Goal: Task Accomplishment & Management: Complete application form

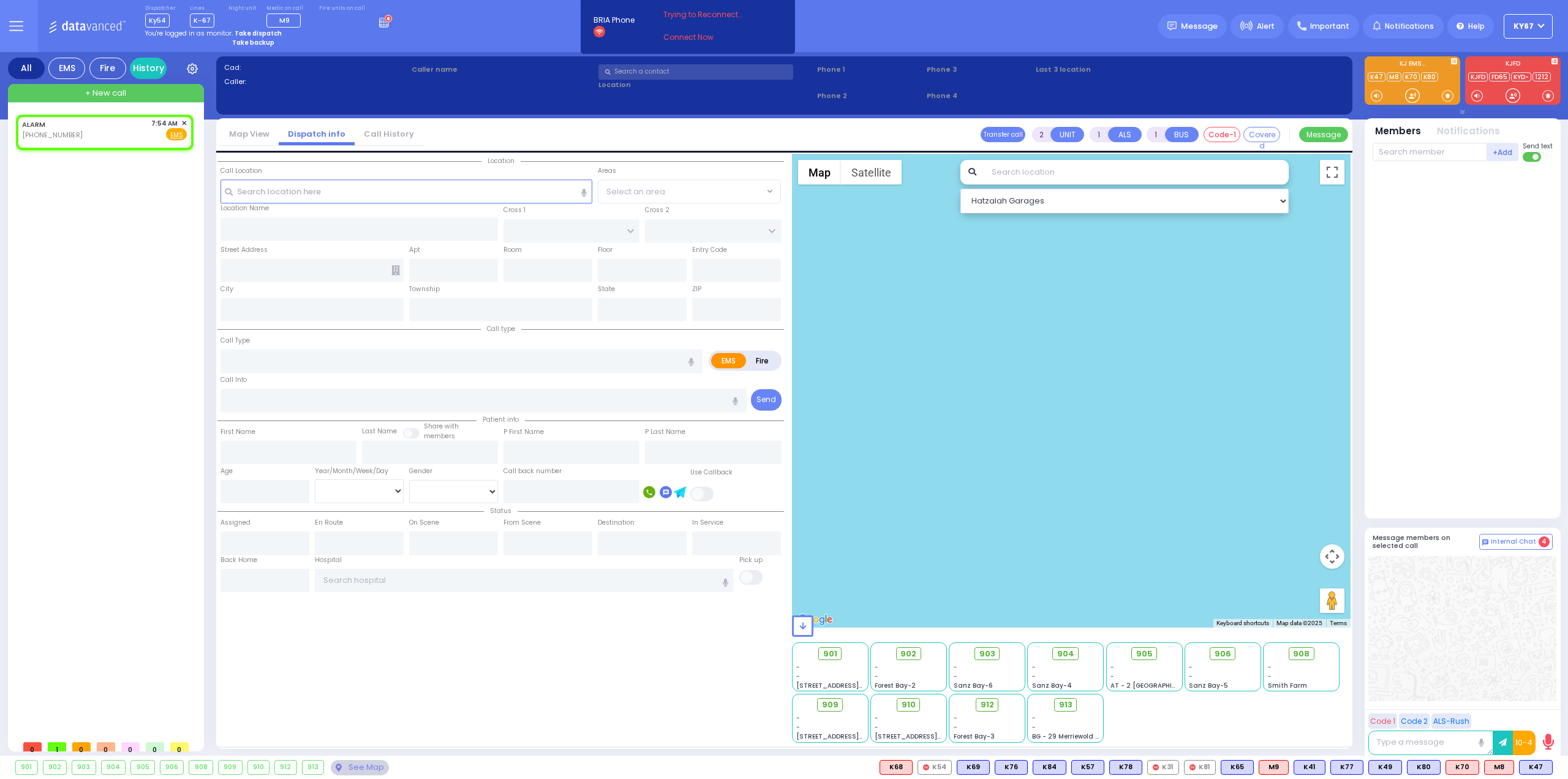
select select
radio input "true"
select select
type input "07:54"
select select "Hatzalah Garages"
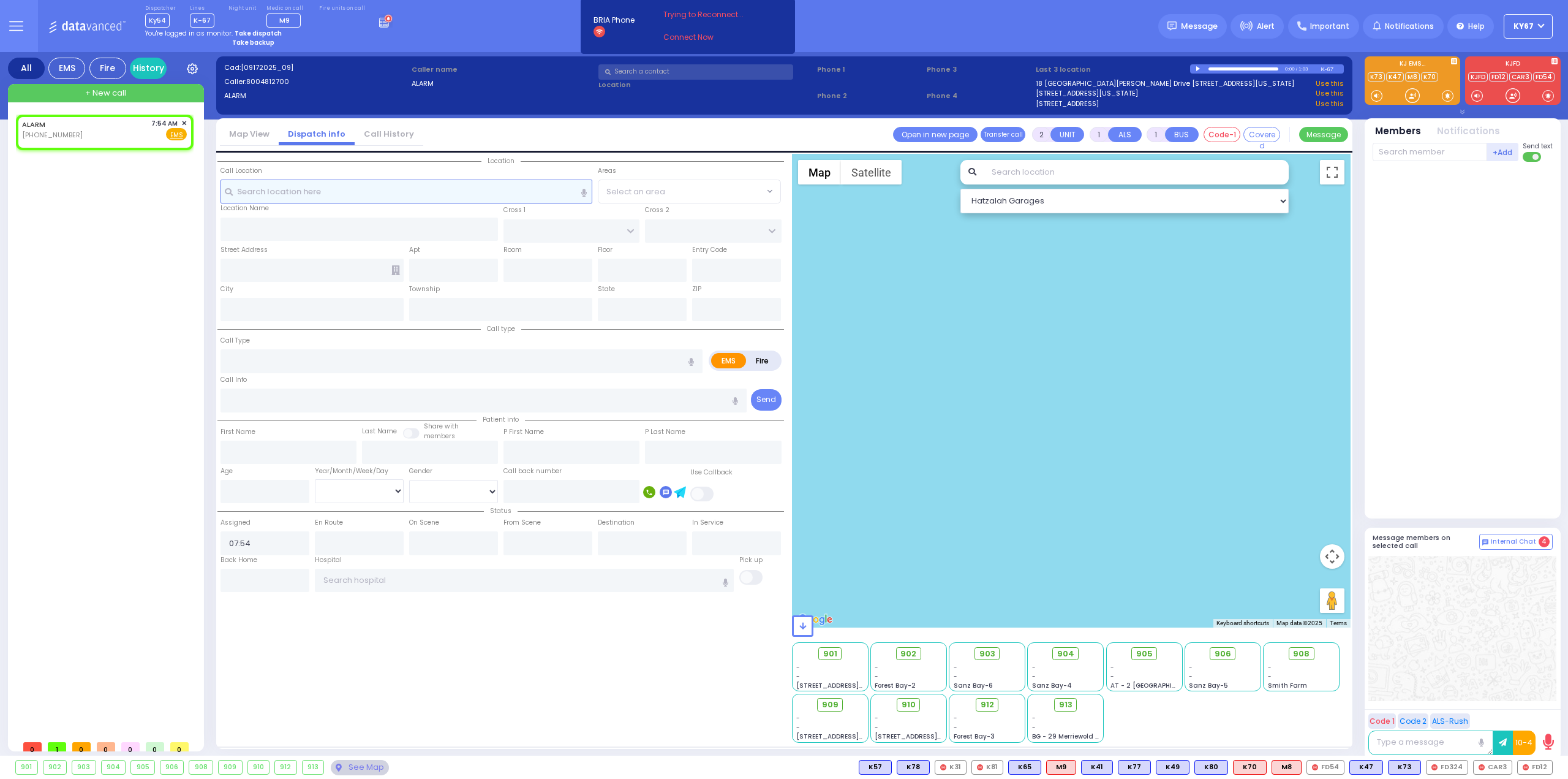
click at [273, 191] on input "text" at bounding box center [406, 191] width 373 height 23
click at [1092, 90] on link "[STREET_ADDRESS][US_STATE]" at bounding box center [1086, 93] width 102 height 11
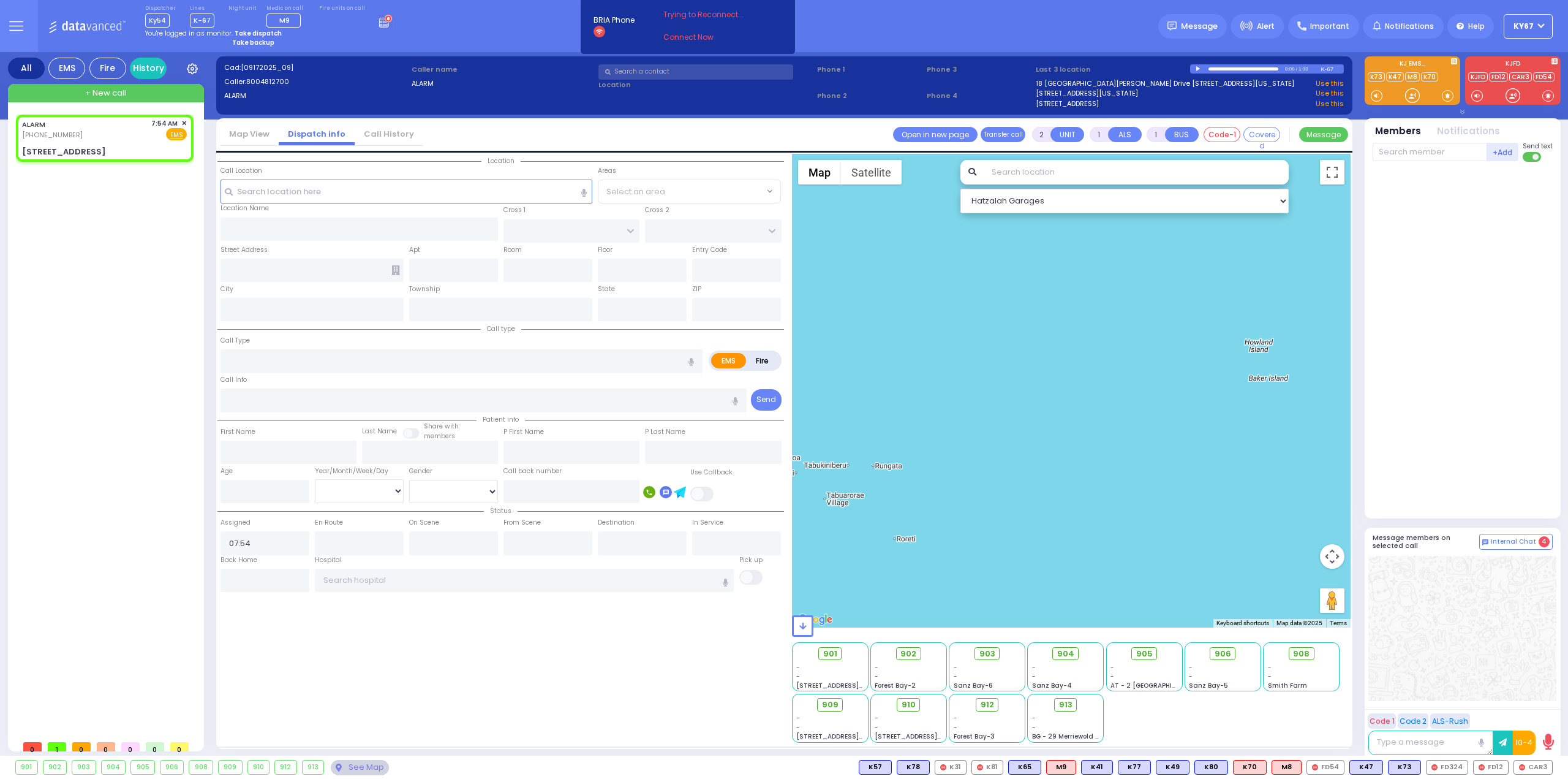
select select
radio input "true"
select select
select select "Hatzalah Garages"
type input "KERESTIER COURT"
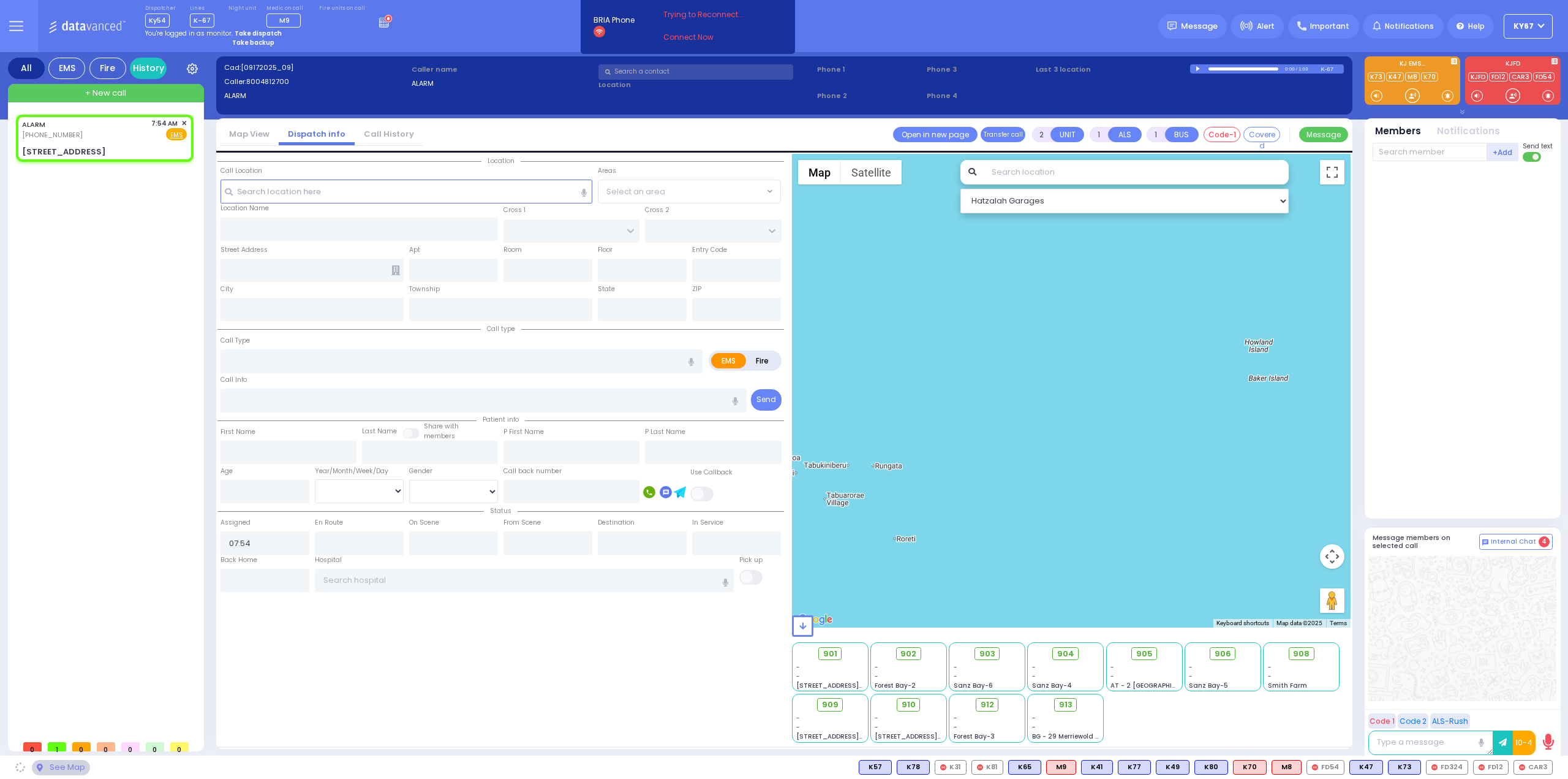
type input "[PERSON_NAME] DR"
type input "[STREET_ADDRESS]"
type input "4"
type input "Monroe"
type input "[US_STATE]"
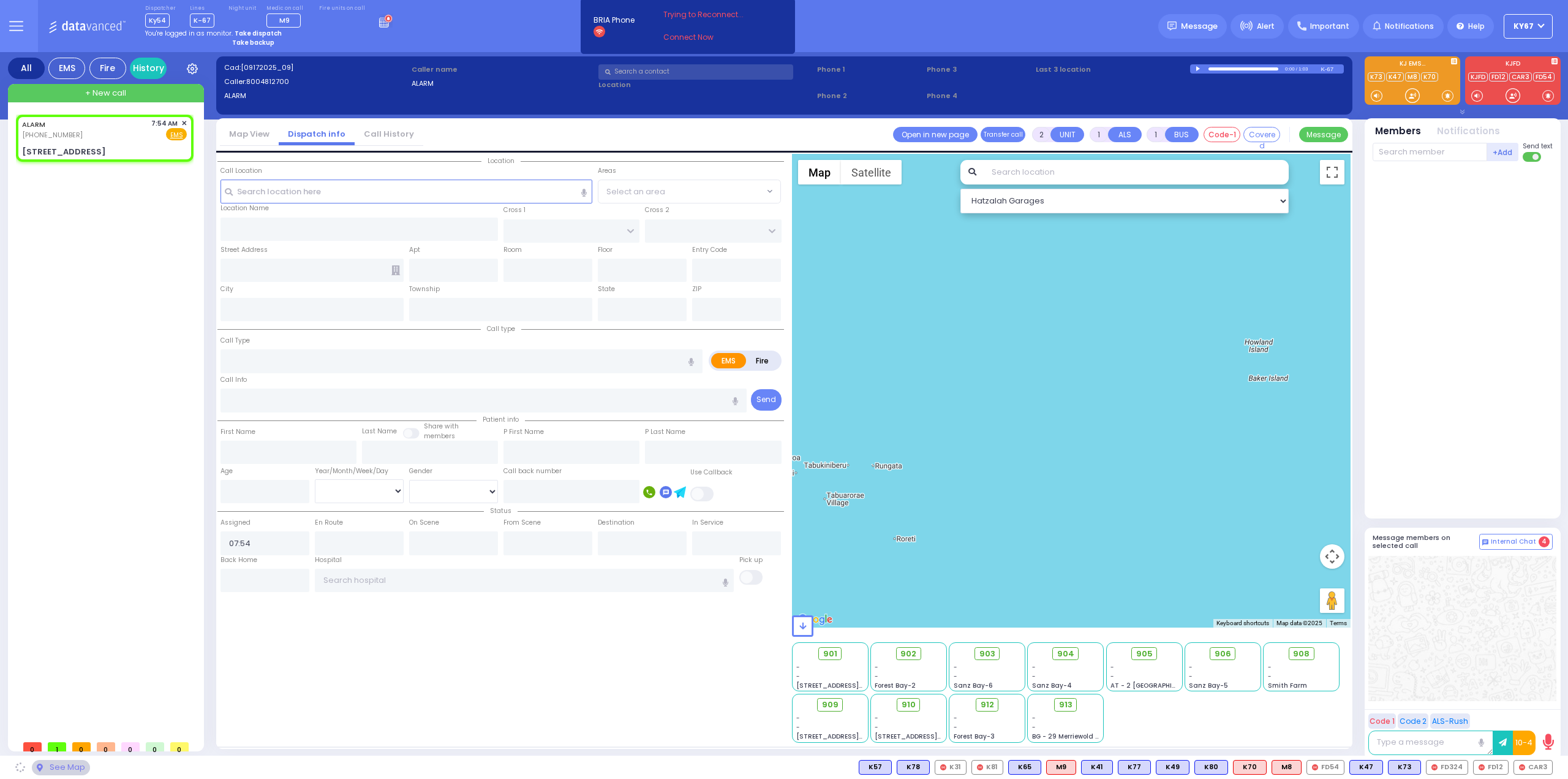
type input "10950"
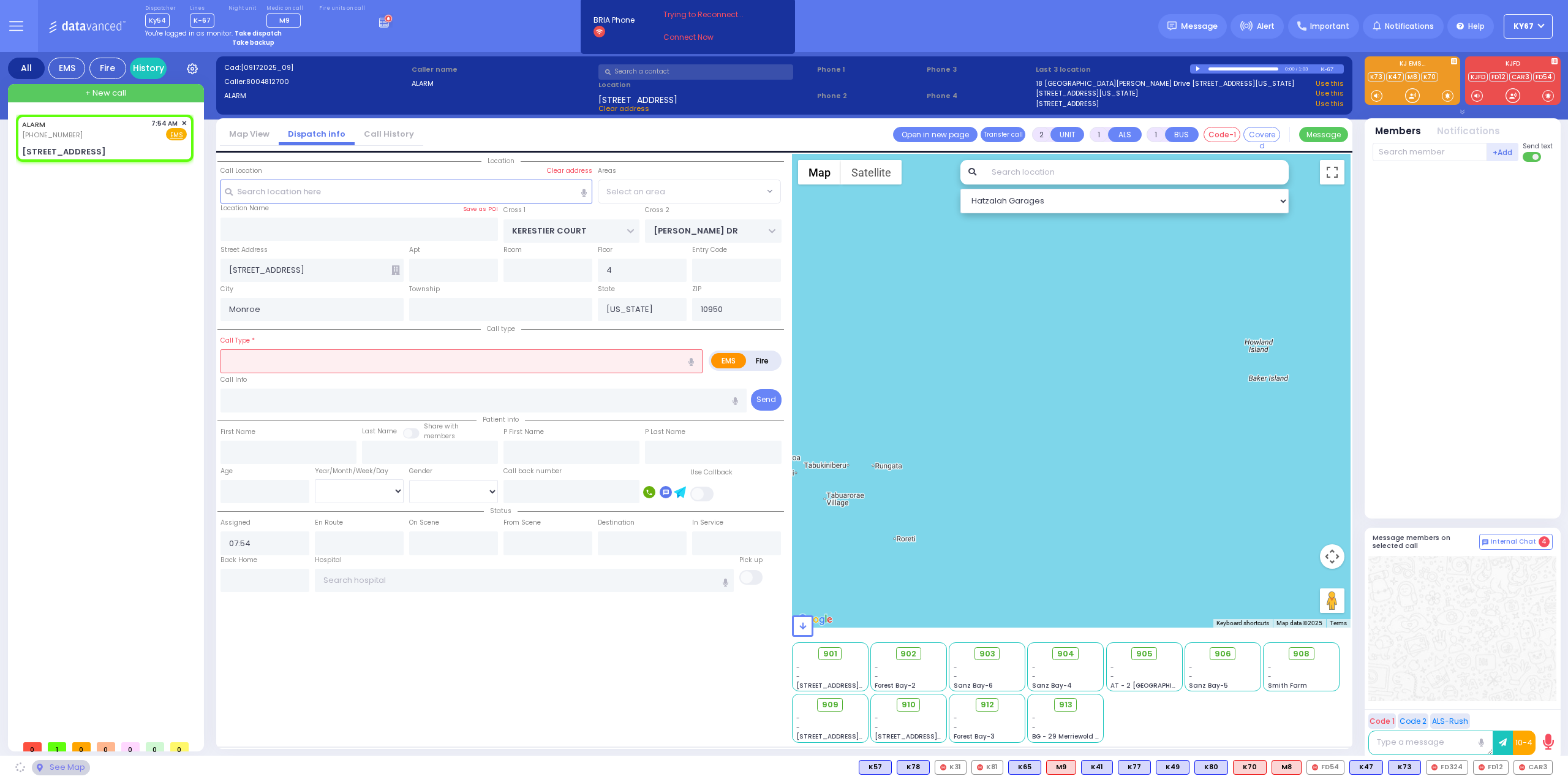
select select "SECTION 4"
click at [281, 359] on input "text" at bounding box center [461, 360] width 482 height 23
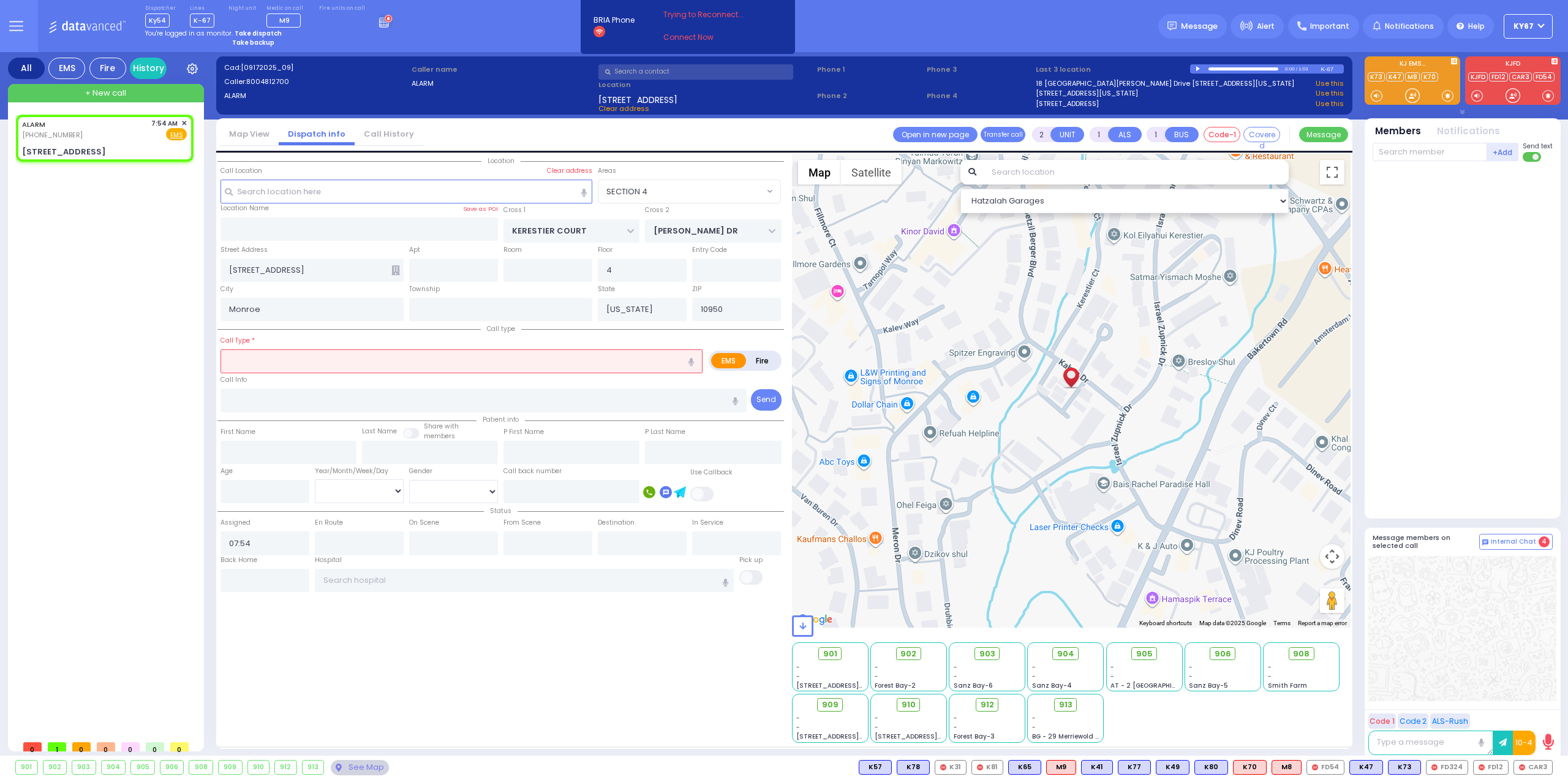
type input "a"
click at [767, 357] on label "Fire" at bounding box center [762, 360] width 34 height 15
radio input "true"
click at [408, 356] on input "text" at bounding box center [461, 360] width 482 height 23
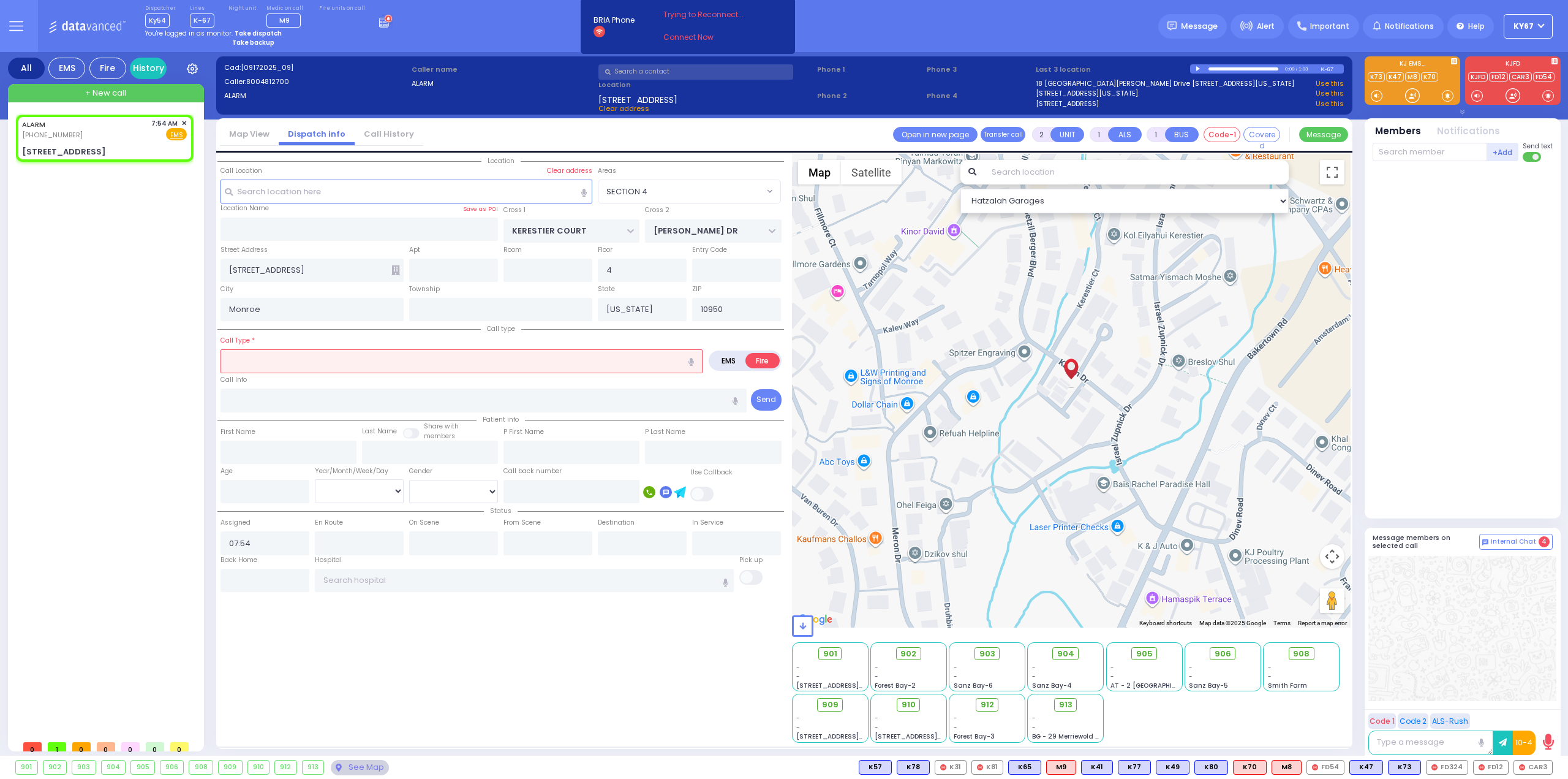
select select
radio input "true"
select select
select select "Hatzalah Garages"
type input "a"
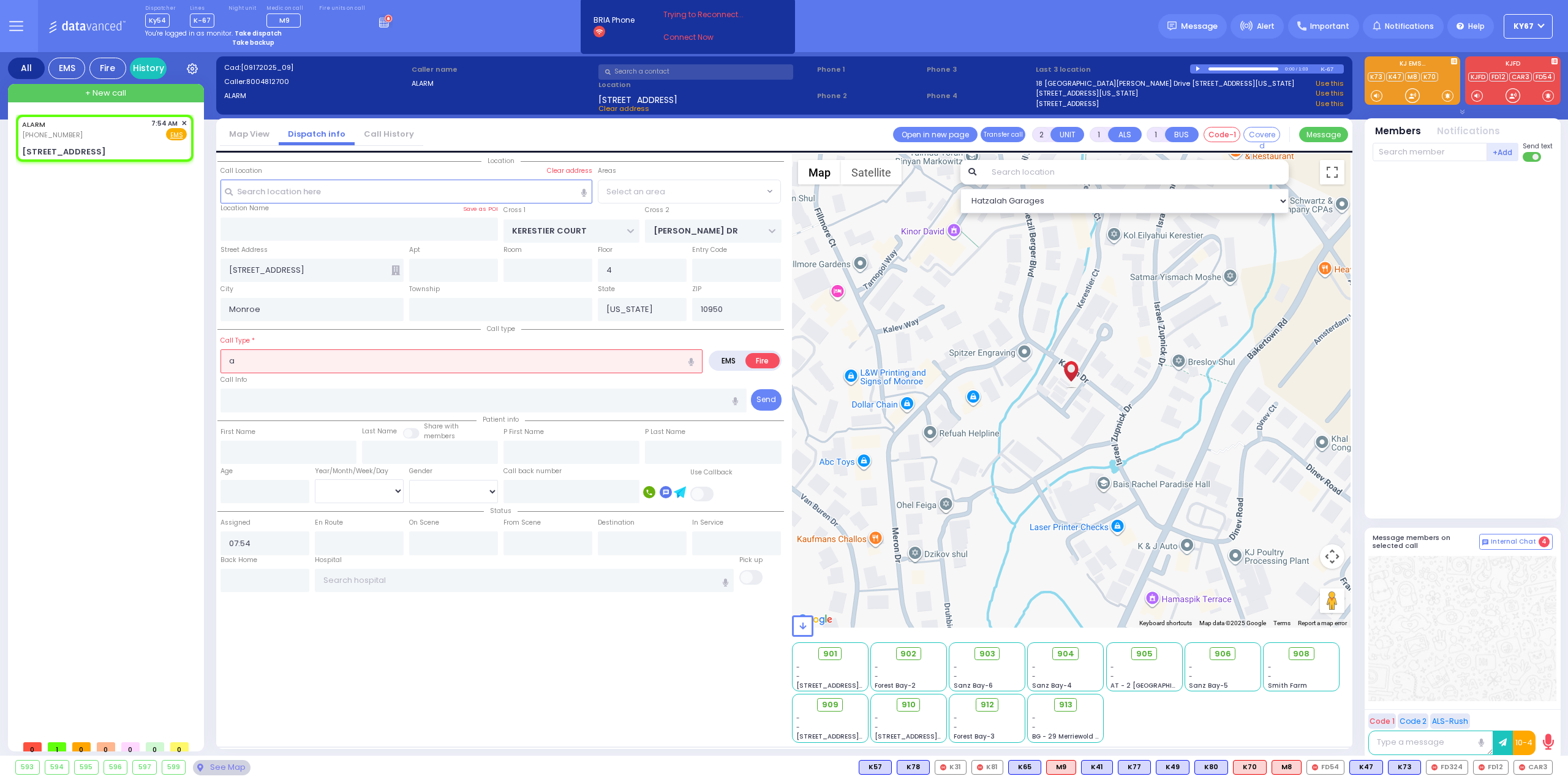
select select "SECTION 4"
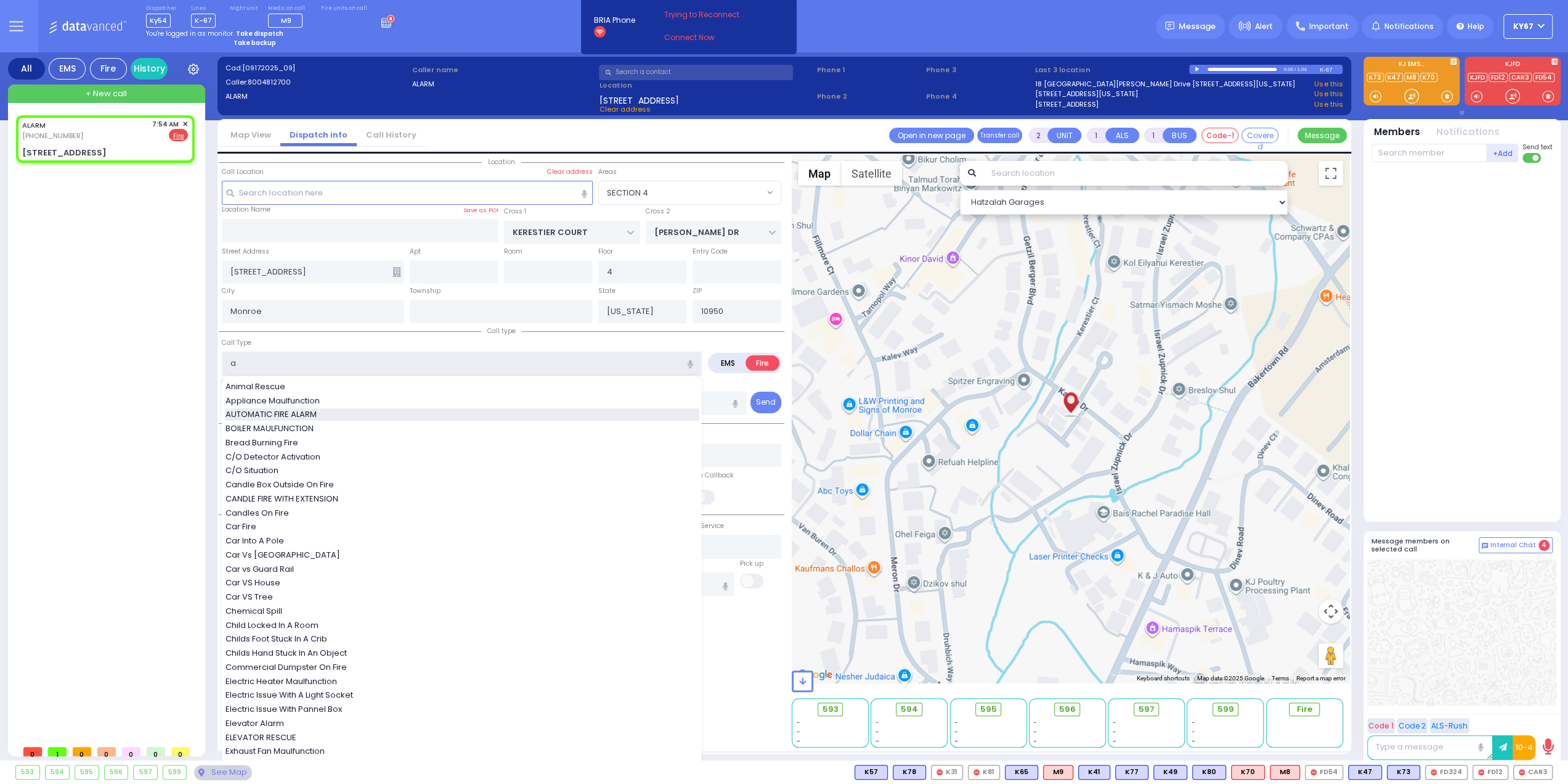
type input "AUTOMATIC FIRE ALARM"
type input "3"
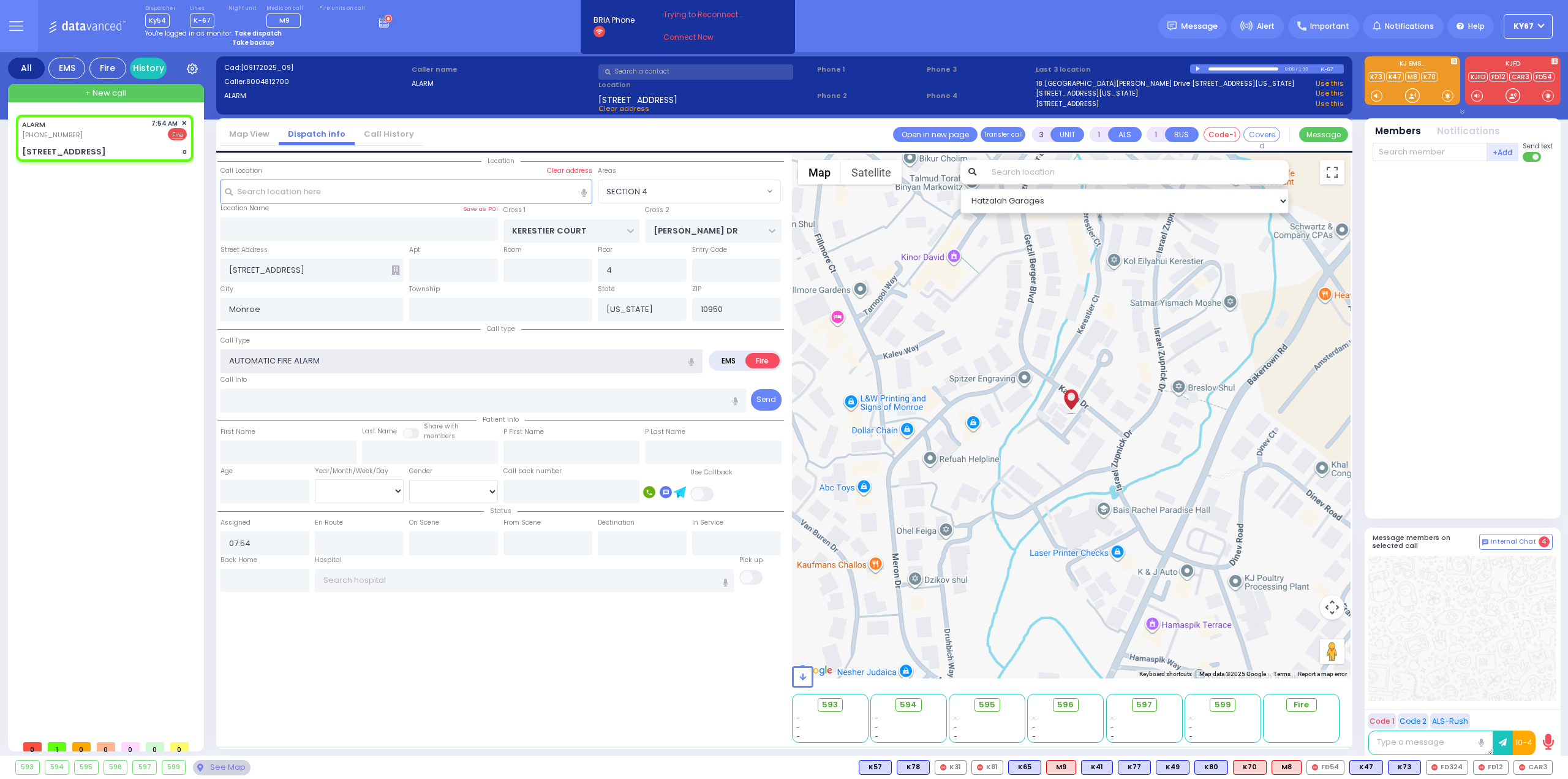
select select
radio input "true"
select select
select select "Hatzalah Garages"
select select "SECTION 4"
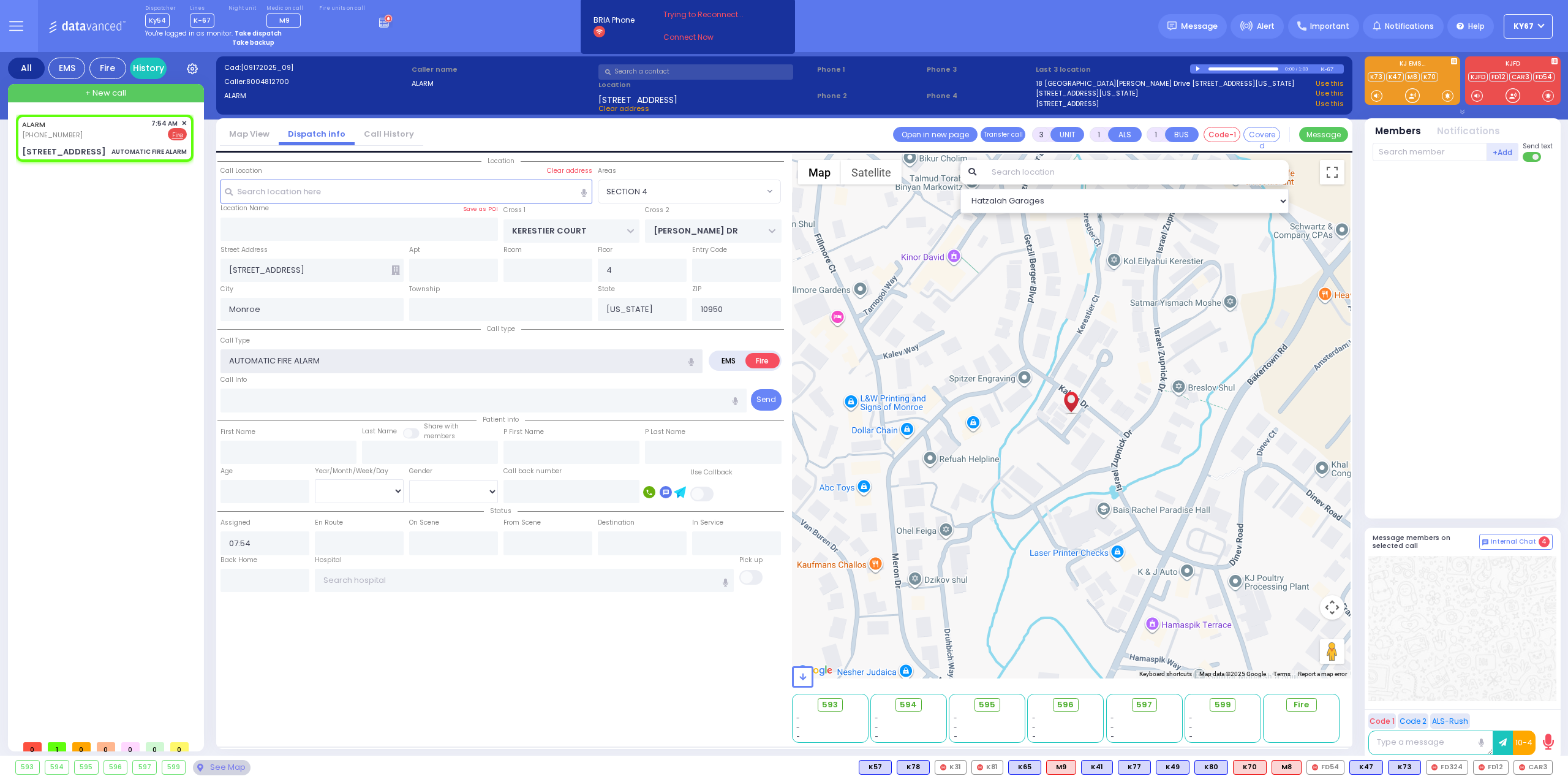
select select
radio input "true"
select select
select select "Hatzalah Garages"
select select "SECTION 4"
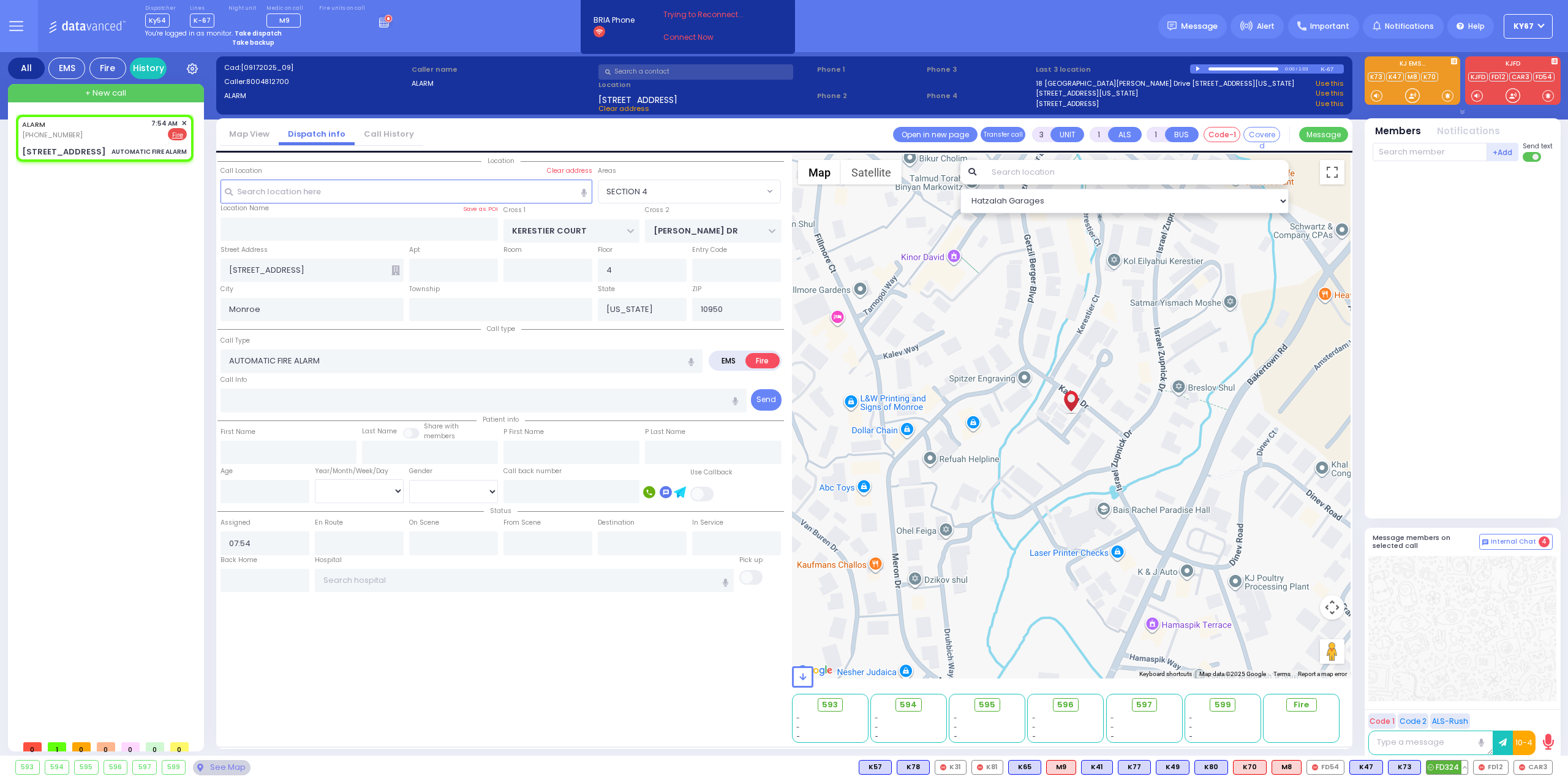
click at [1434, 769] on icon at bounding box center [1431, 767] width 6 height 6
select select
radio input "true"
select select
type input "07:57"
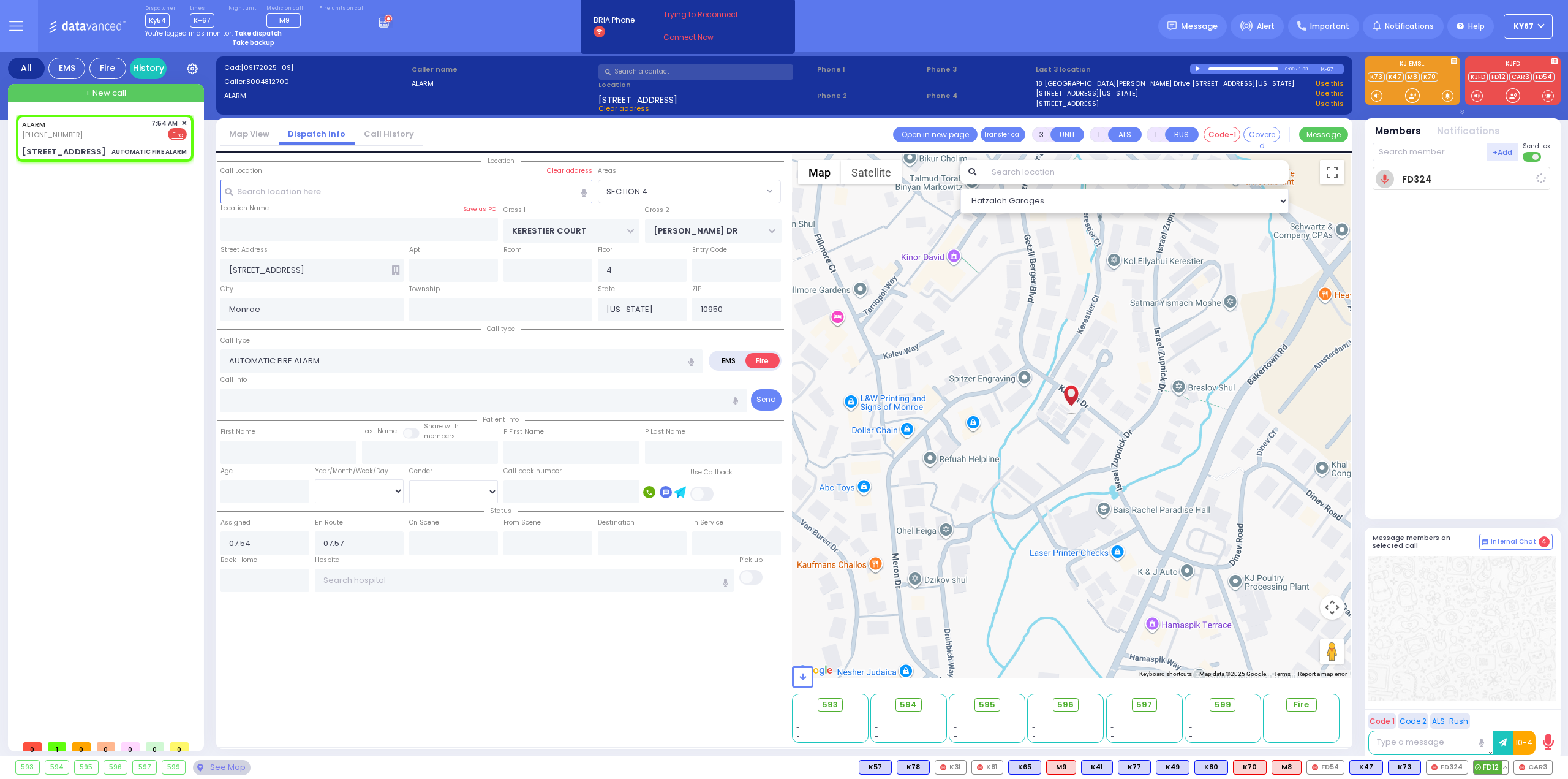
click at [1484, 770] on span "FD12" at bounding box center [1491, 768] width 34 height 13
select select "Hatzalah Garages"
click at [1535, 769] on span "CAR3" at bounding box center [1534, 768] width 38 height 13
select select "SECTION 4"
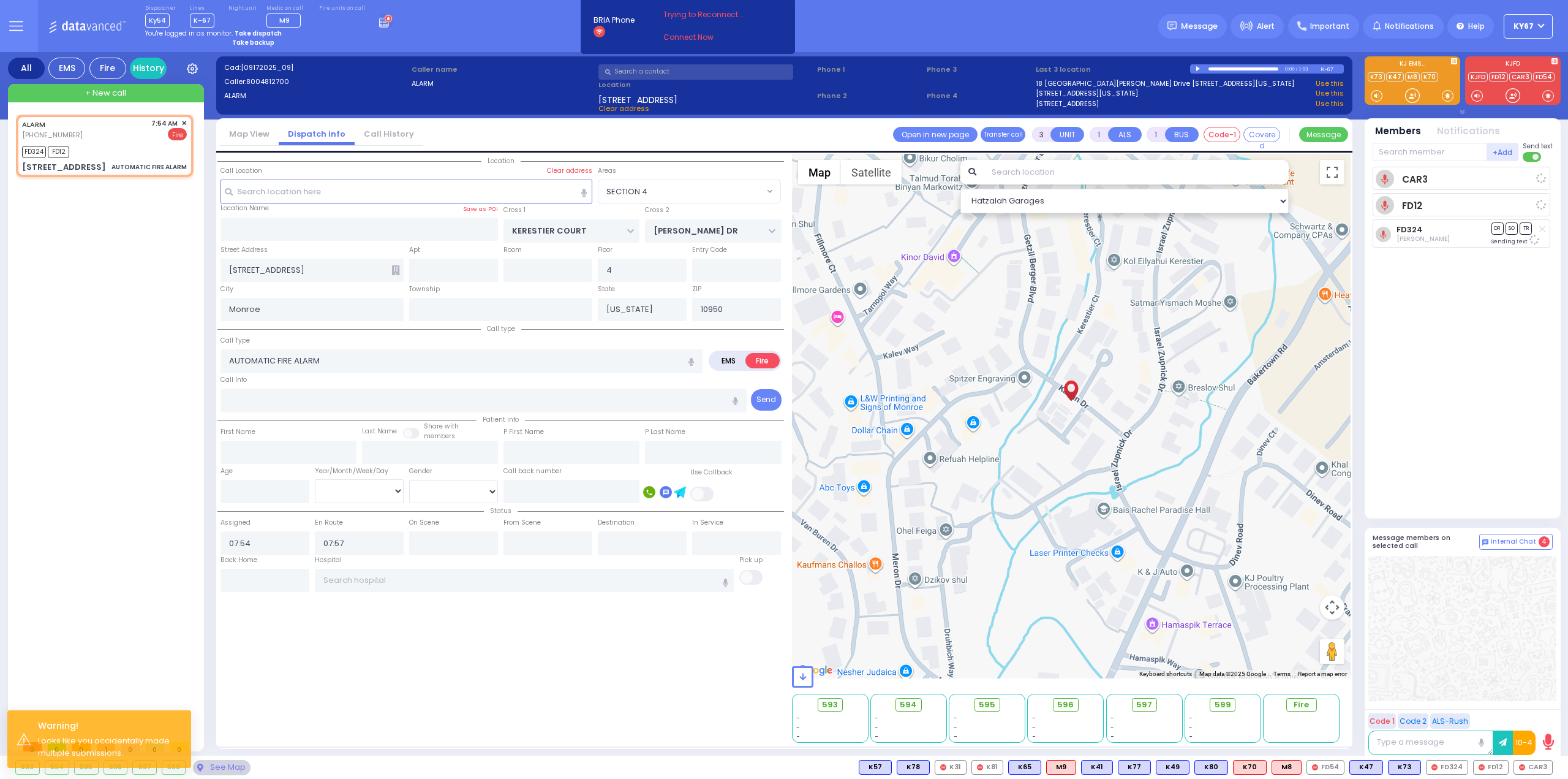
select select
radio input "true"
select select
select select "Hatzalah Garages"
select select
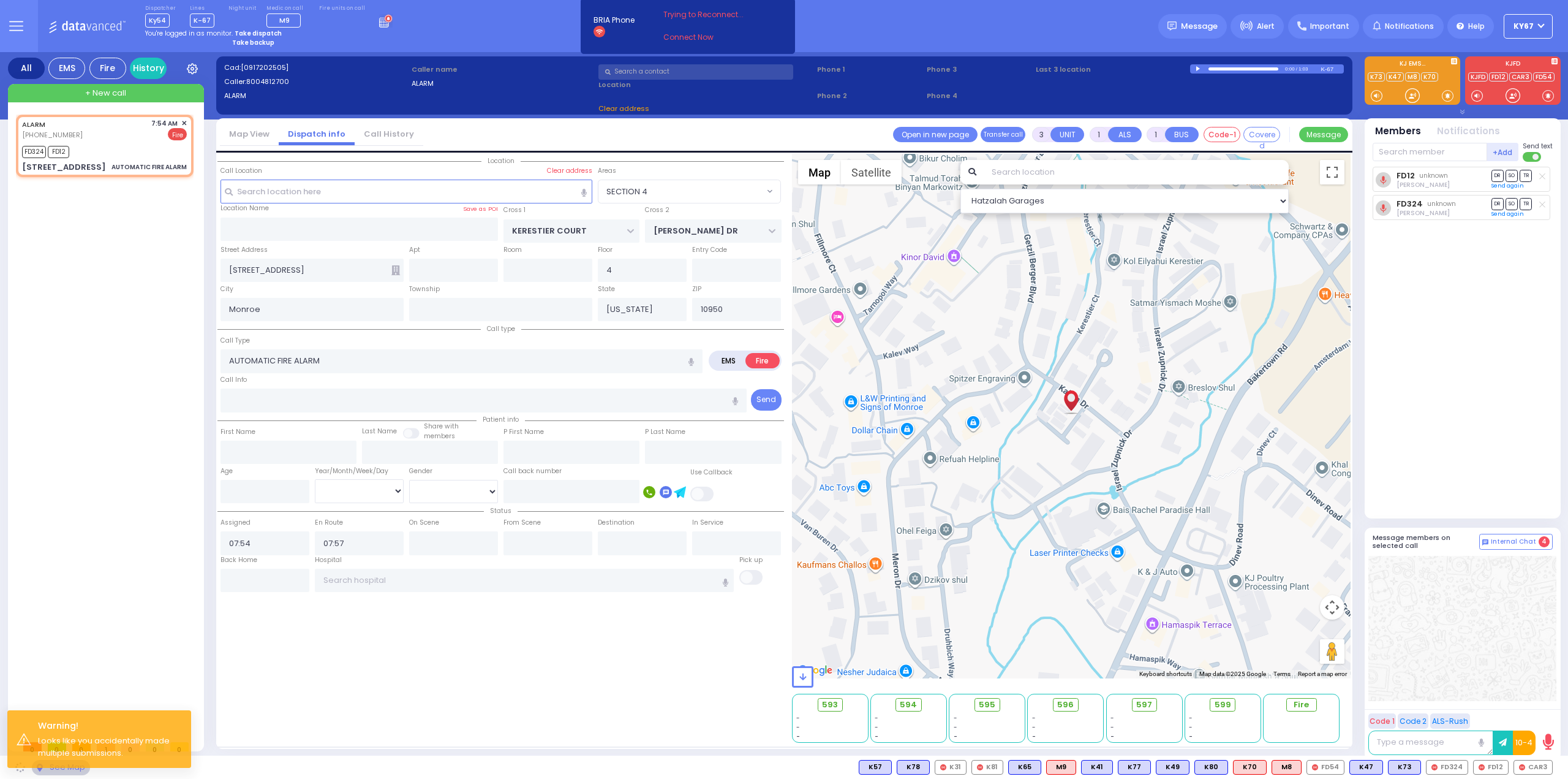
radio input "true"
select select
select select "Hatzalah Garages"
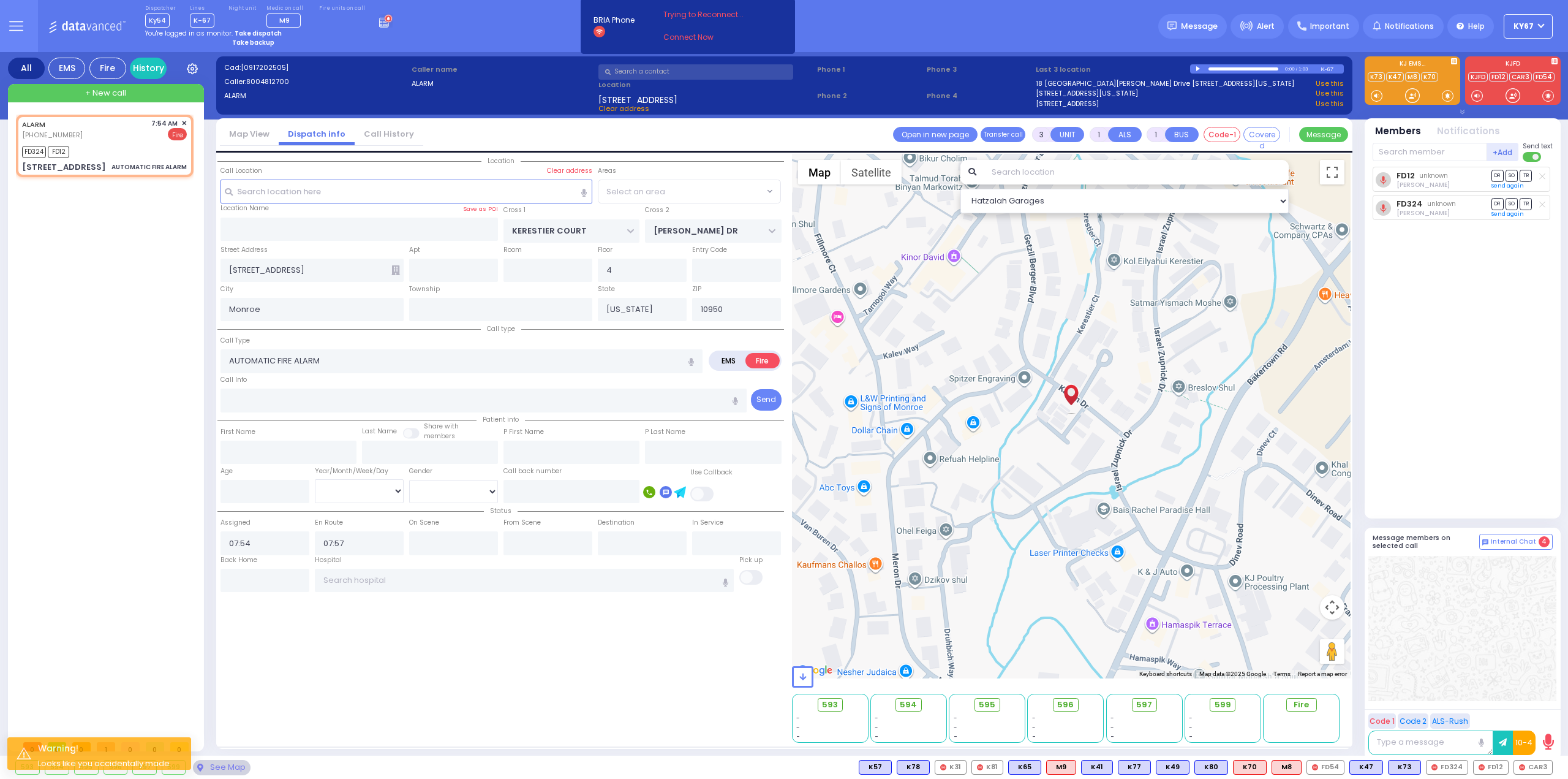
select select "SECTION 4"
select select
radio input "true"
select select
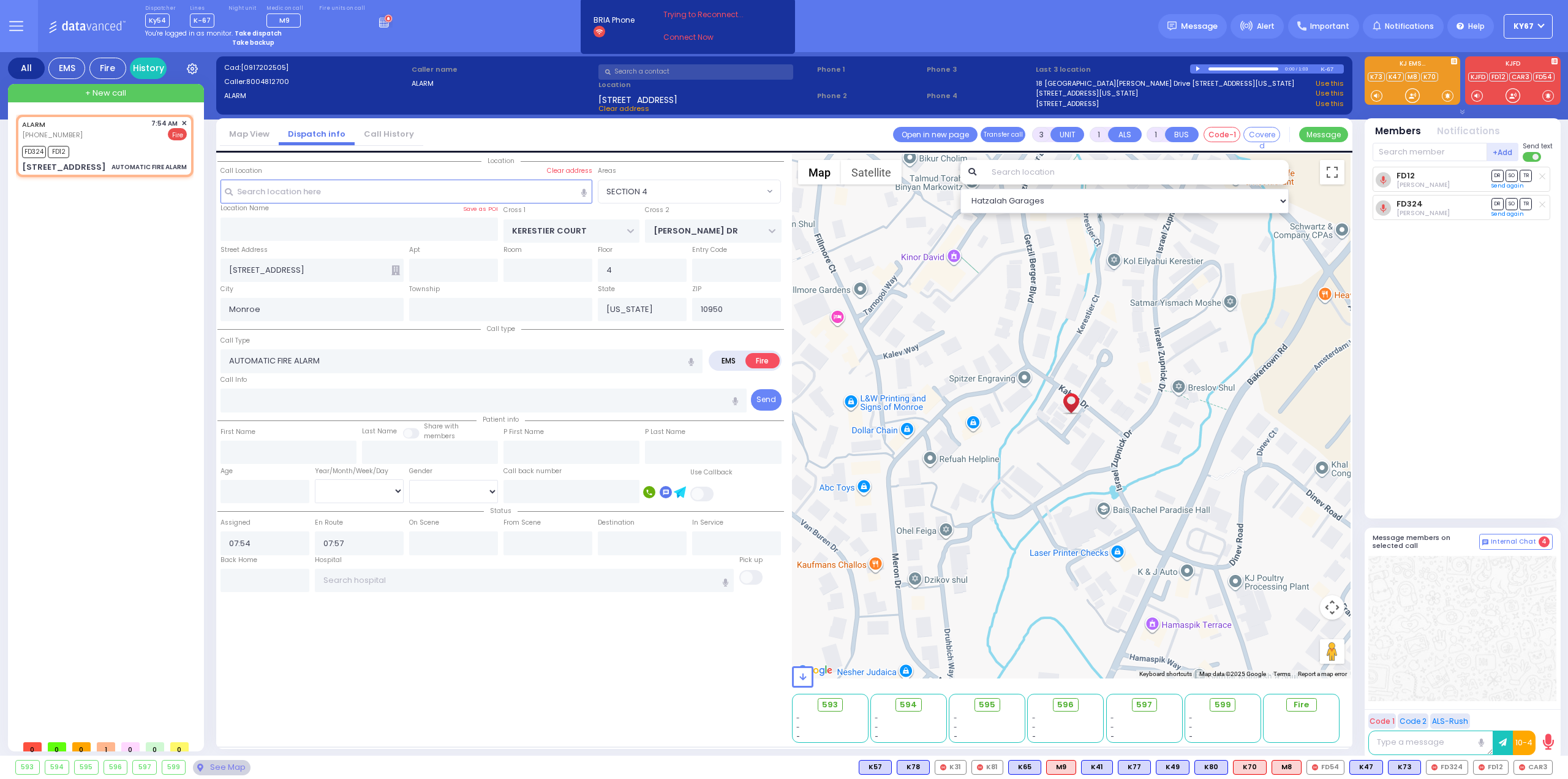
select select "Hatzalah Garages"
select select "SECTION 4"
select select
radio input "true"
select select
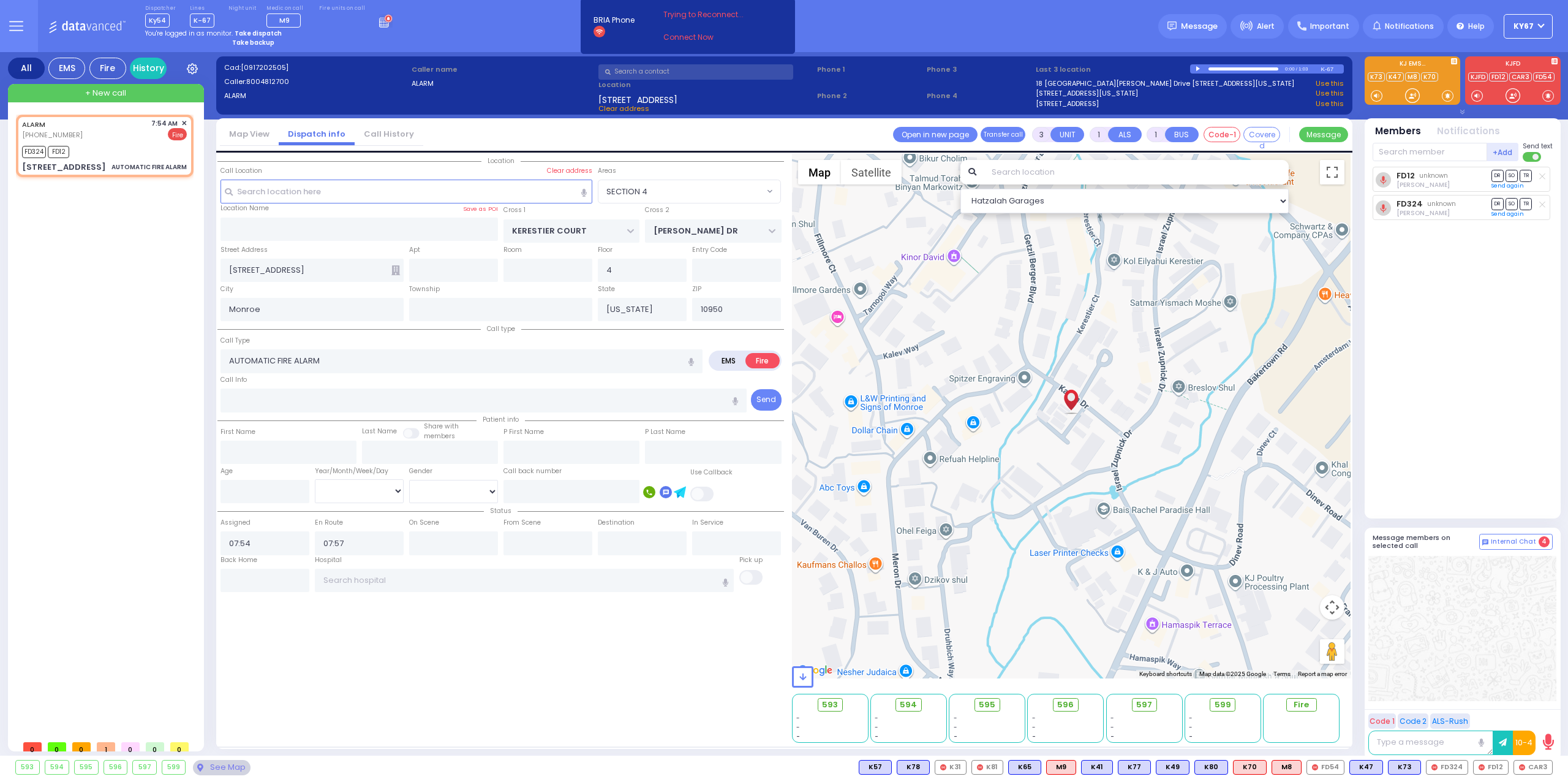
select select "Hatzalah Garages"
select select "SECTION 4"
click at [1325, 766] on span "FD54" at bounding box center [1326, 768] width 36 height 13
select select
radio input "true"
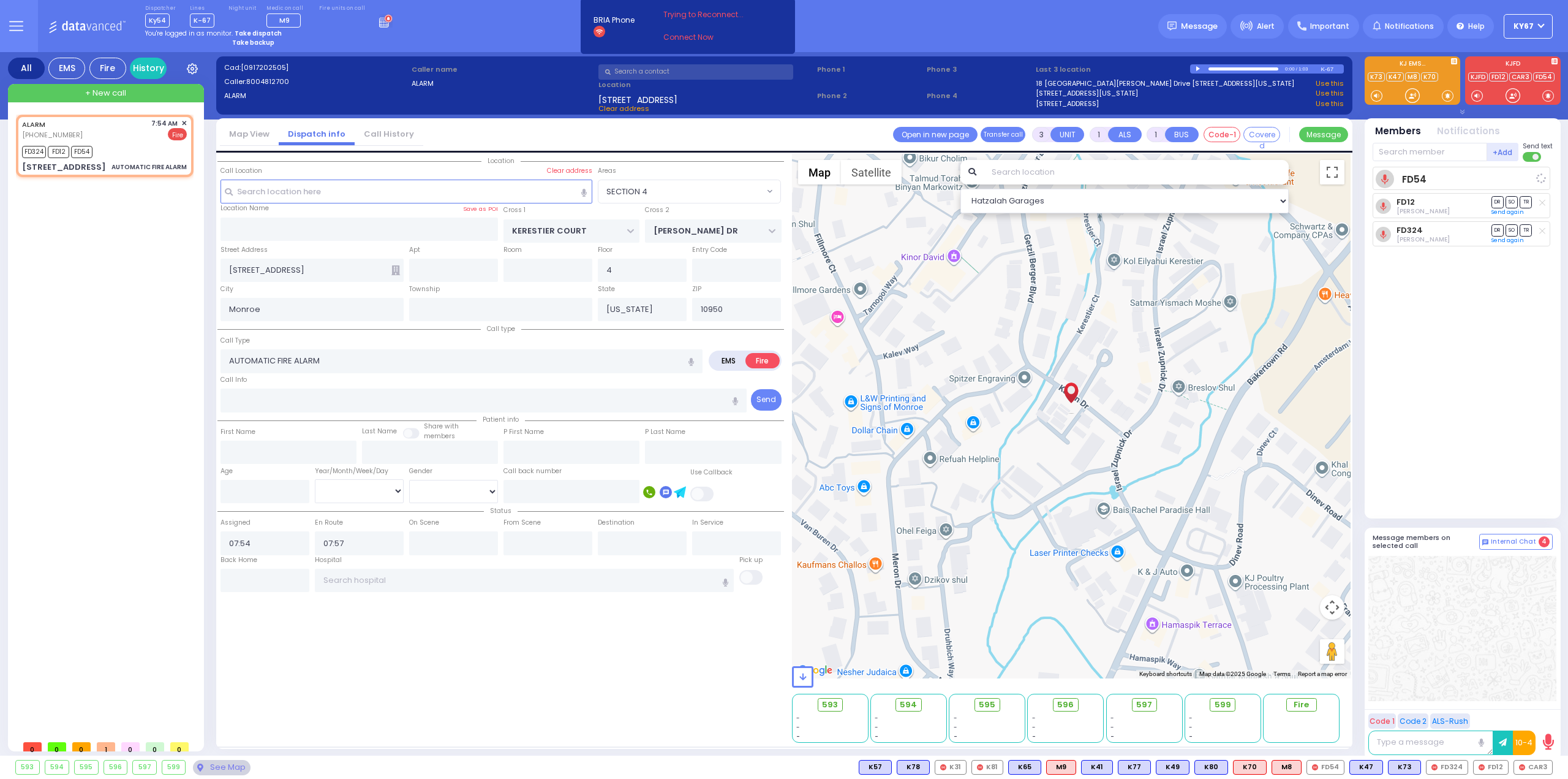
select select
select select "Hatzalah Garages"
select select "SECTION 4"
click at [242, 34] on strong "Take dispatch" at bounding box center [258, 34] width 47 height 10
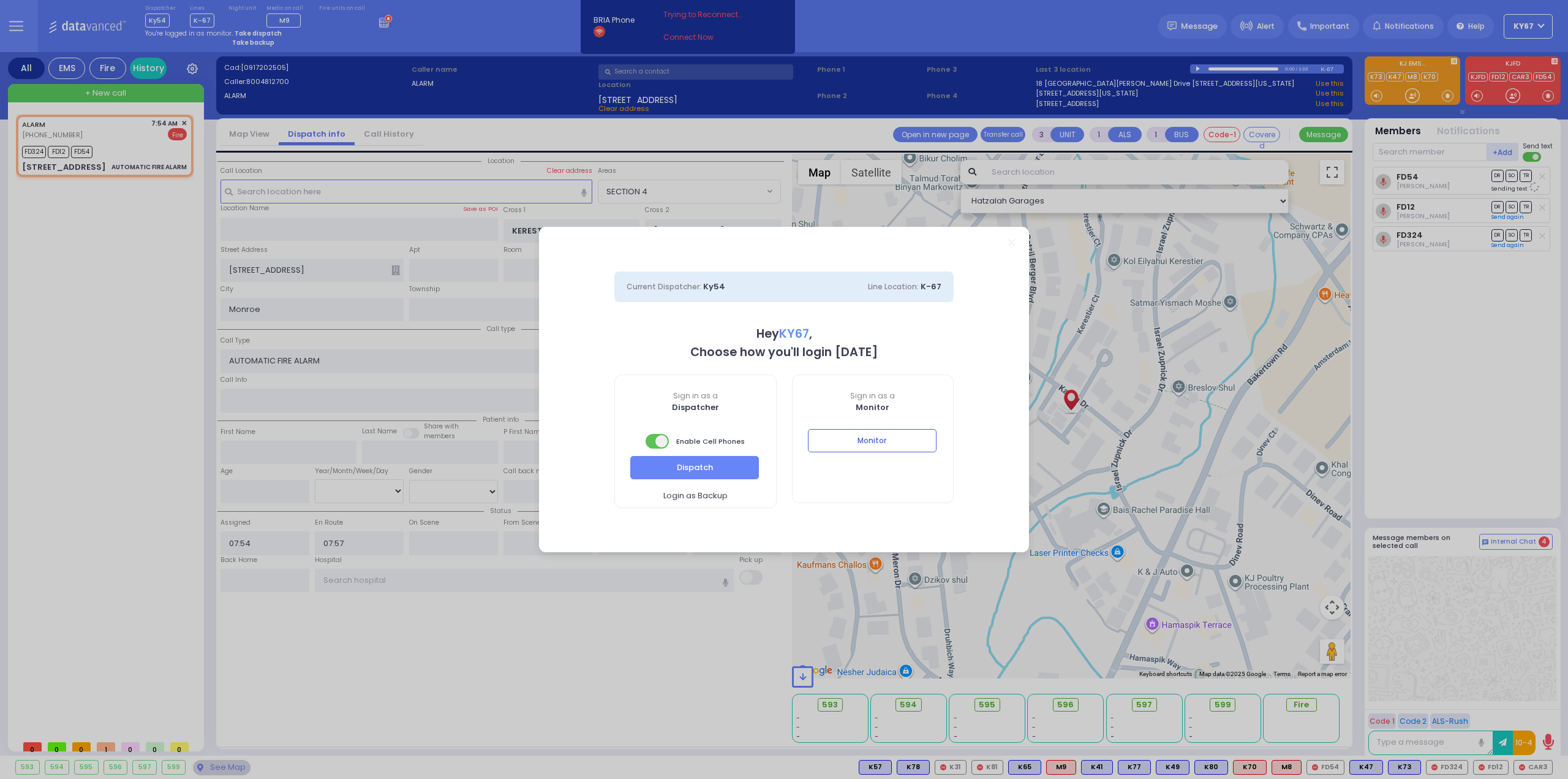
select select "9"
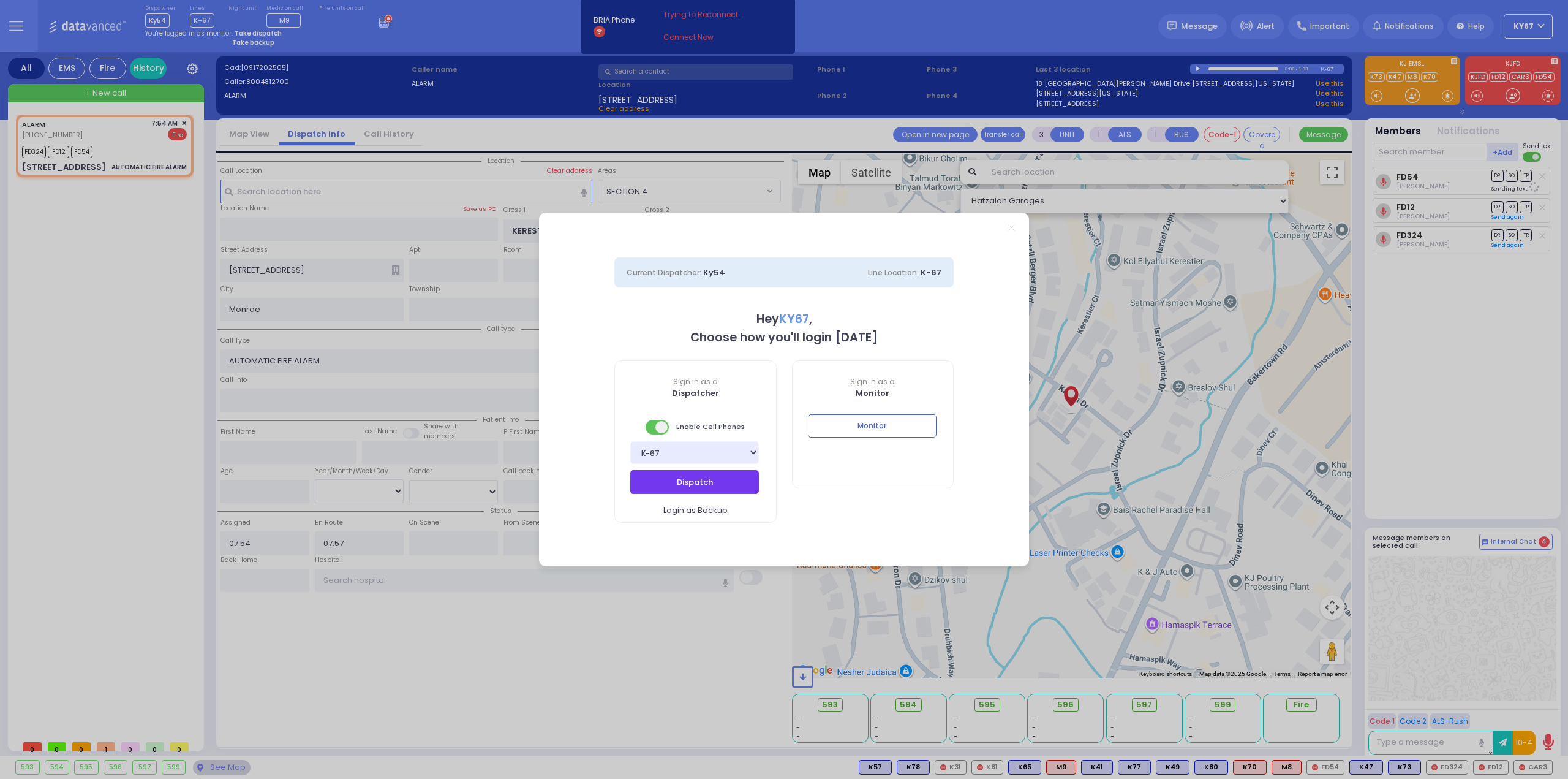
click at [688, 488] on button "Dispatch" at bounding box center [694, 481] width 128 height 23
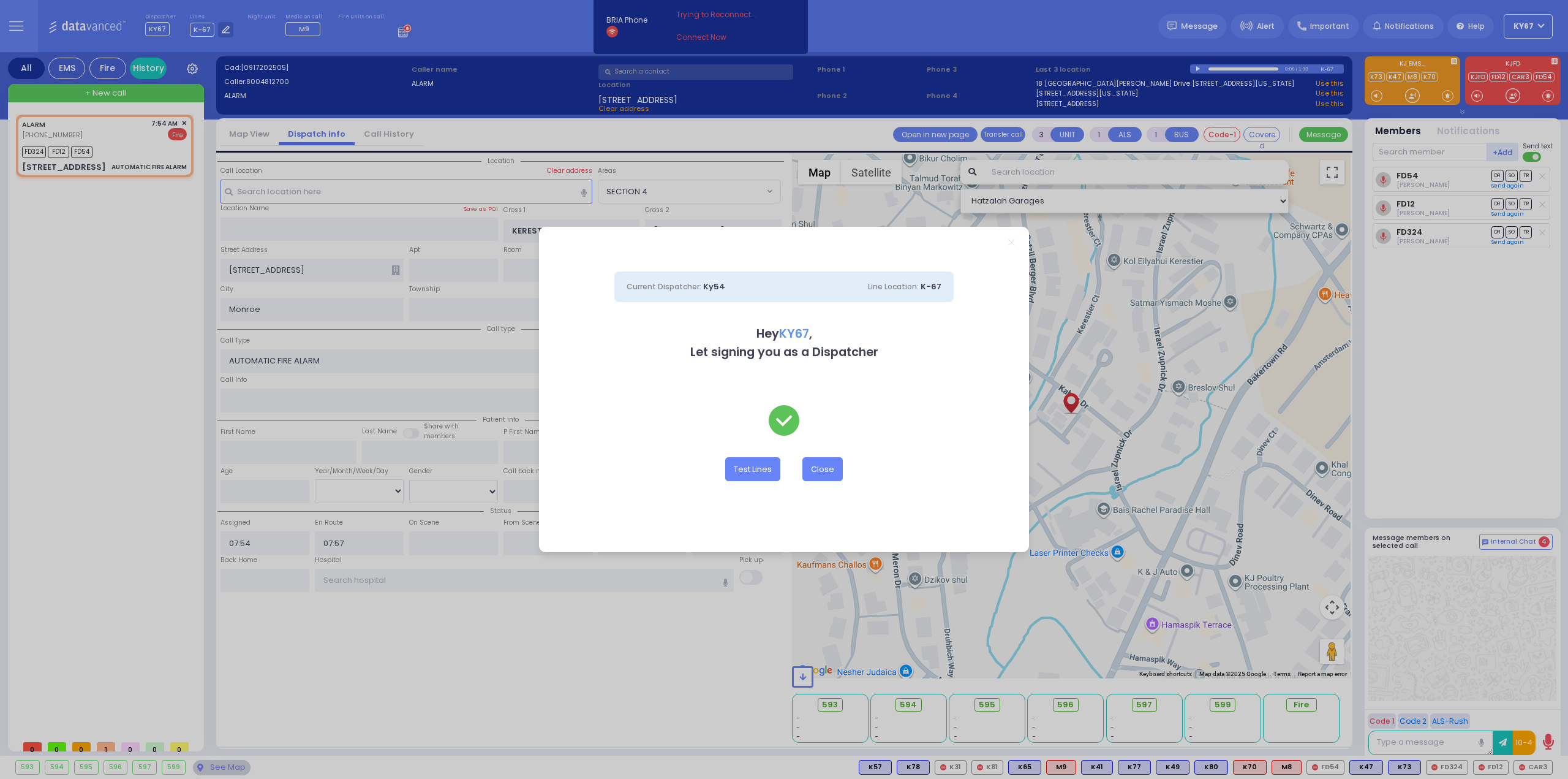
click at [691, 37] on div "Current Dispatcher: Ky54 Line Location: K-67 Hey KY67 , Let signing you as a Di…" at bounding box center [784, 389] width 1568 height 779
drag, startPoint x: 829, startPoint y: 472, endPoint x: 748, endPoint y: 295, distance: 194.7
click at [829, 471] on button "Close" at bounding box center [823, 469] width 40 height 23
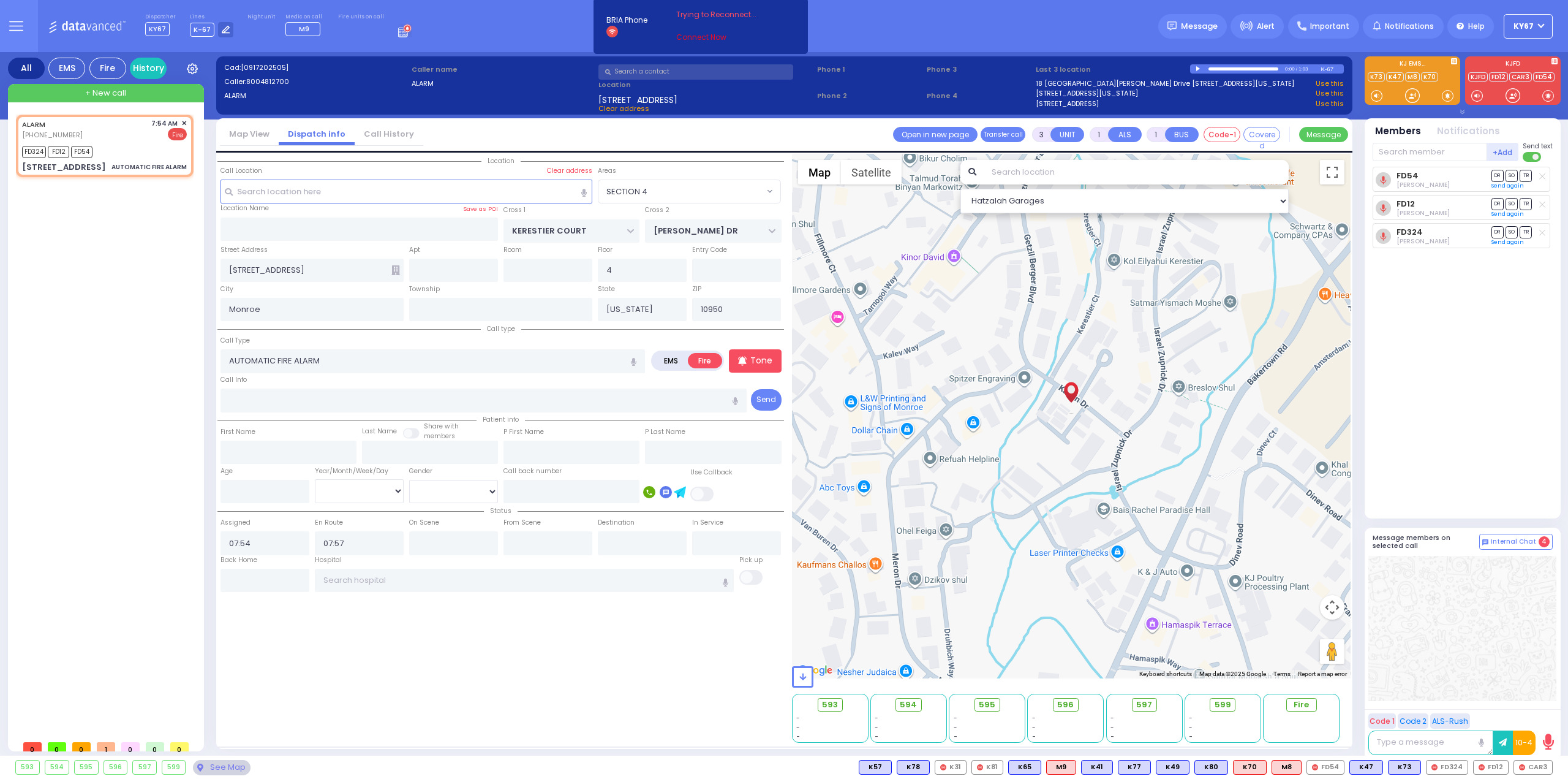
click at [683, 37] on link "Connect Now" at bounding box center [724, 37] width 97 height 11
click at [1509, 384] on div "FD54 [PERSON_NAME] DR SO TR" at bounding box center [1464, 337] width 183 height 341
click at [1430, 325] on div "FD54 [PERSON_NAME] DR SO TR" at bounding box center [1464, 337] width 183 height 341
click at [149, 288] on div "ALARM [PHONE_NUMBER] 7:54 AM ✕" at bounding box center [107, 424] width 183 height 620
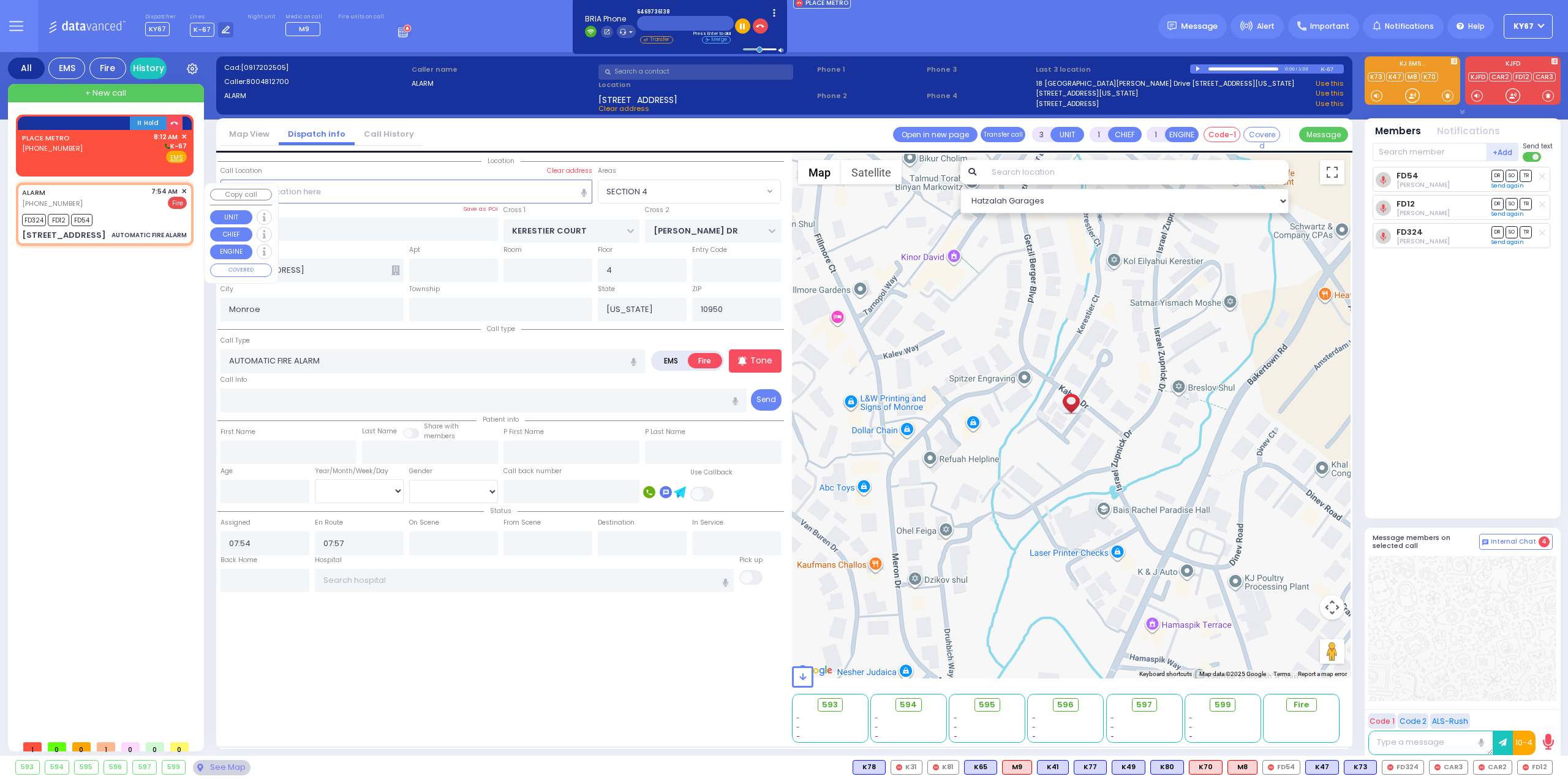
click at [184, 192] on span "✕" at bounding box center [184, 191] width 6 height 11
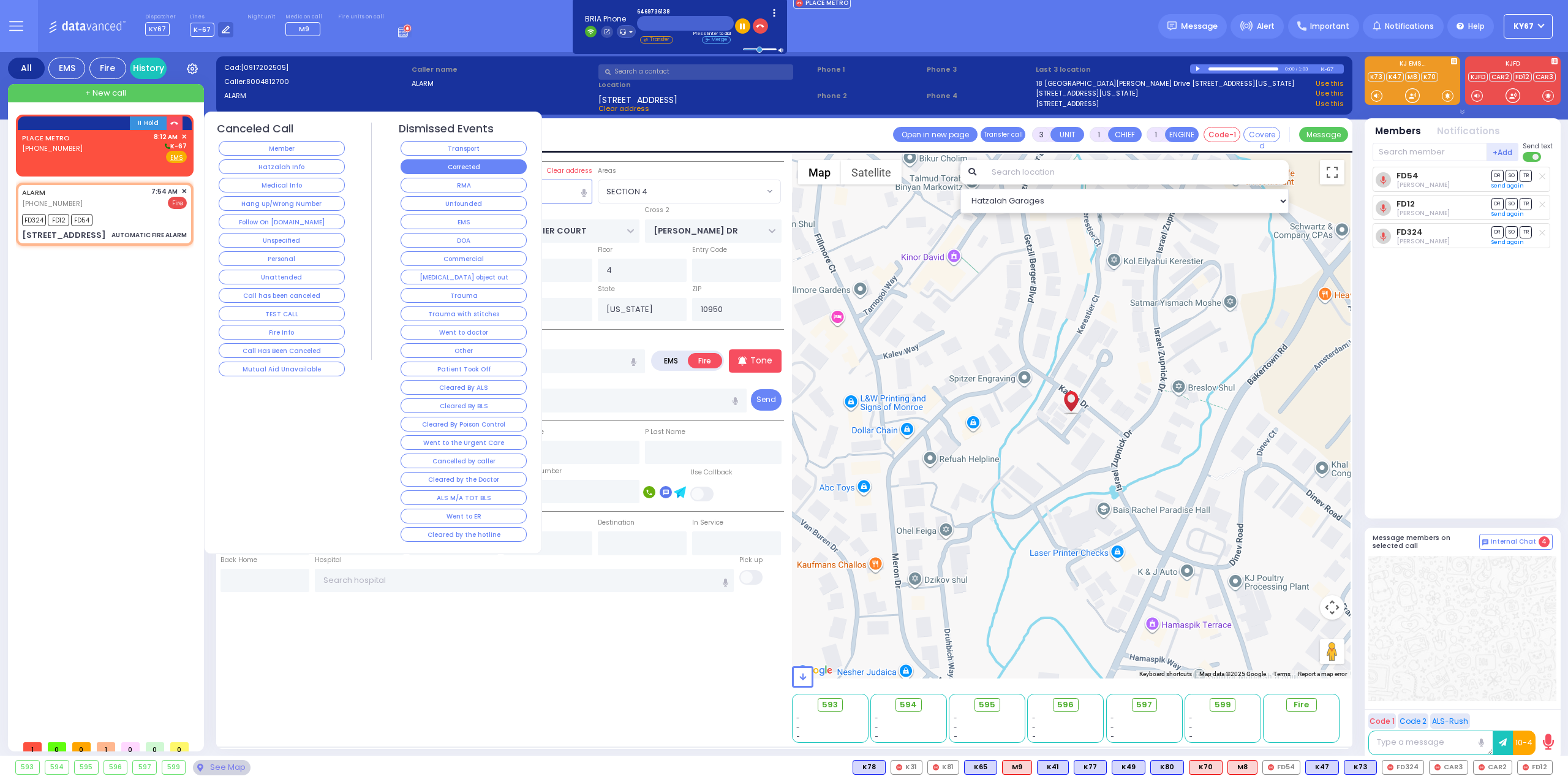
click at [469, 167] on button "Corrected" at bounding box center [464, 166] width 126 height 14
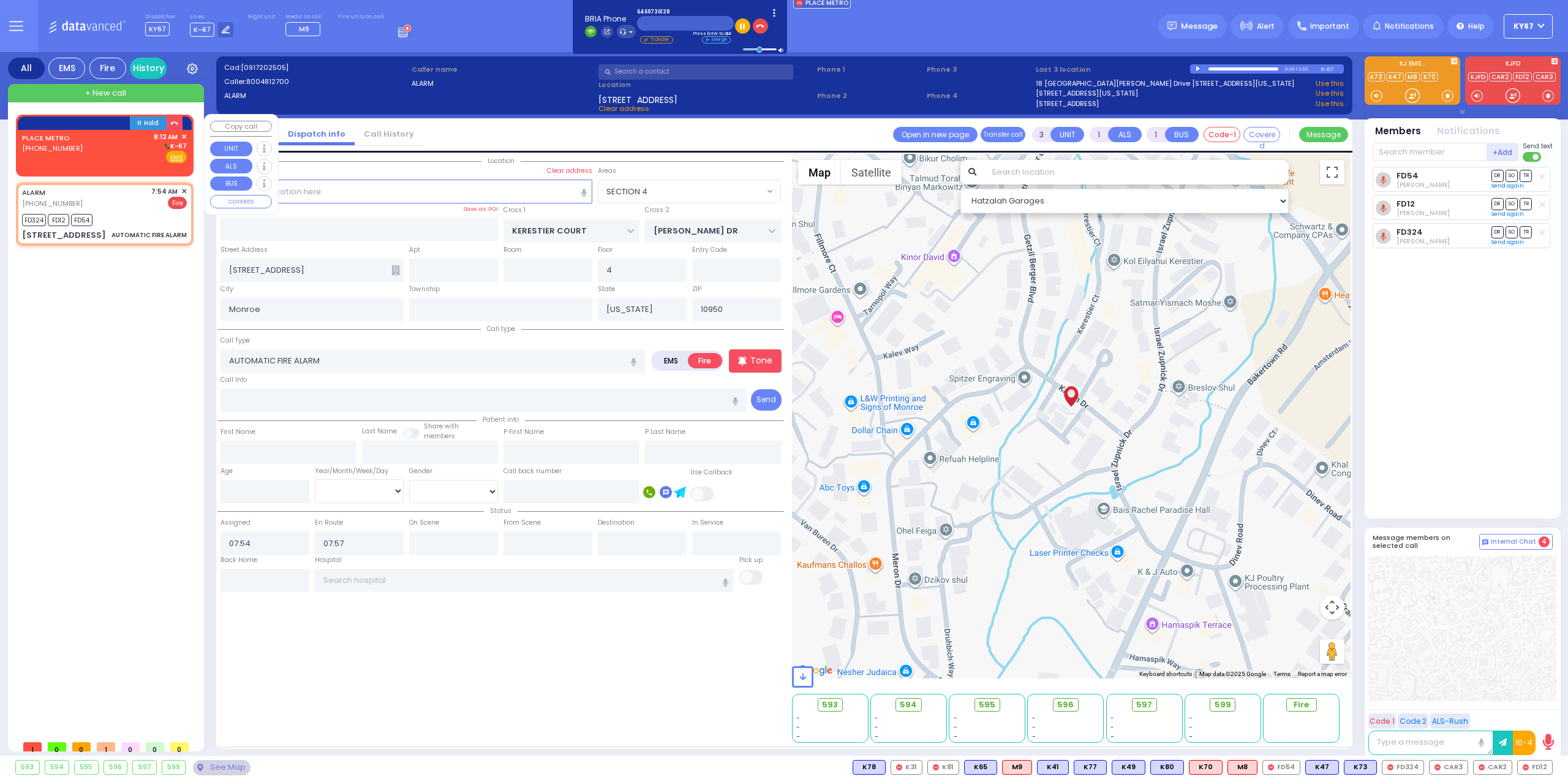
click at [125, 156] on div "PLACE METRO [PHONE_NUMBER] 8:12 AM ✕ K-67" at bounding box center [104, 147] width 165 height 32
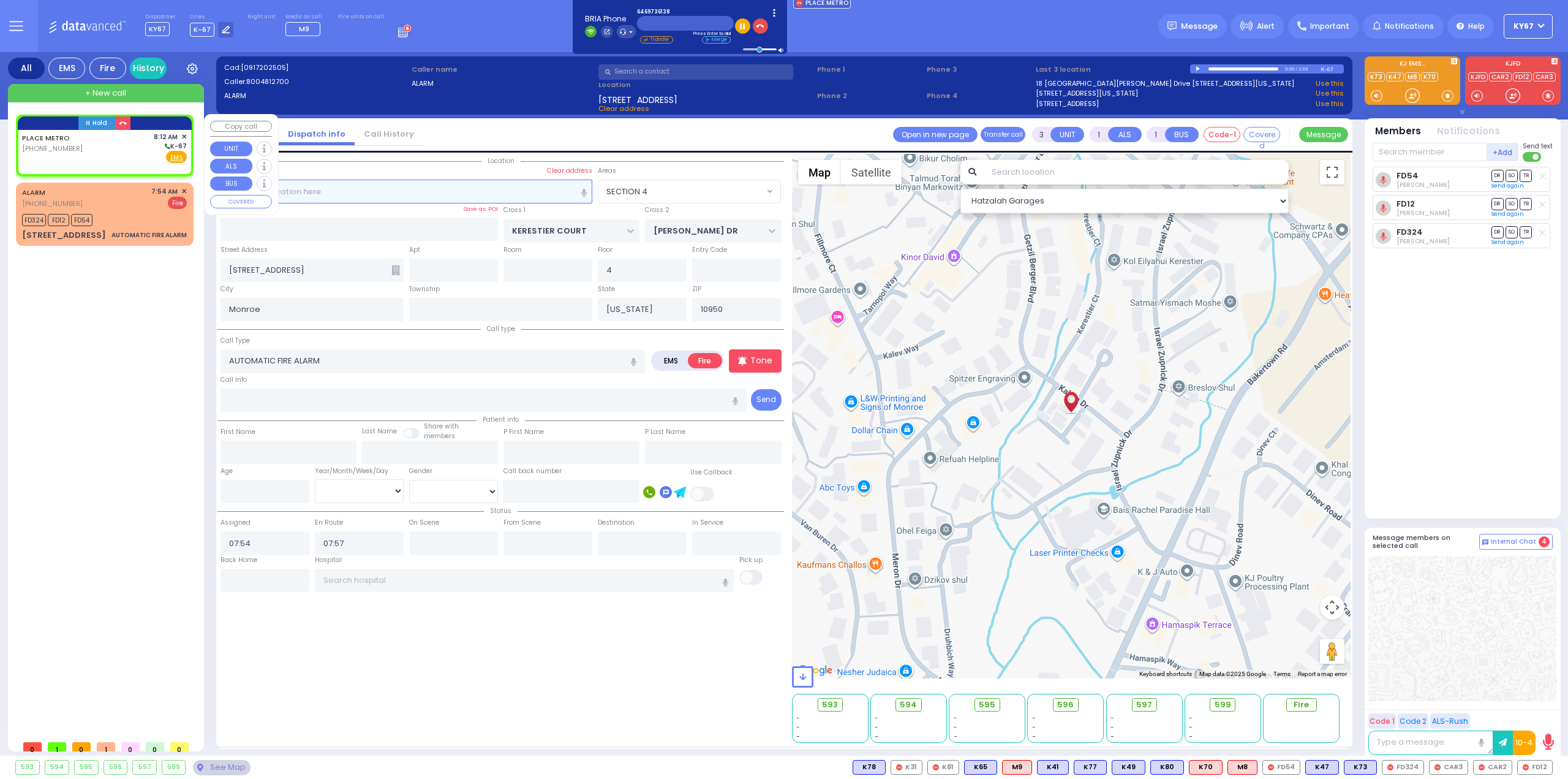
type input "2"
select select
radio input "true"
select select
type input "08:12"
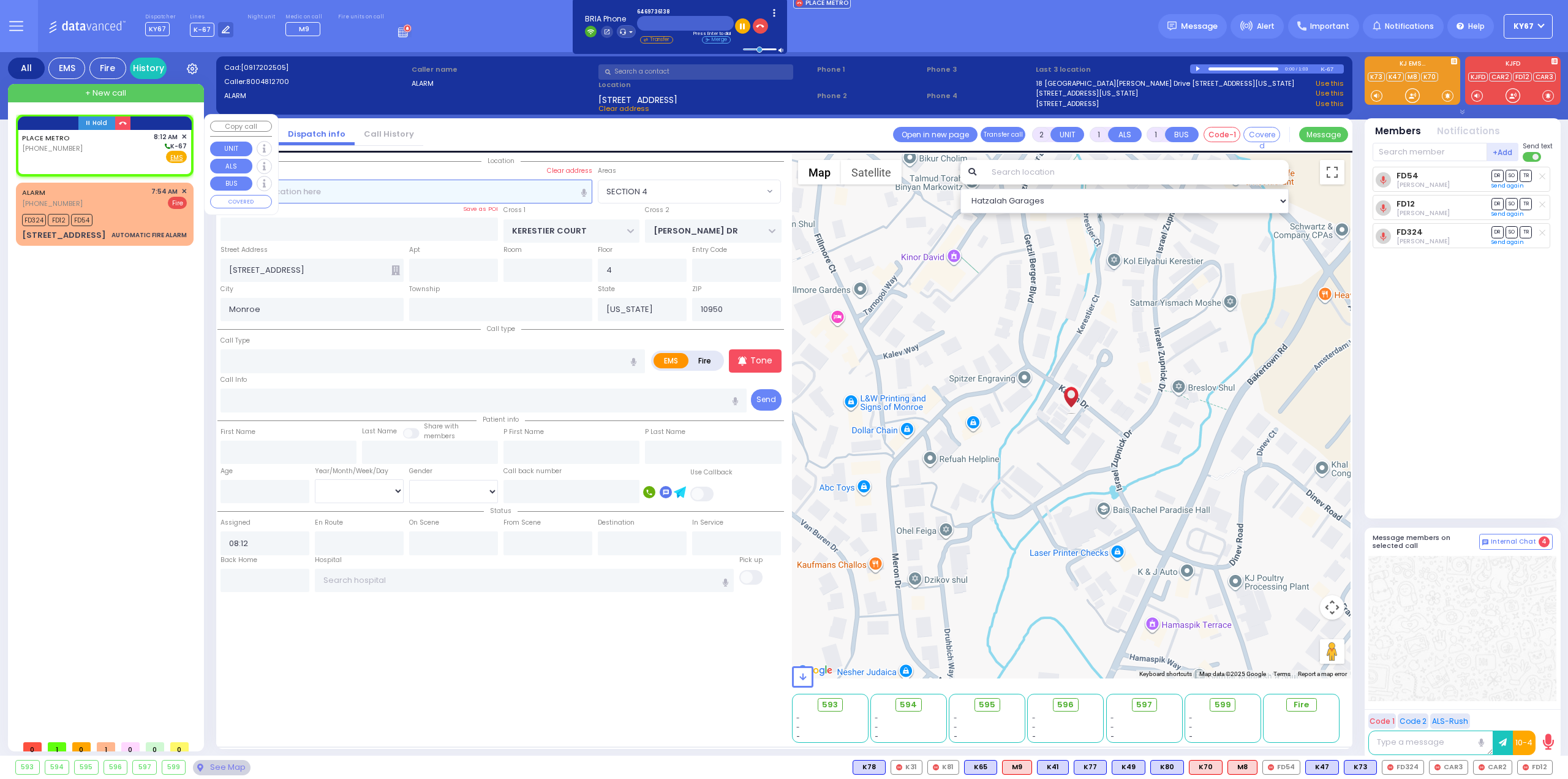
select select "Hatzalah Garages"
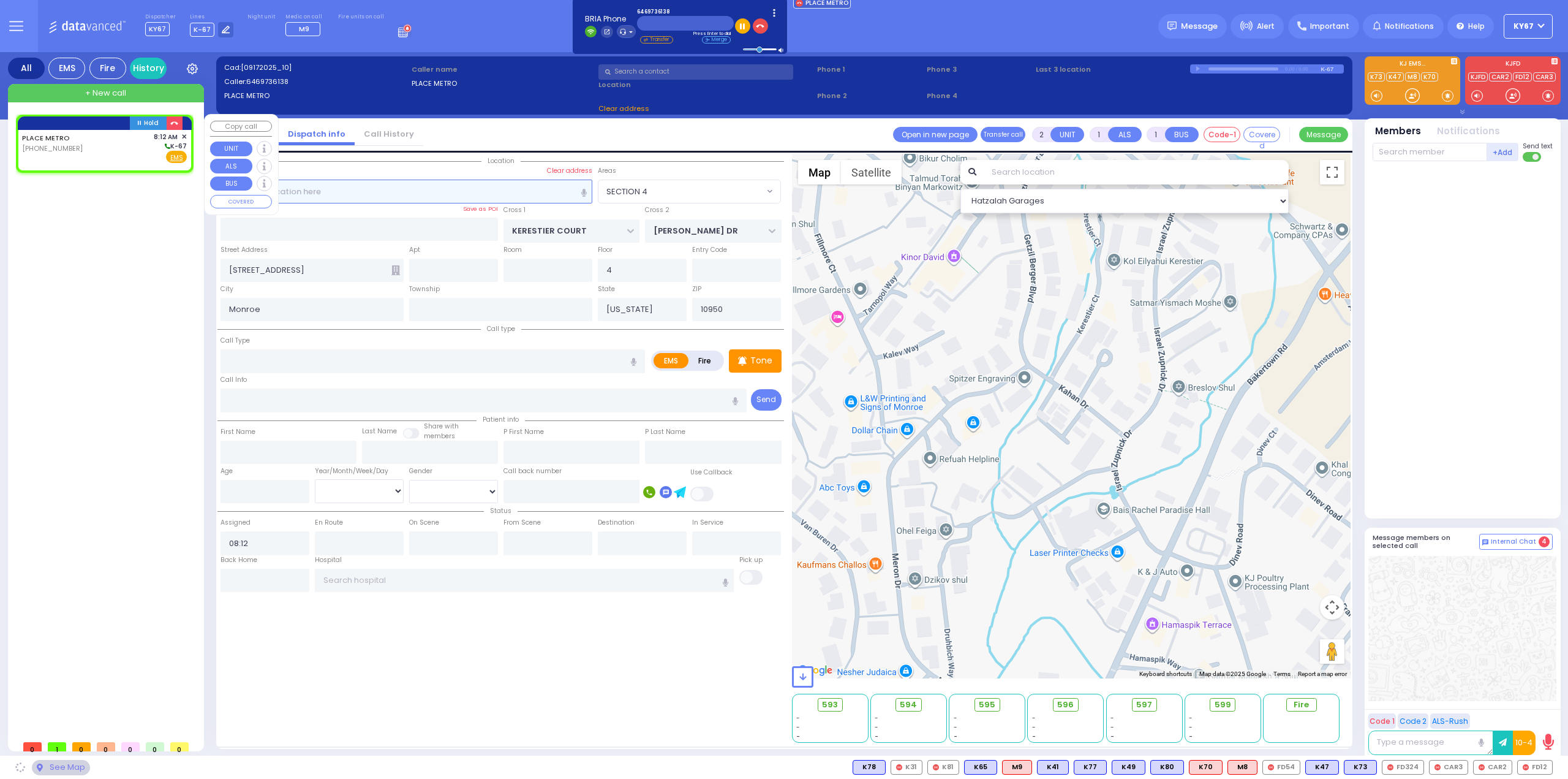
select select
radio input "true"
select select
select select "Hatzalah Garages"
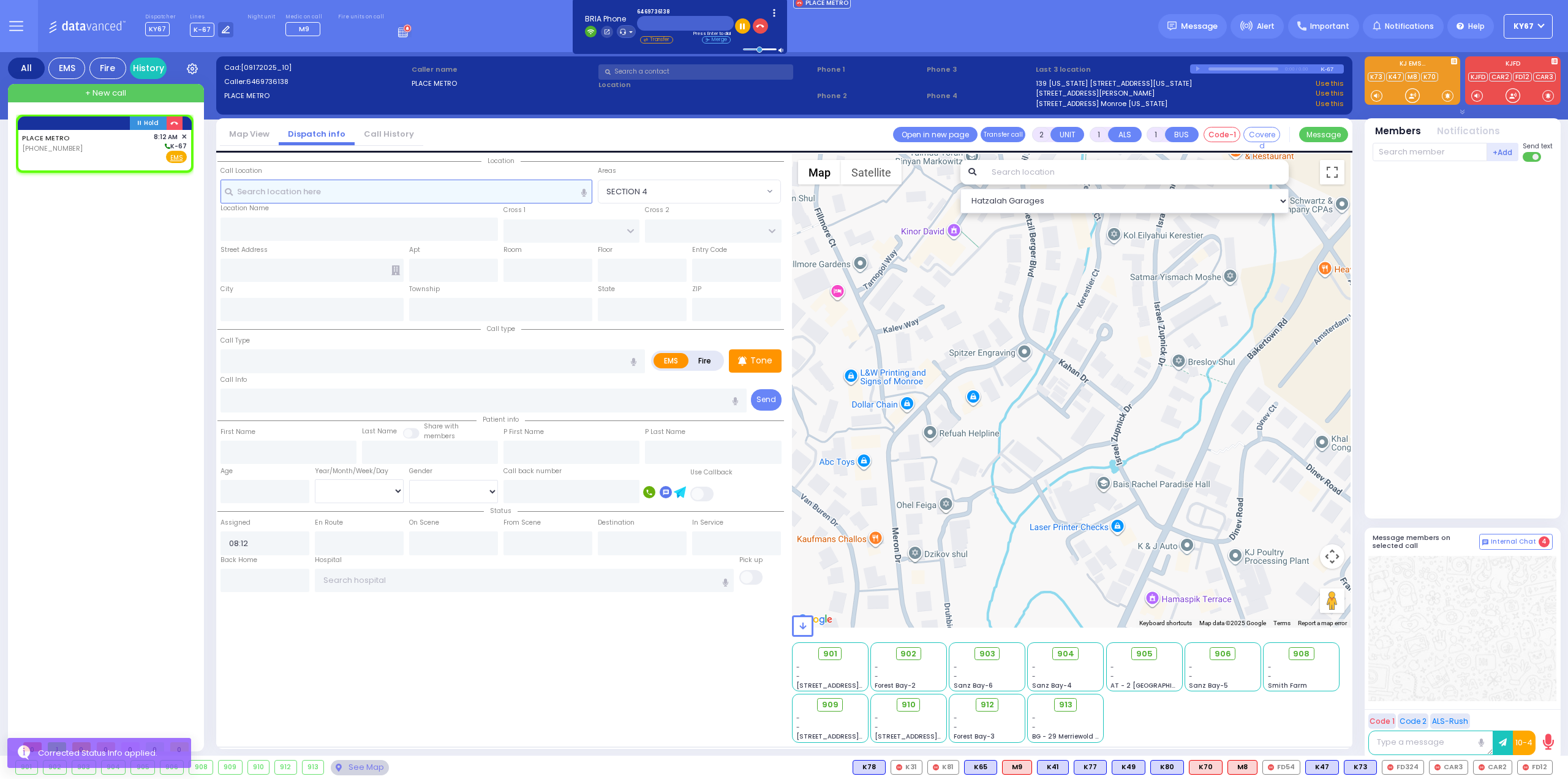
click at [384, 195] on input "text" at bounding box center [406, 191] width 373 height 23
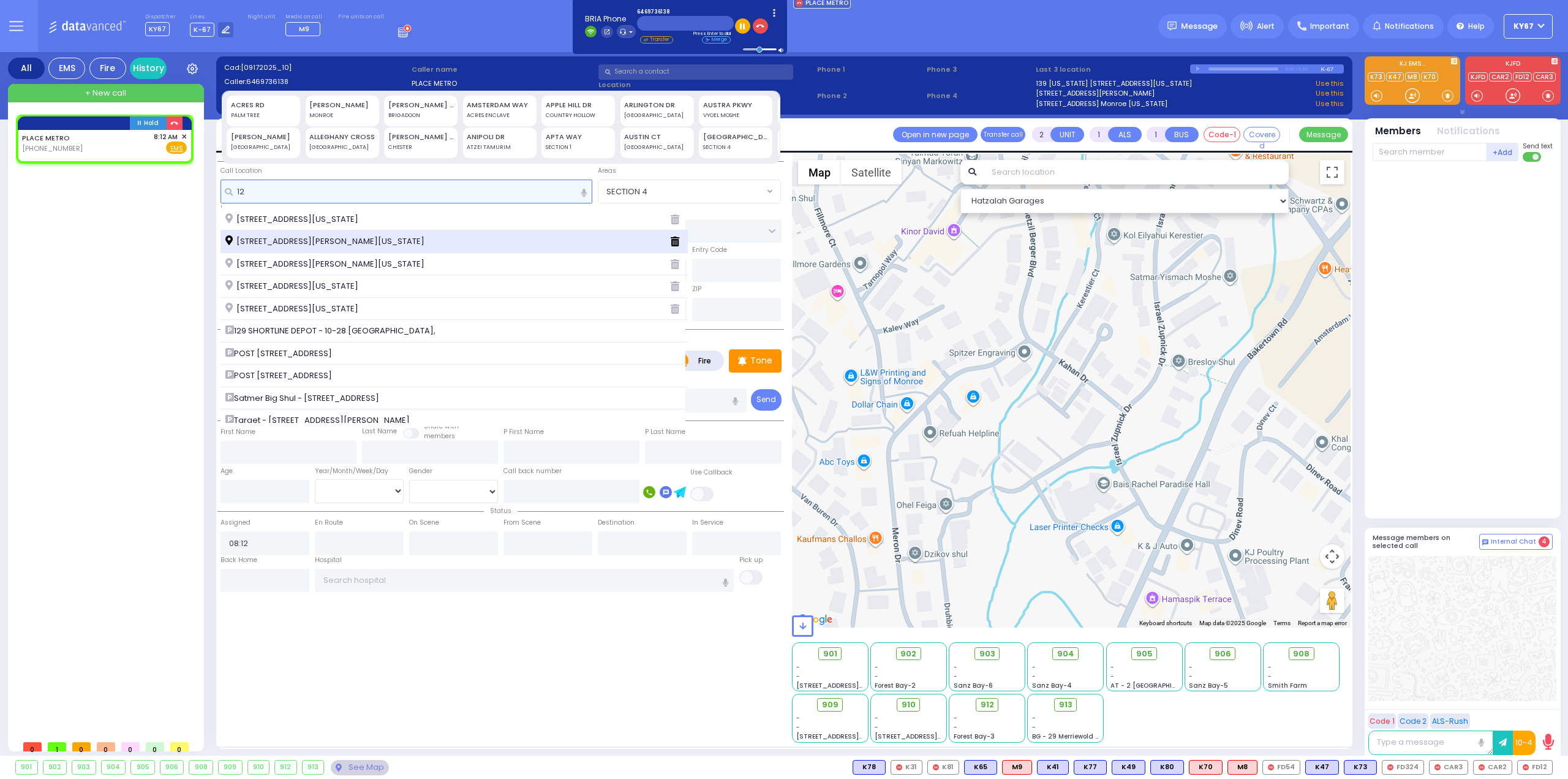
type input "12 g"
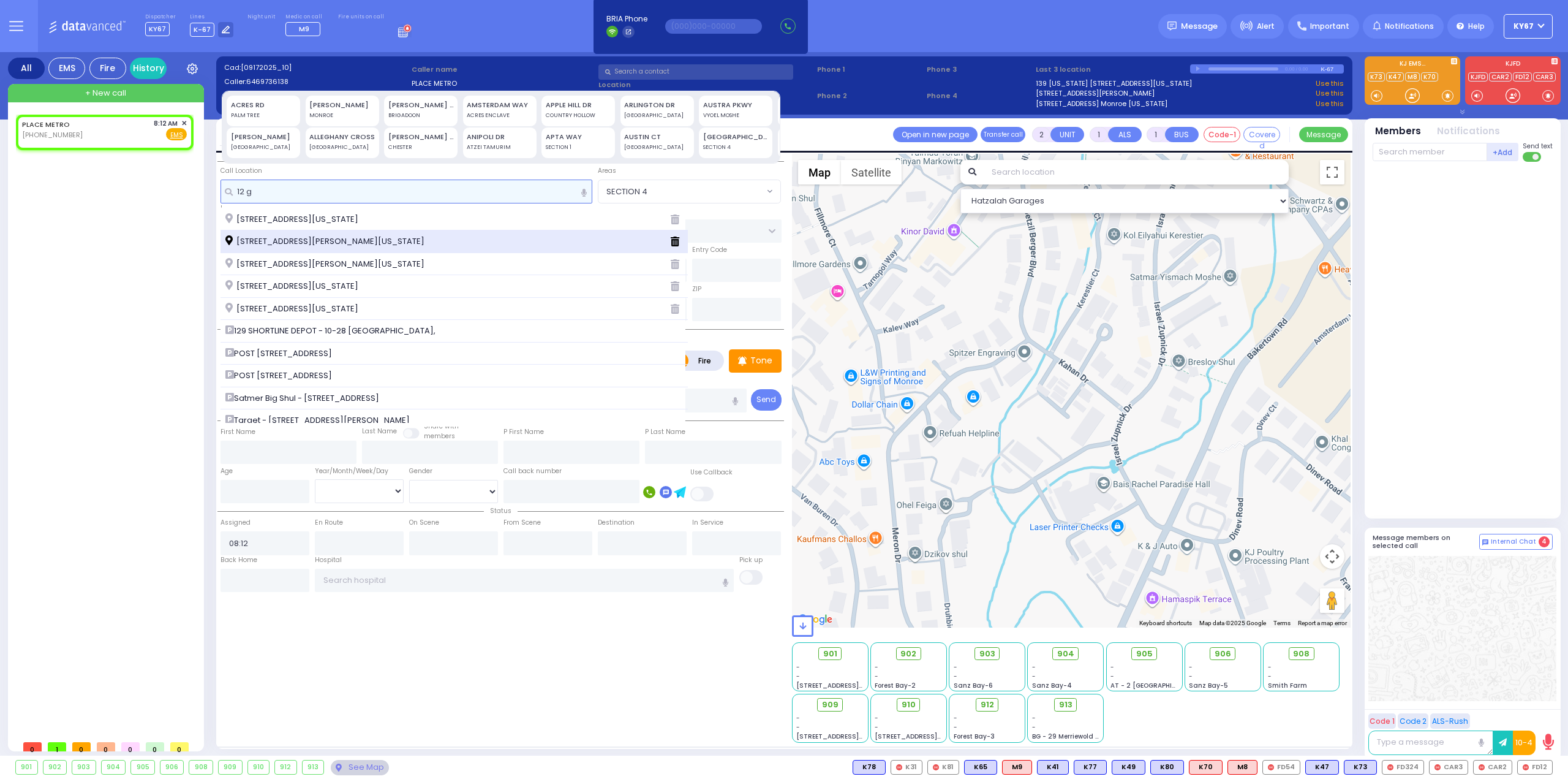
select select
radio input "true"
select select
select select "Hatzalah Garages"
type input "12 g"
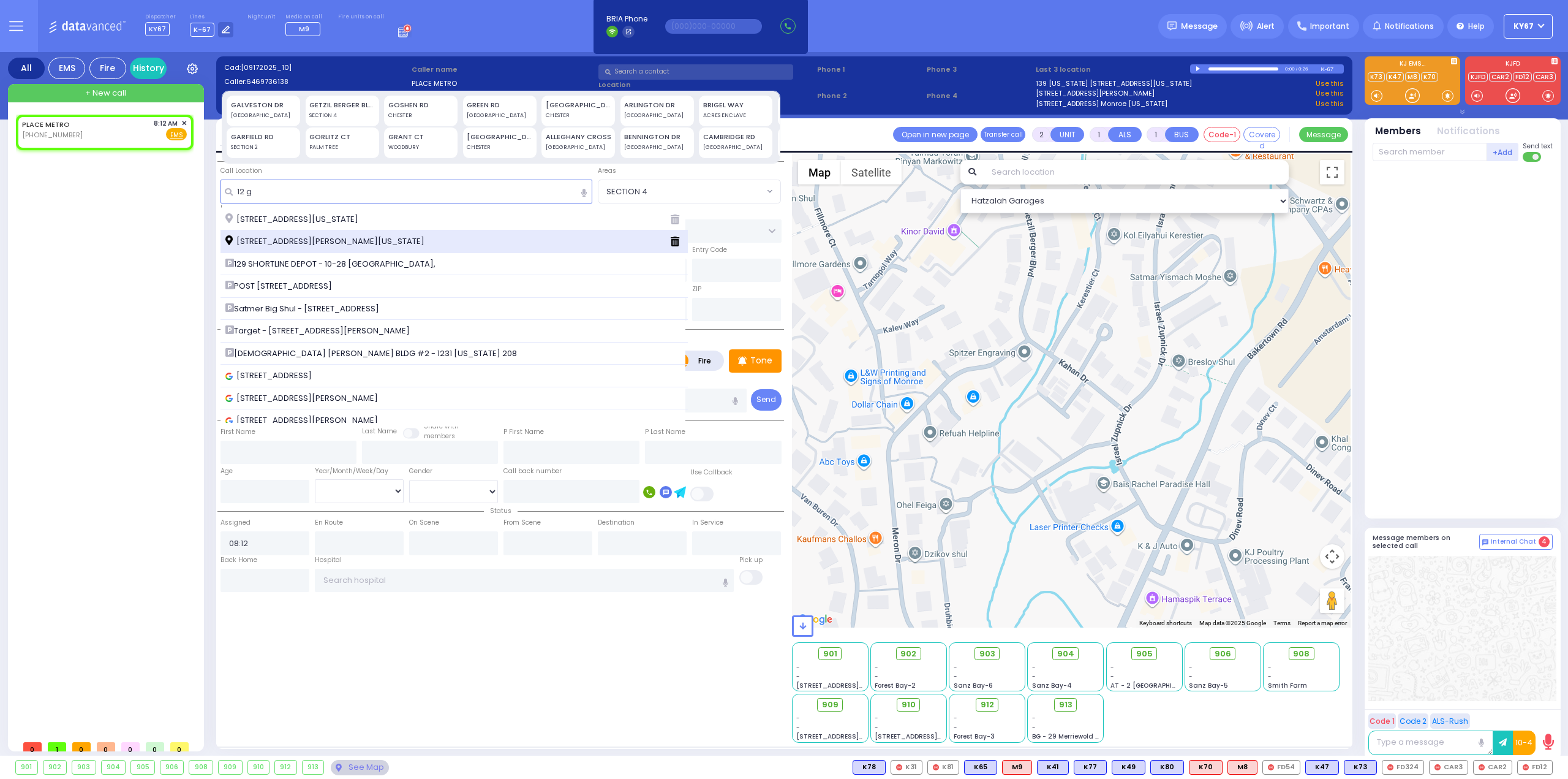
click at [349, 244] on span "[STREET_ADDRESS][PERSON_NAME][US_STATE]" at bounding box center [327, 241] width 203 height 12
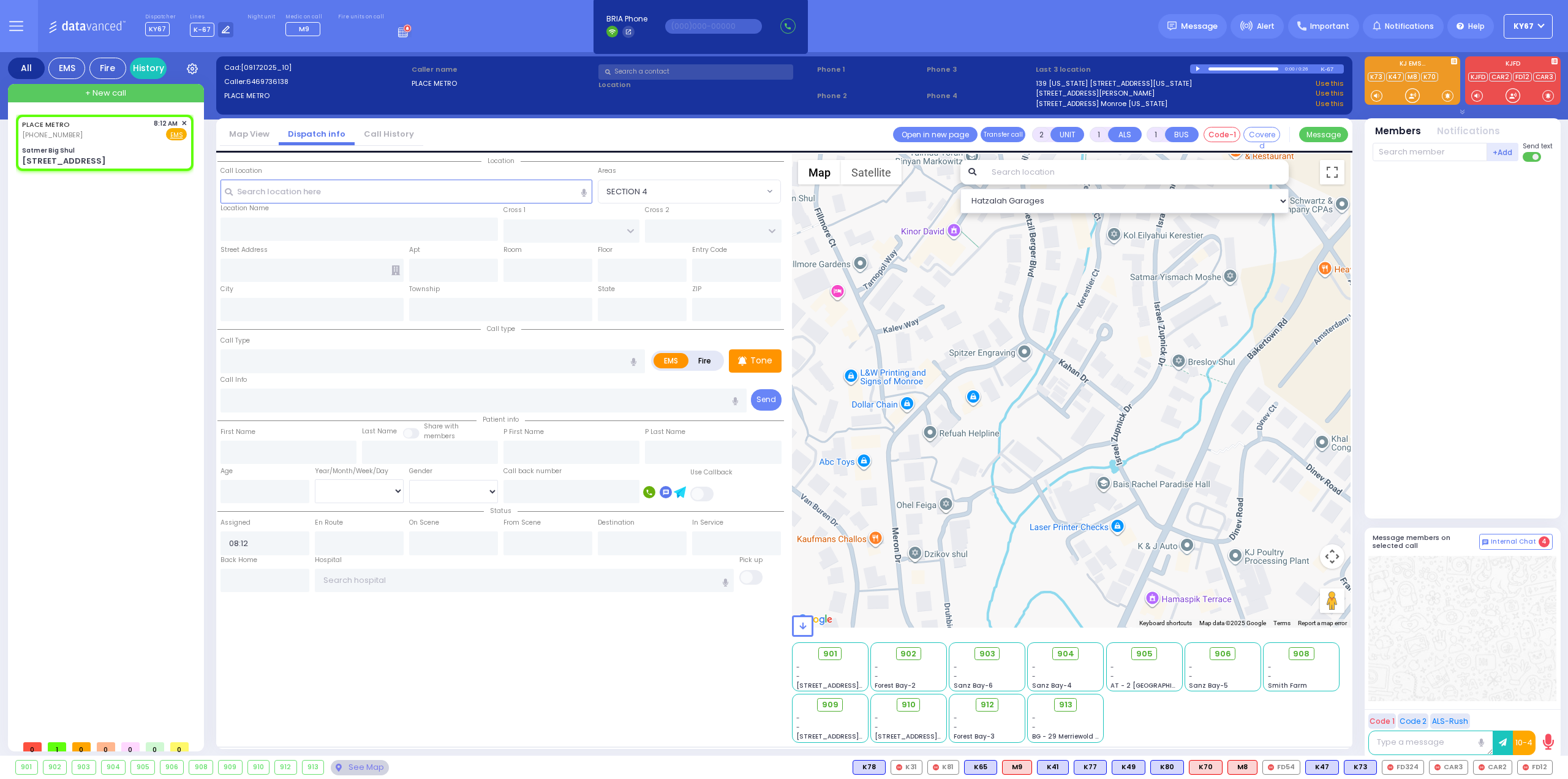
select select
radio input "true"
select select
select select "Hatzalah Garages"
type input "Satmer Big Shul"
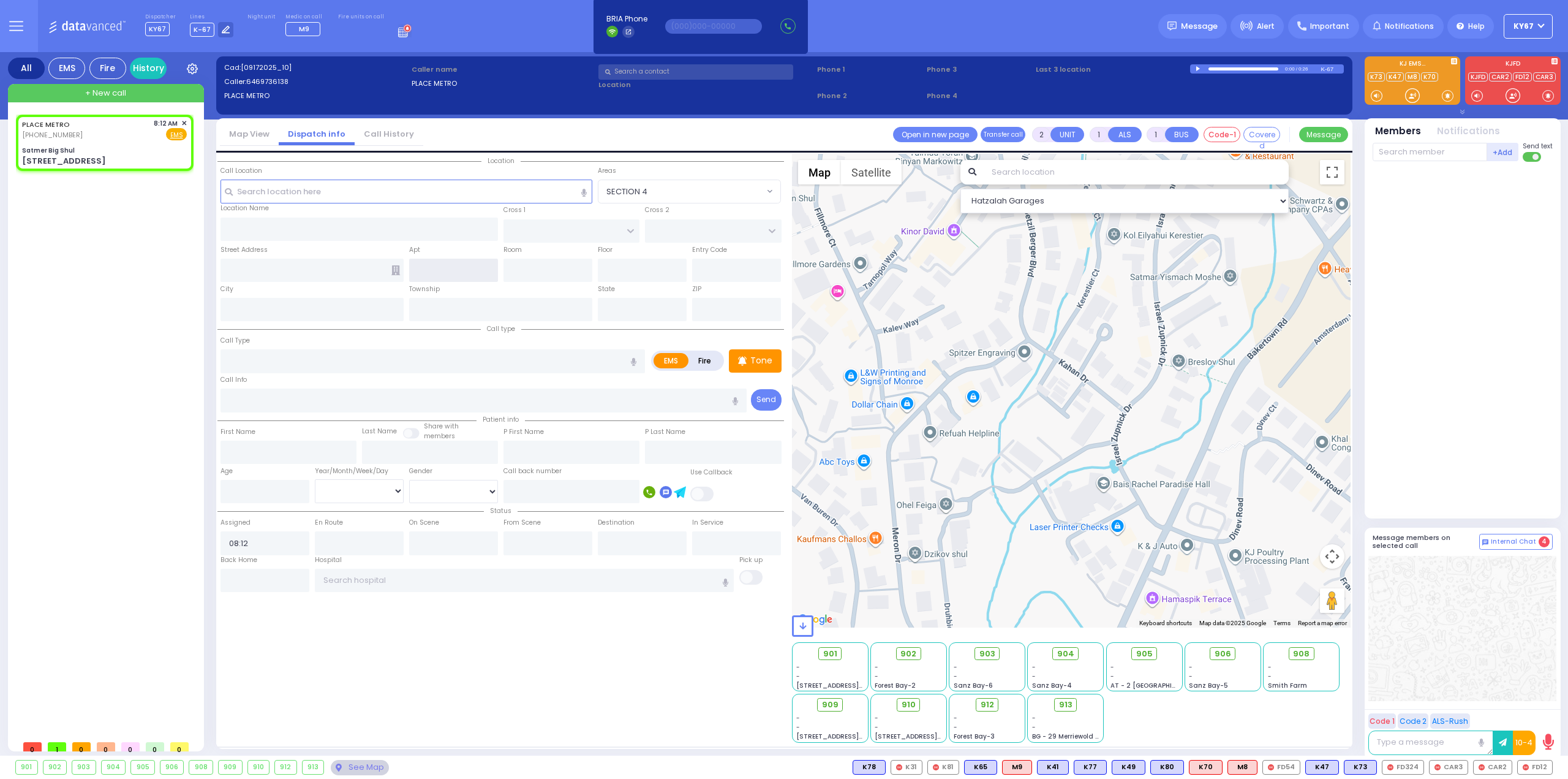
type input "EAHAL COURT"
type input "[STREET_ADDRESS]"
type input "[PERSON_NAME]"
type input "[US_STATE]"
type input "10950"
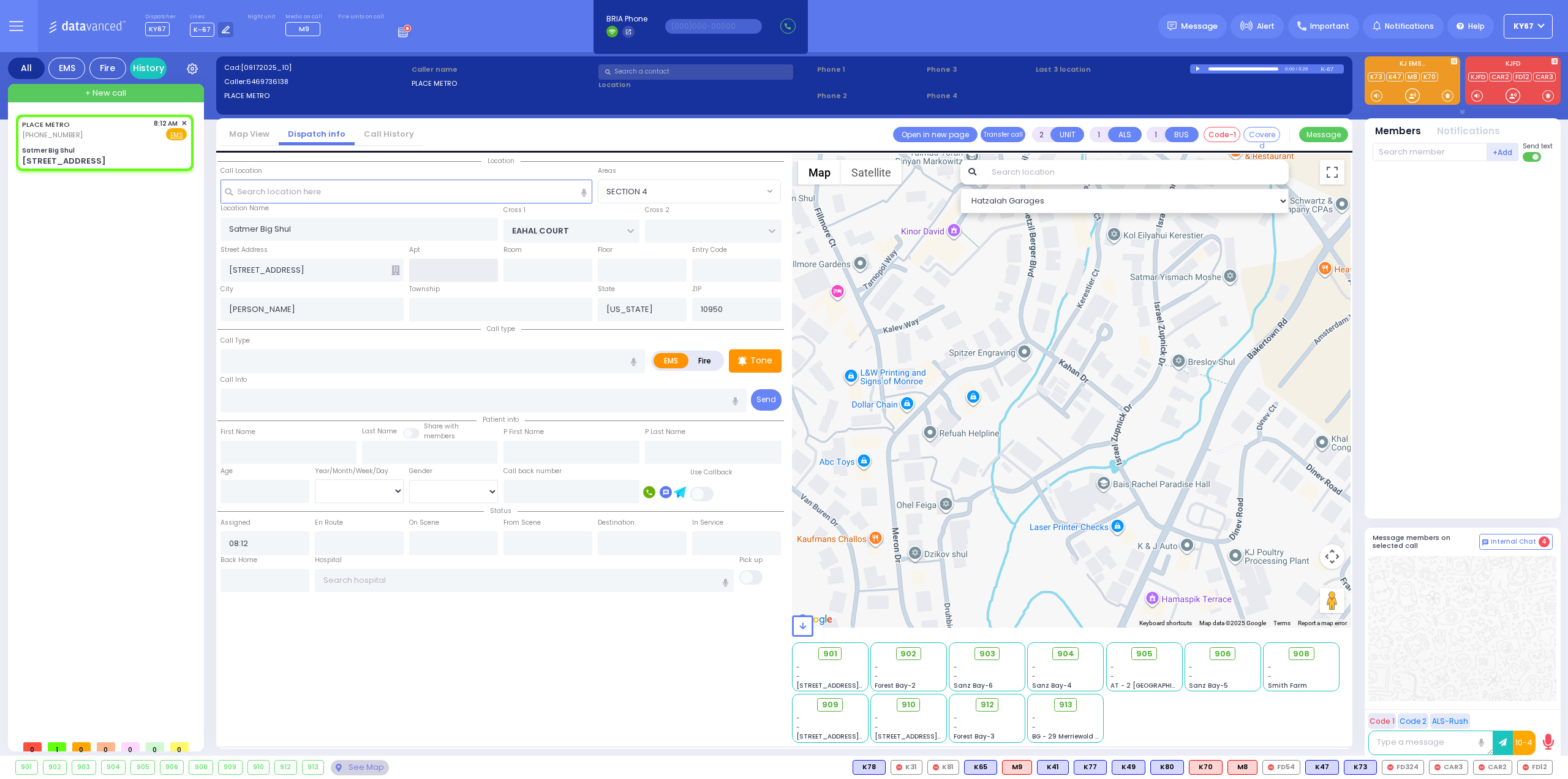
select select "SECTION 1"
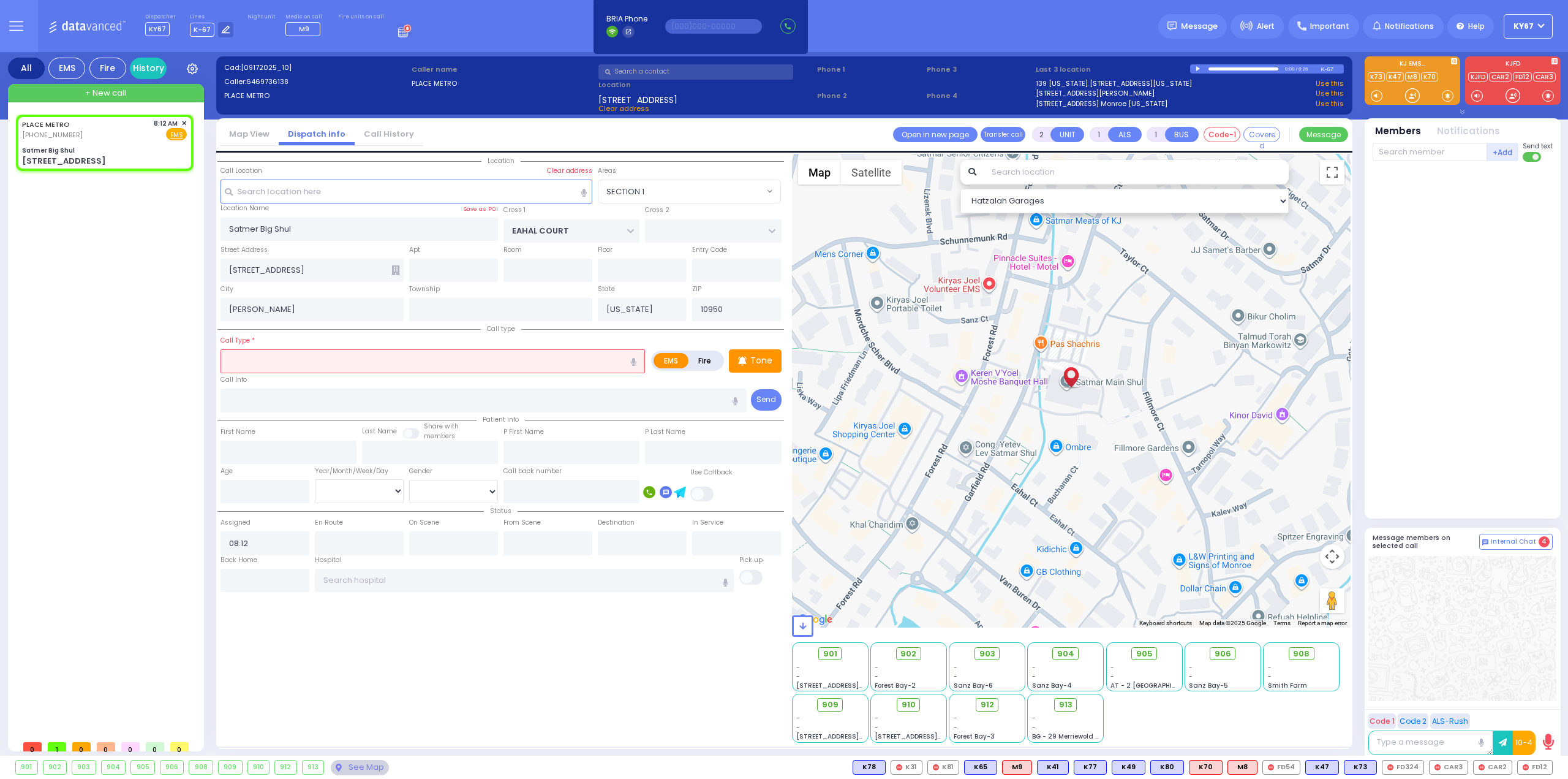
click at [254, 359] on input "text" at bounding box center [432, 360] width 424 height 23
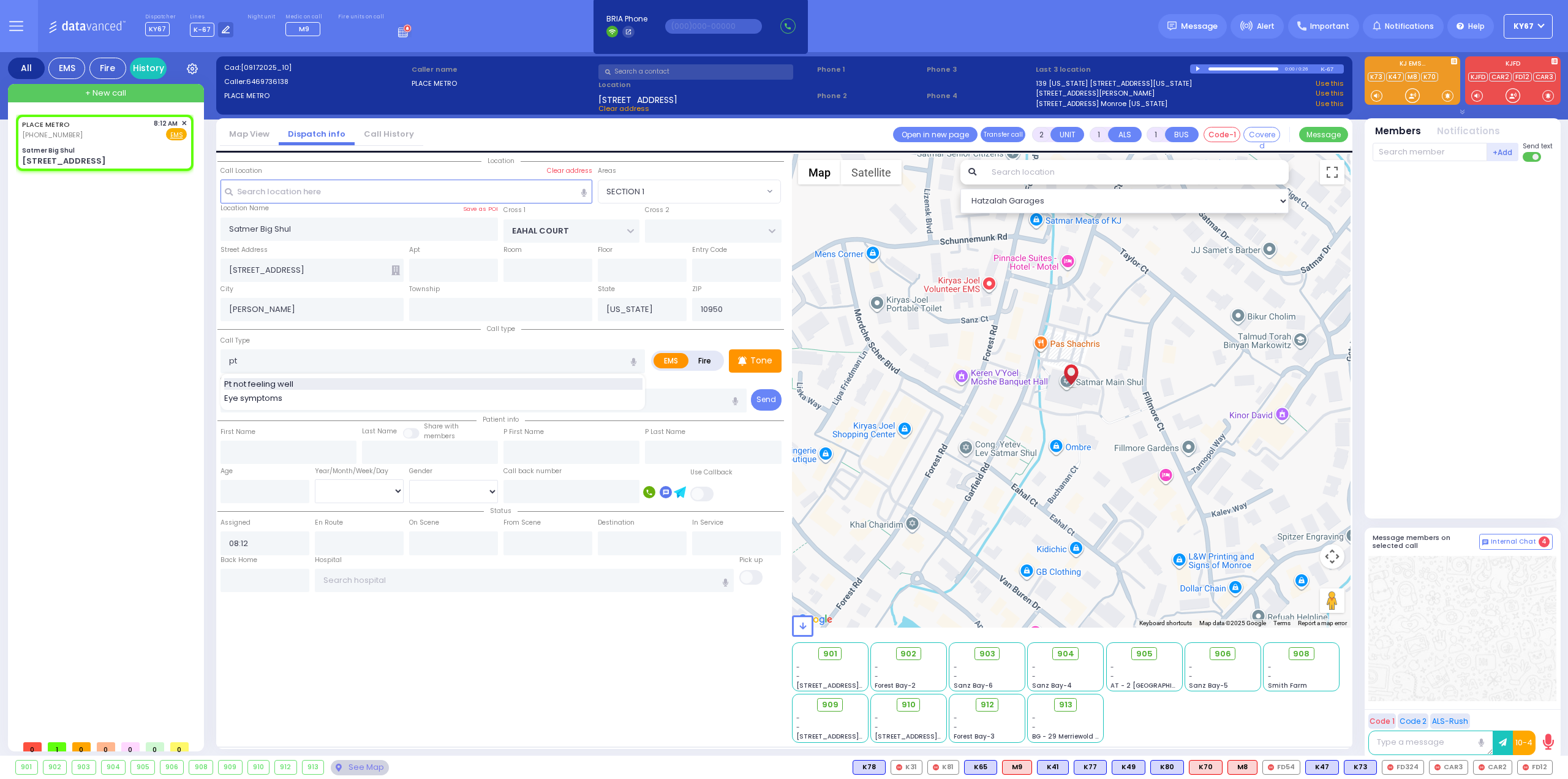
click at [273, 379] on span "Pt not feeling well" at bounding box center [261, 384] width 74 height 12
type input "Pt not feeling well"
type input "1"
type input "0"
select select
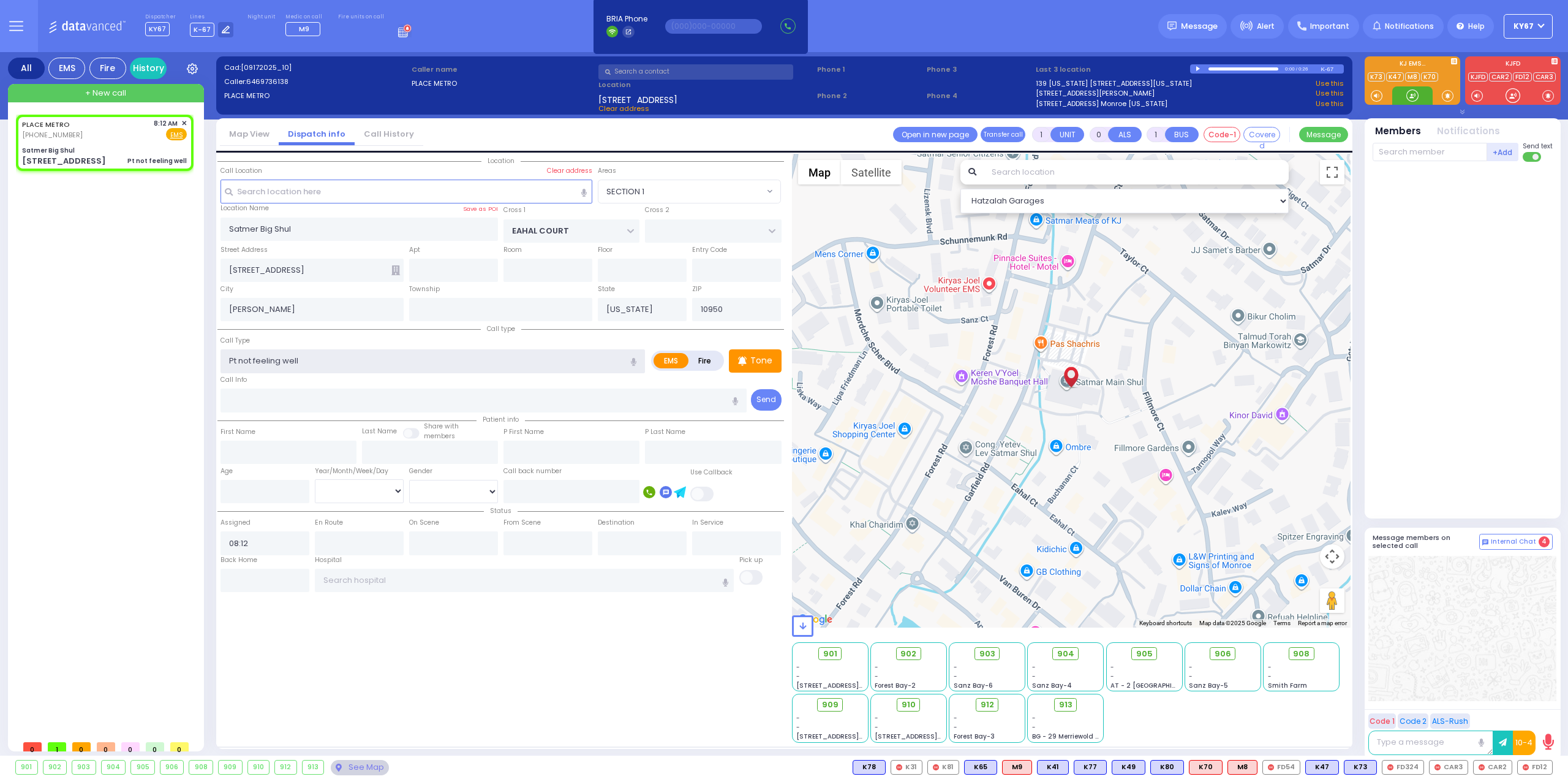
radio input "true"
select select
select select "Hatzalah Garages"
select select "SECTION 1"
select select
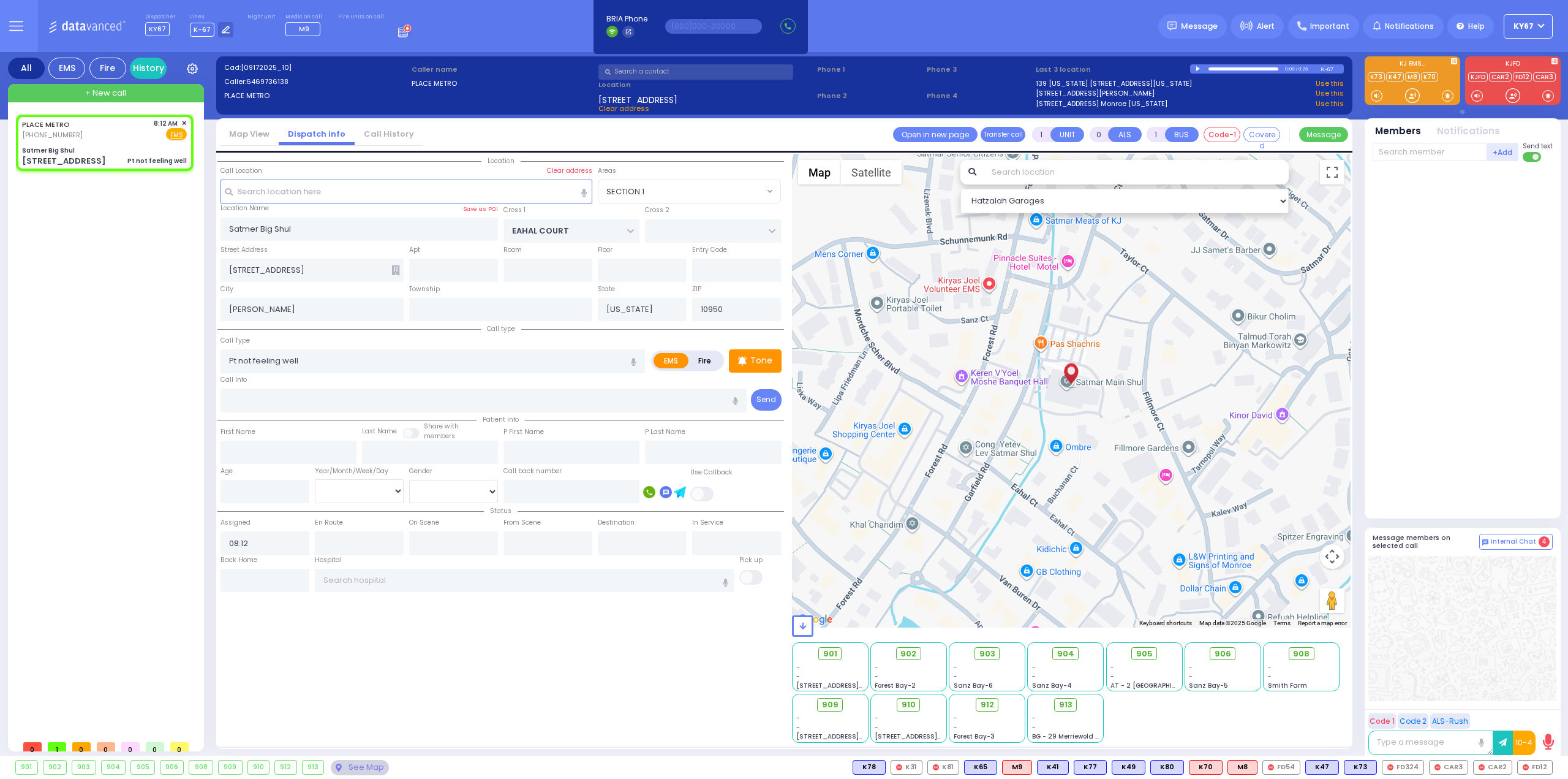
radio input "true"
select select
select select "Hatzalah Garages"
select select "SECTION 1"
click at [1536, 766] on span "K101" at bounding box center [1535, 768] width 34 height 13
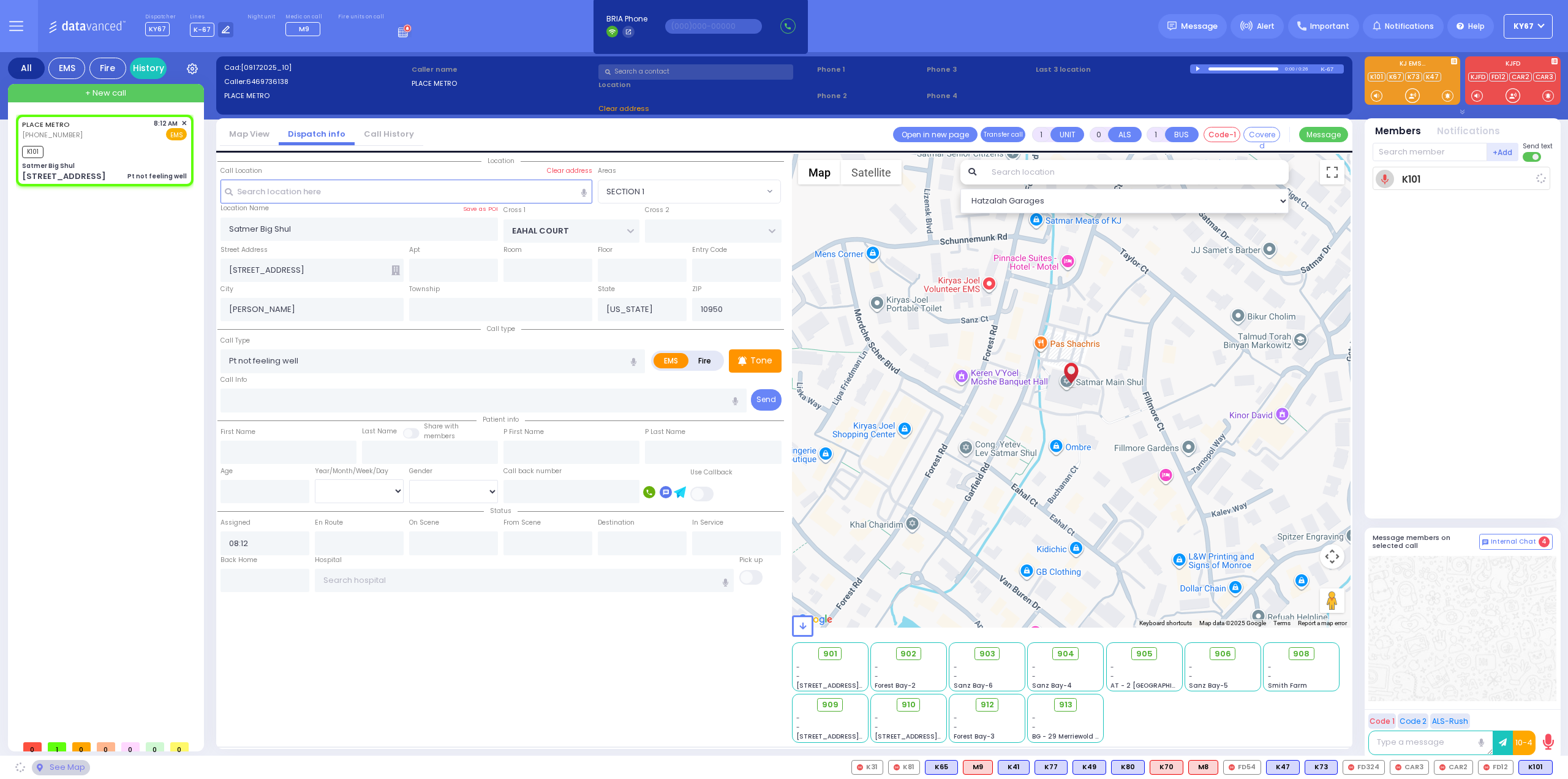
select select
radio input "true"
select select
type input "08:14"
select select "Hatzalah Garages"
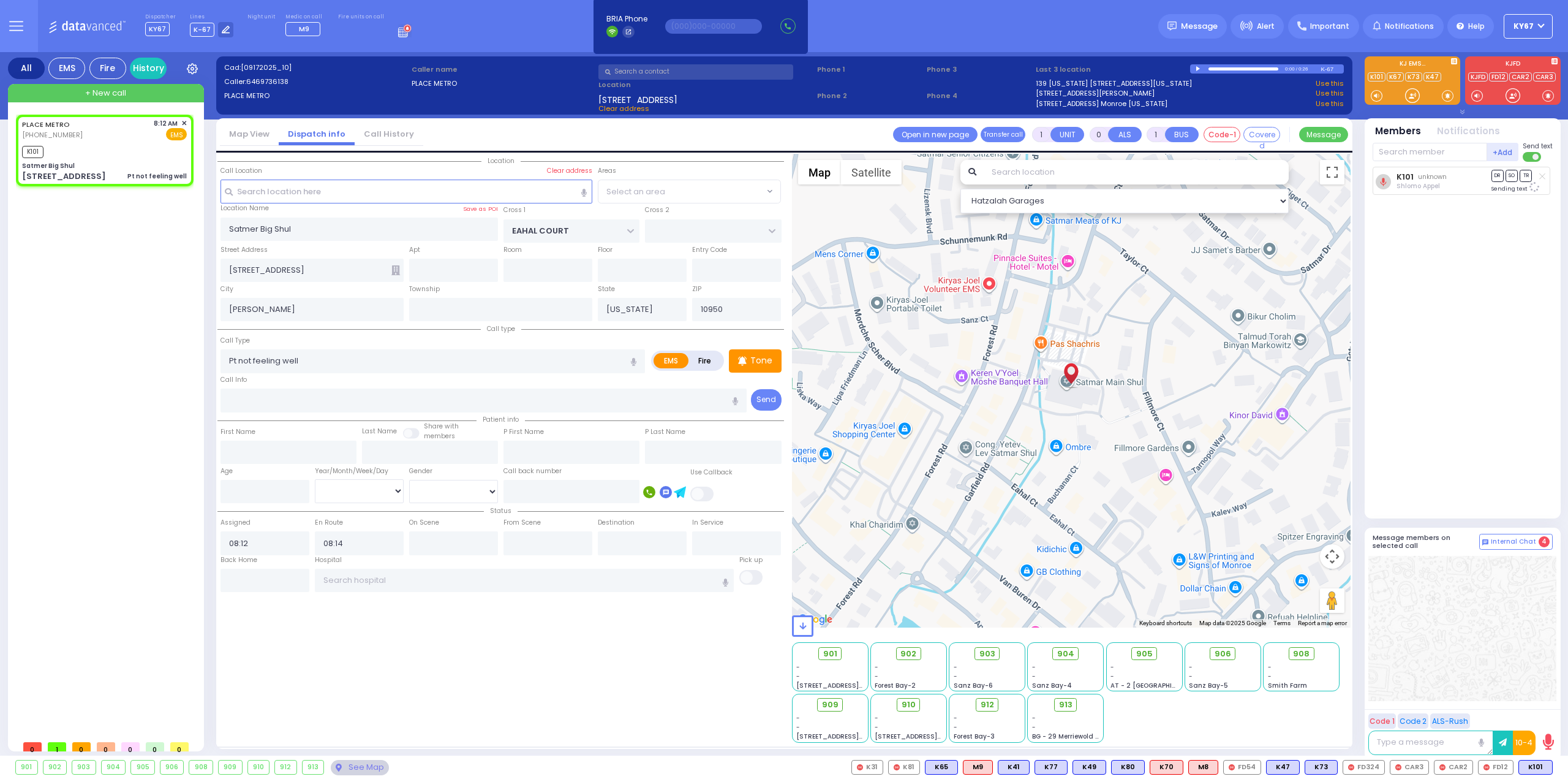
select select "SECTION 1"
select select
radio input "true"
select select
select select "Hatzalah Garages"
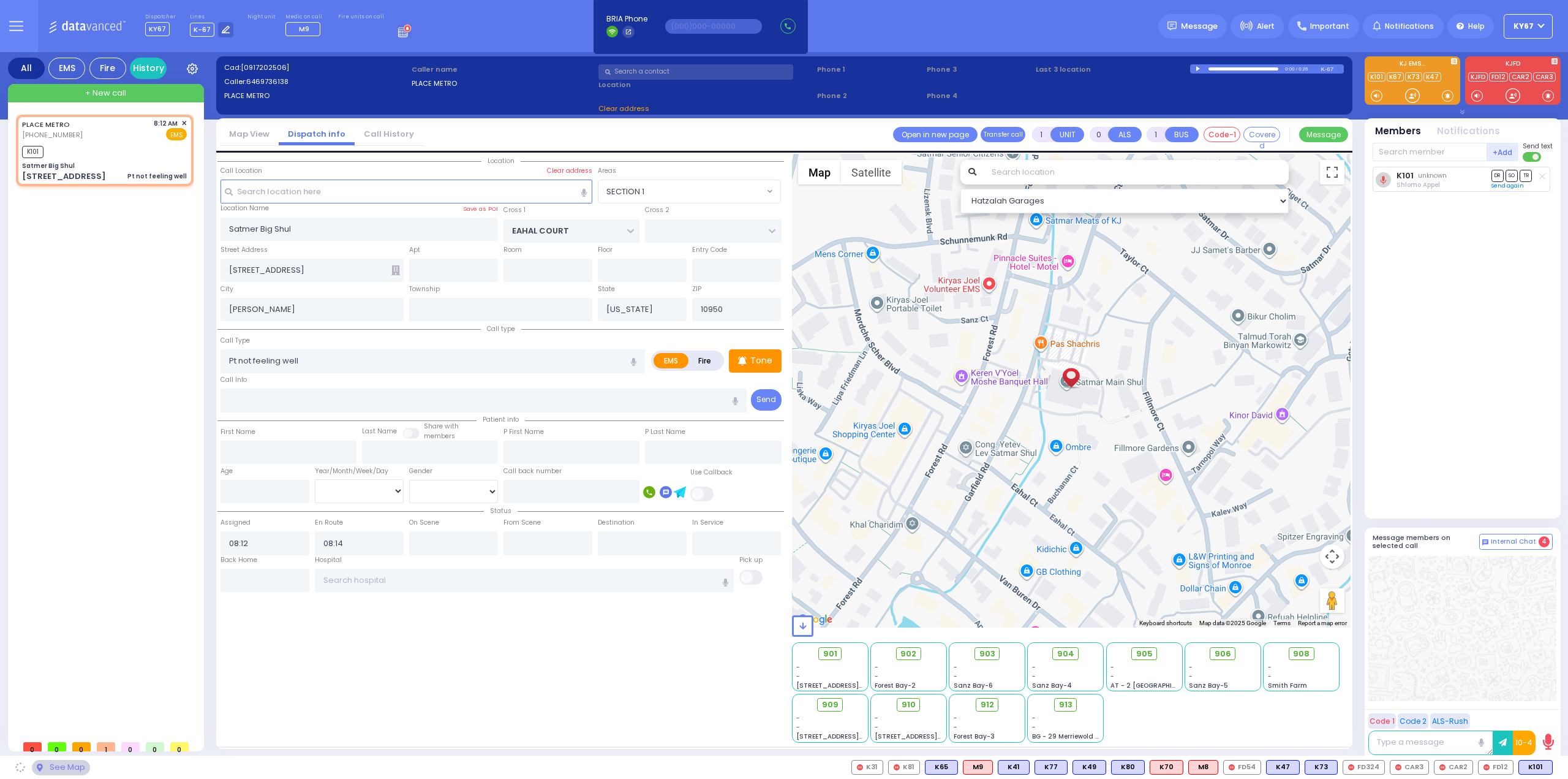
select select
radio input "true"
select select
select select "Hatzalah Garages"
select select "SECTION 1"
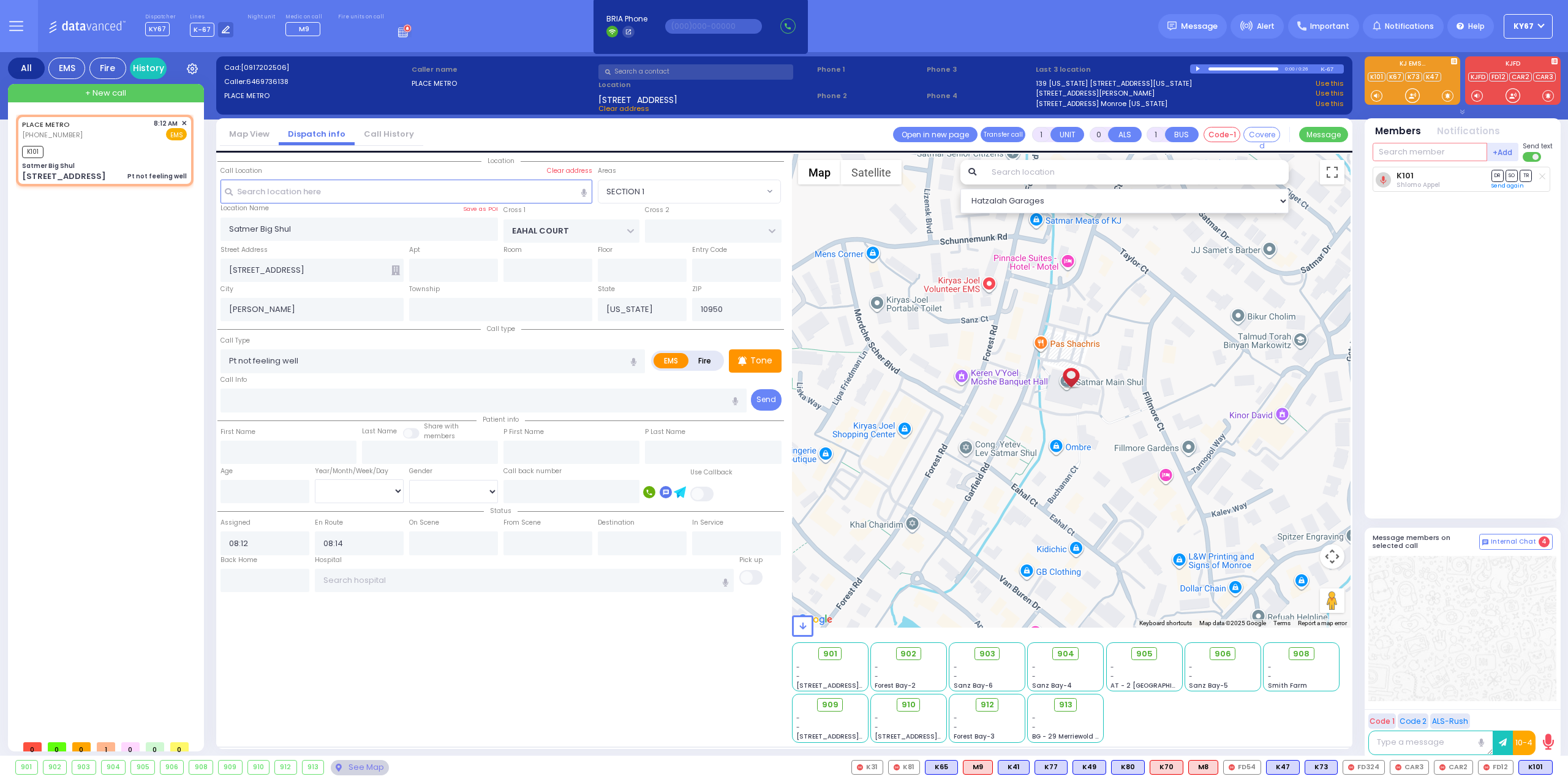
click at [1426, 152] on input "text" at bounding box center [1430, 151] width 115 height 18
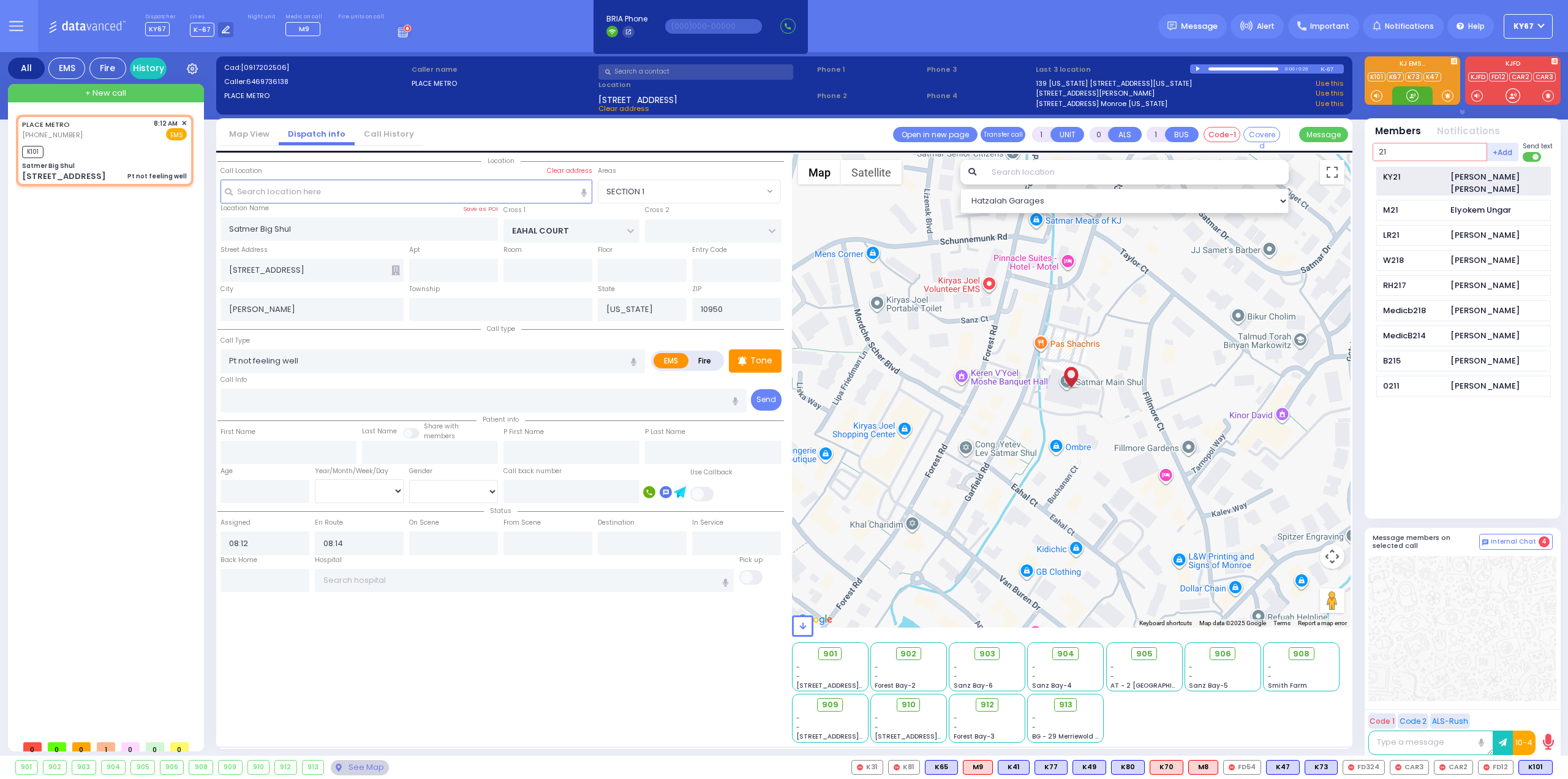
type input "21"
click at [1490, 183] on div "KY21 [PERSON_NAME] [PERSON_NAME]" at bounding box center [1464, 181] width 174 height 30
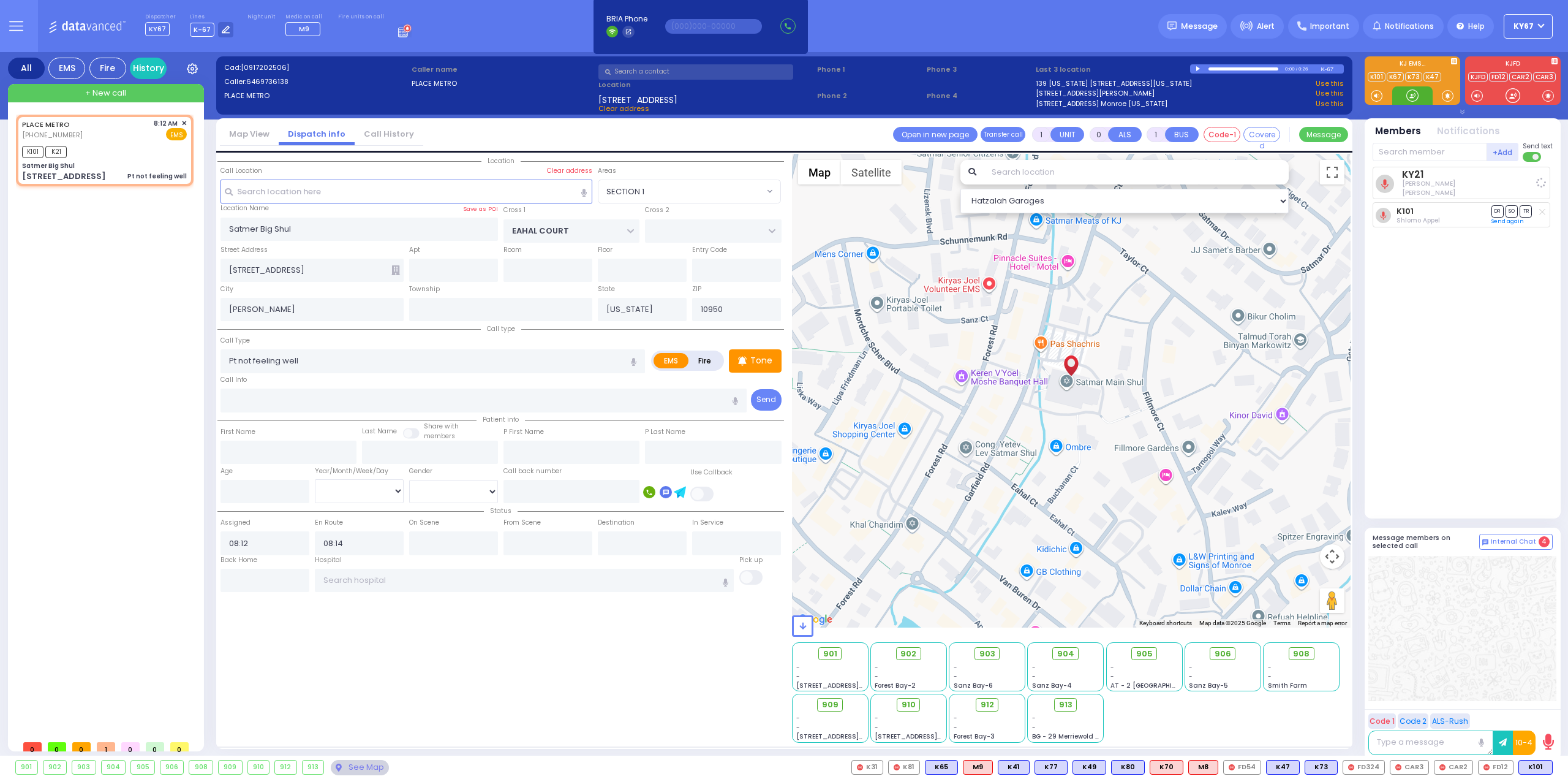
select select
radio input "true"
select select
select select "Hatzalah Garages"
select select "SECTION 1"
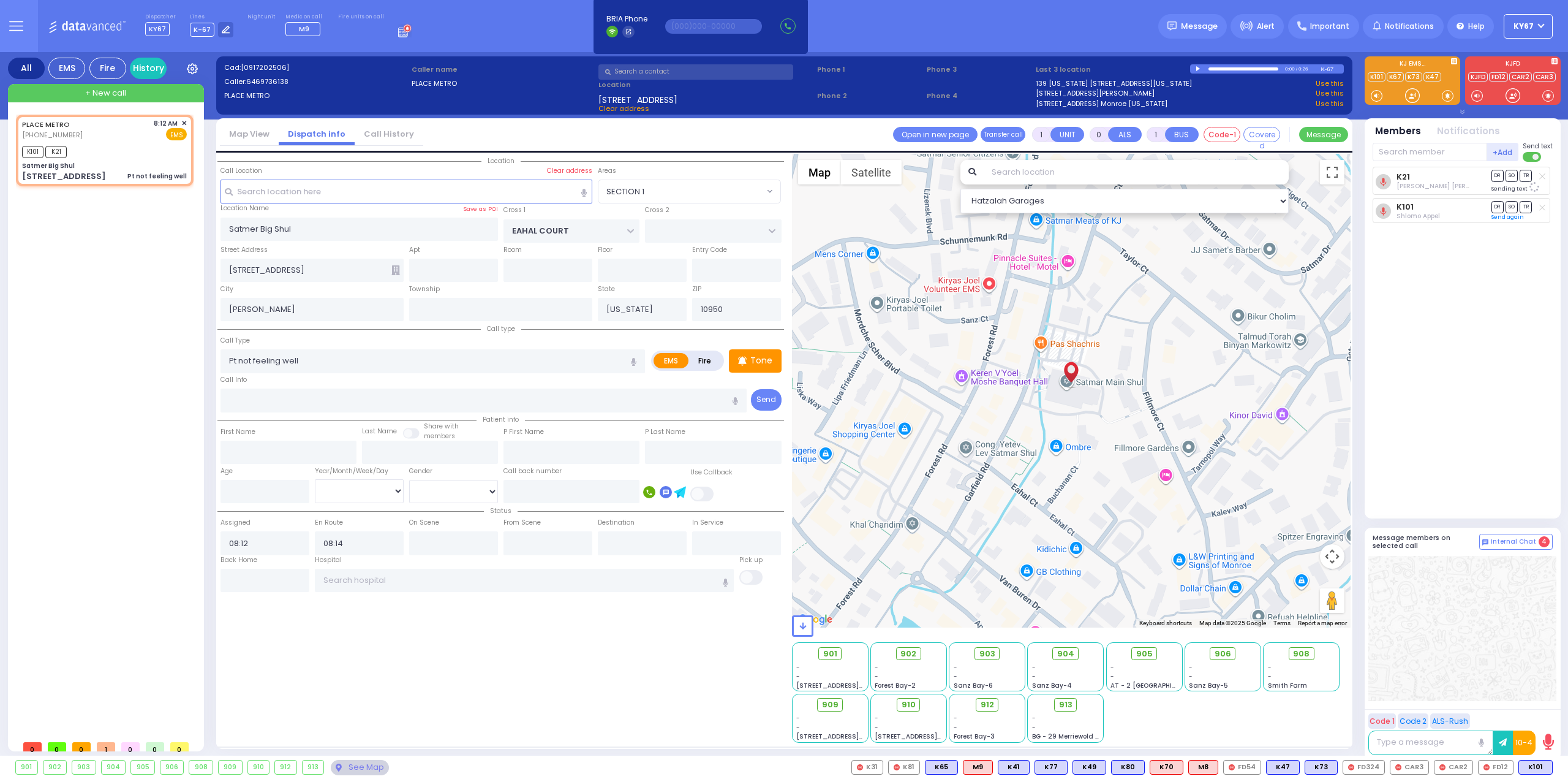
click at [1471, 662] on div at bounding box center [1463, 629] width 188 height 146
click at [1540, 767] on span "M9" at bounding box center [1537, 768] width 29 height 13
select select
radio input "true"
select select
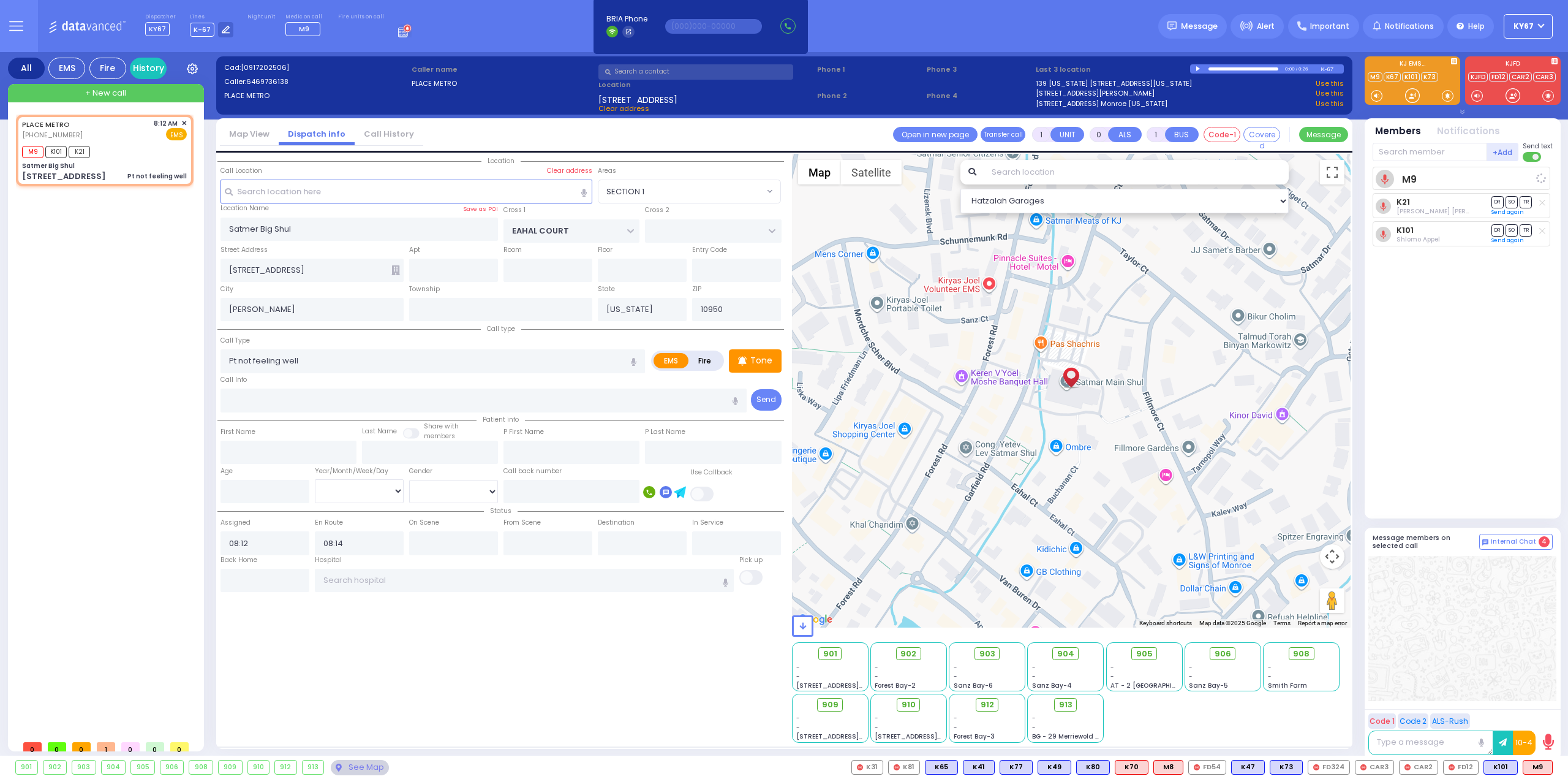
select select "Hatzalah Garages"
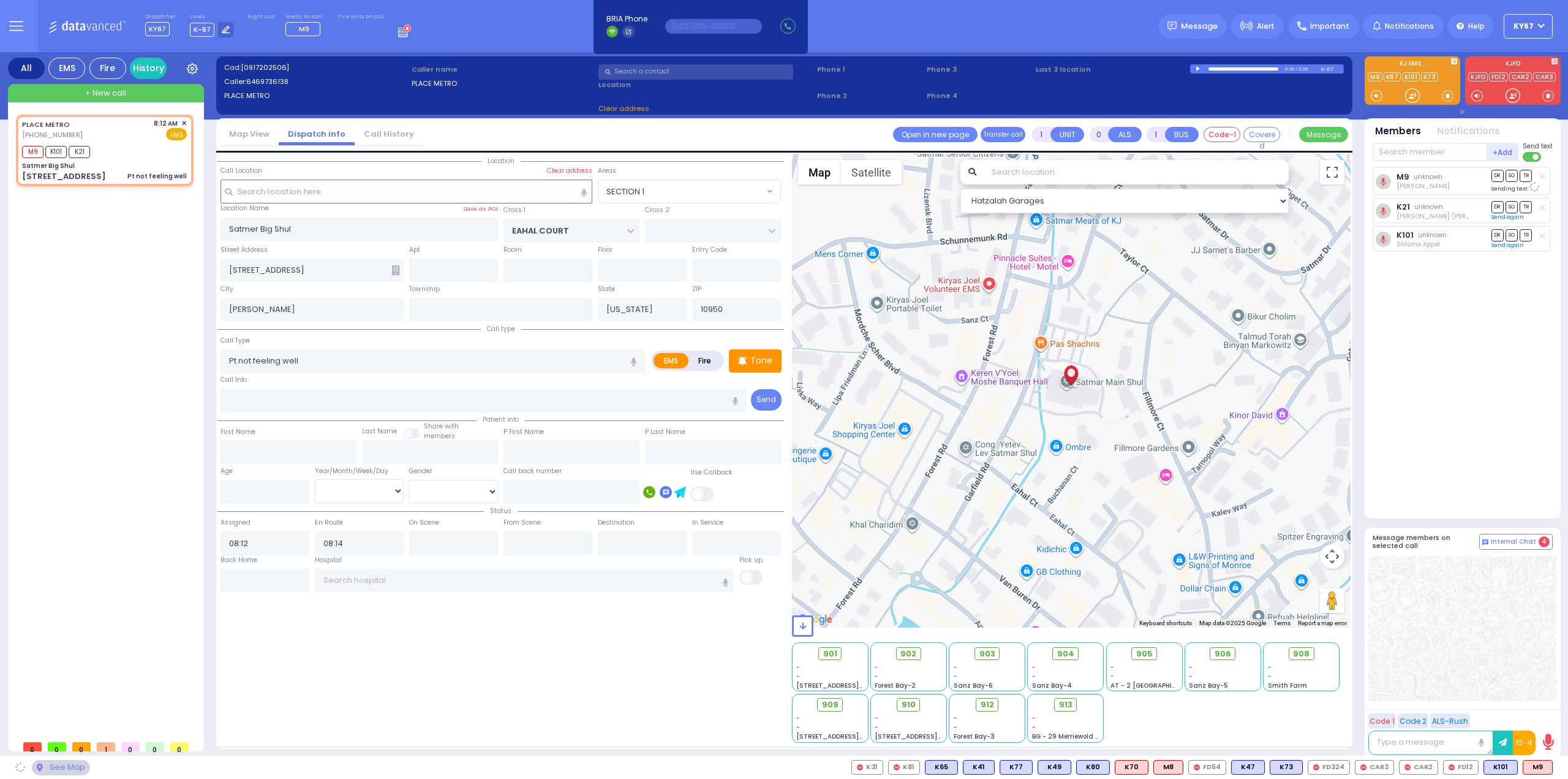
select select "SECTION 1"
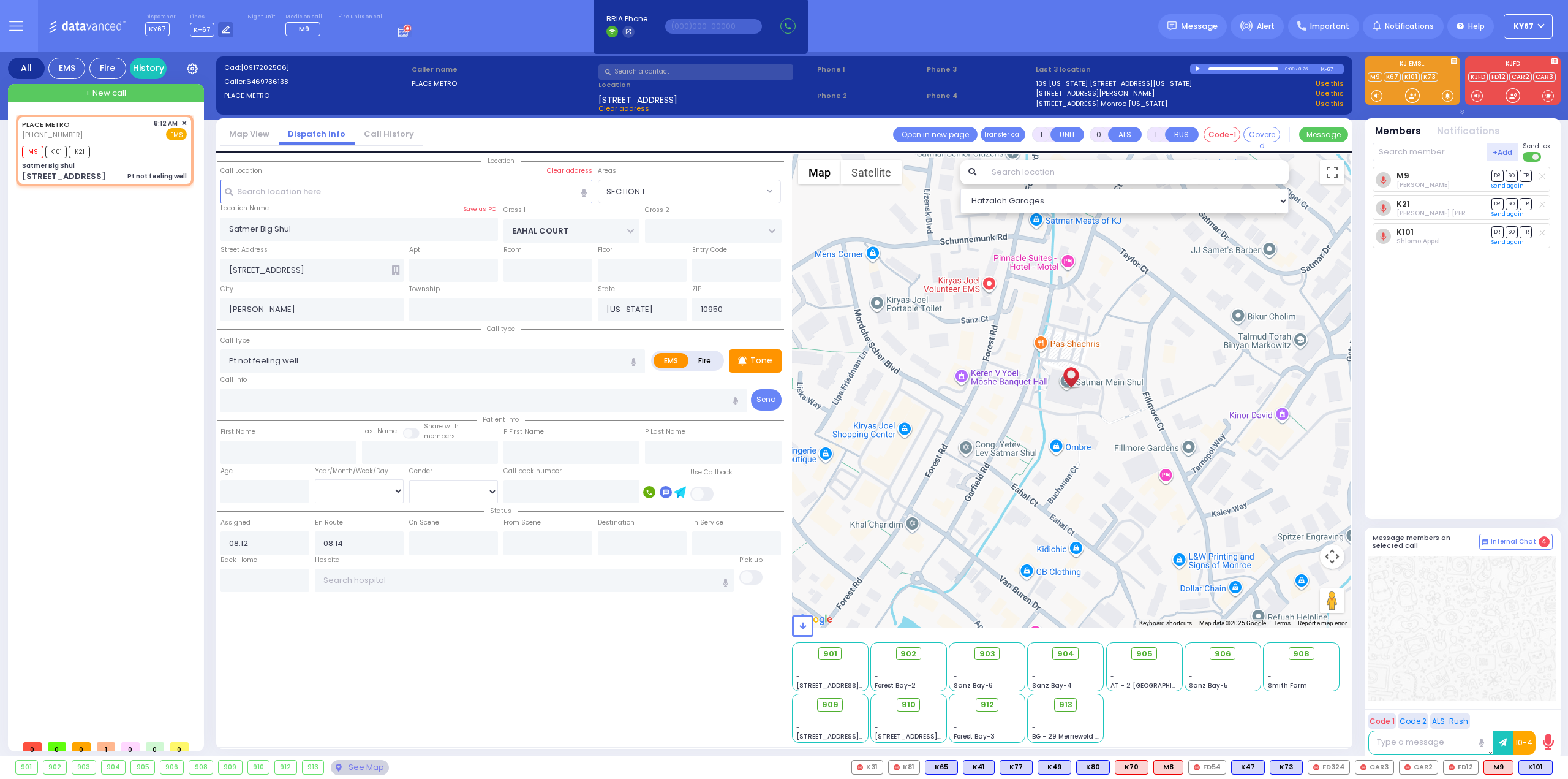
click at [1545, 206] on icon at bounding box center [1542, 204] width 6 height 7
click at [1402, 143] on input "text" at bounding box center [1430, 151] width 115 height 18
select select
radio input "true"
select select
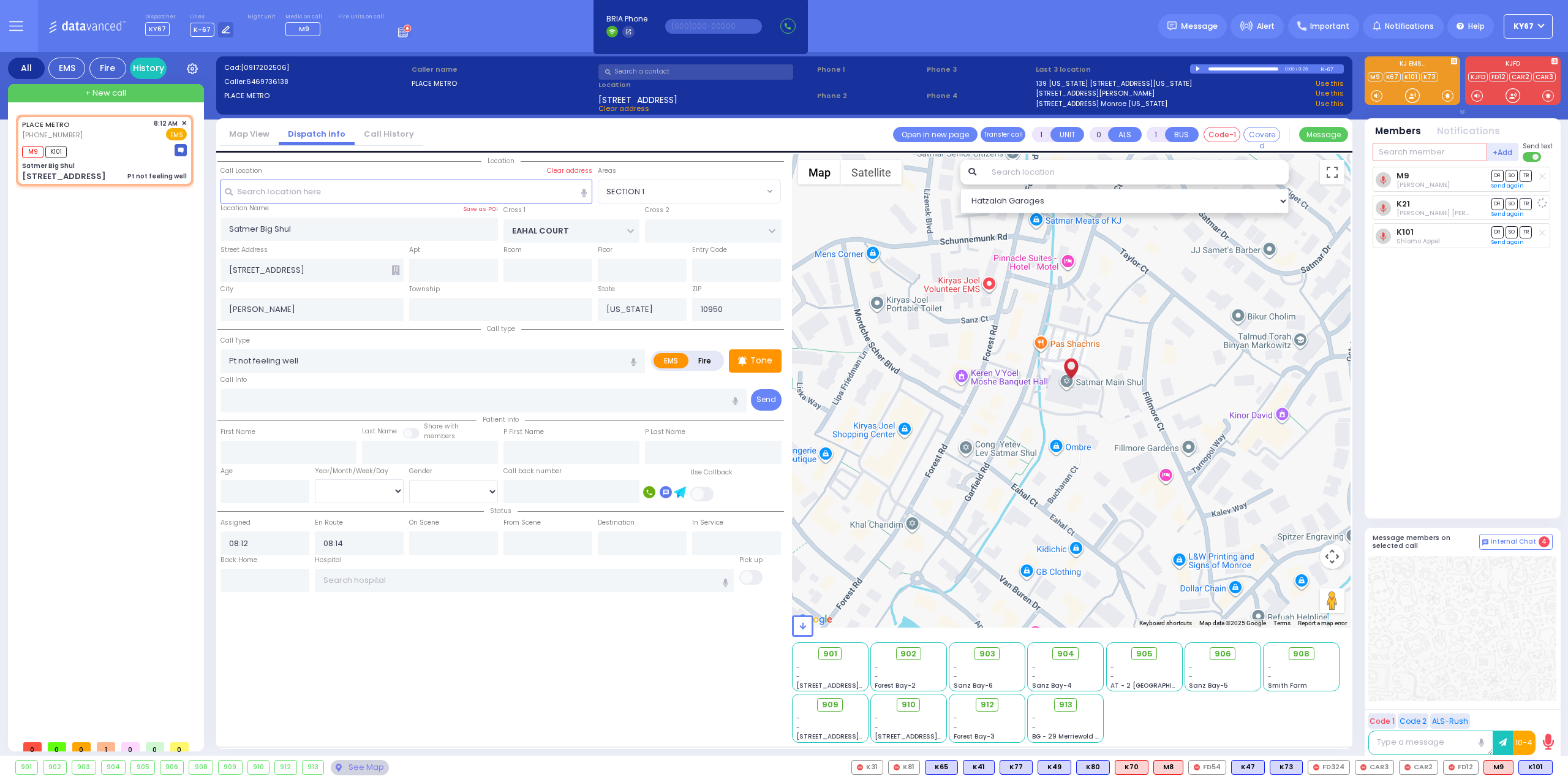
select select "Hatzalah Garages"
select select "SECTION 1"
type input "81"
click at [1476, 181] on div "[PERSON_NAME]" at bounding box center [1485, 176] width 69 height 12
click at [1548, 383] on div "KY81 [PERSON_NAME] M9 DR SO TR" at bounding box center [1464, 337] width 183 height 341
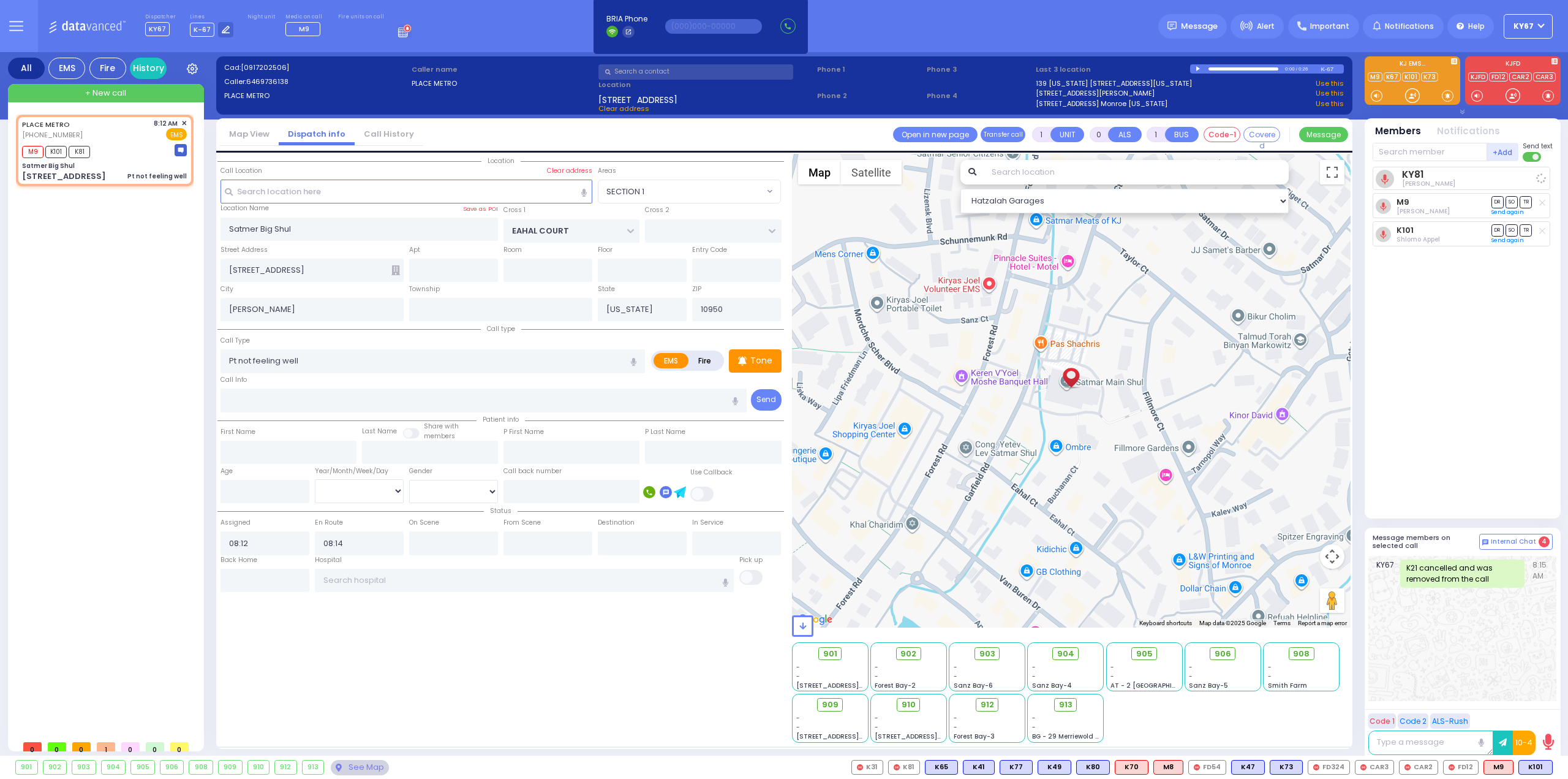
select select
radio input "true"
select select
select select "Hatzalah Garages"
select select "SECTION 1"
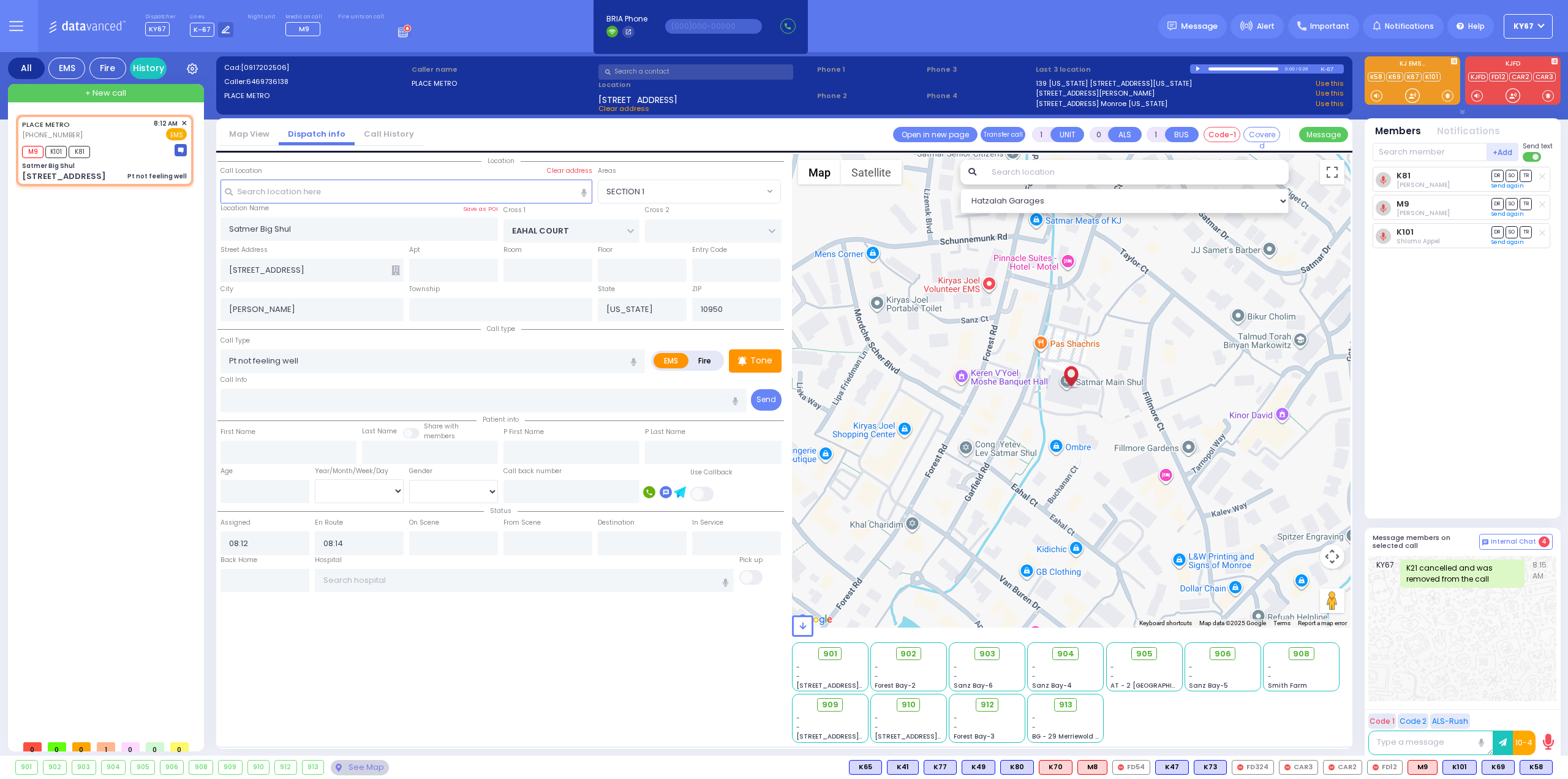
type input "6"
select select
radio input "true"
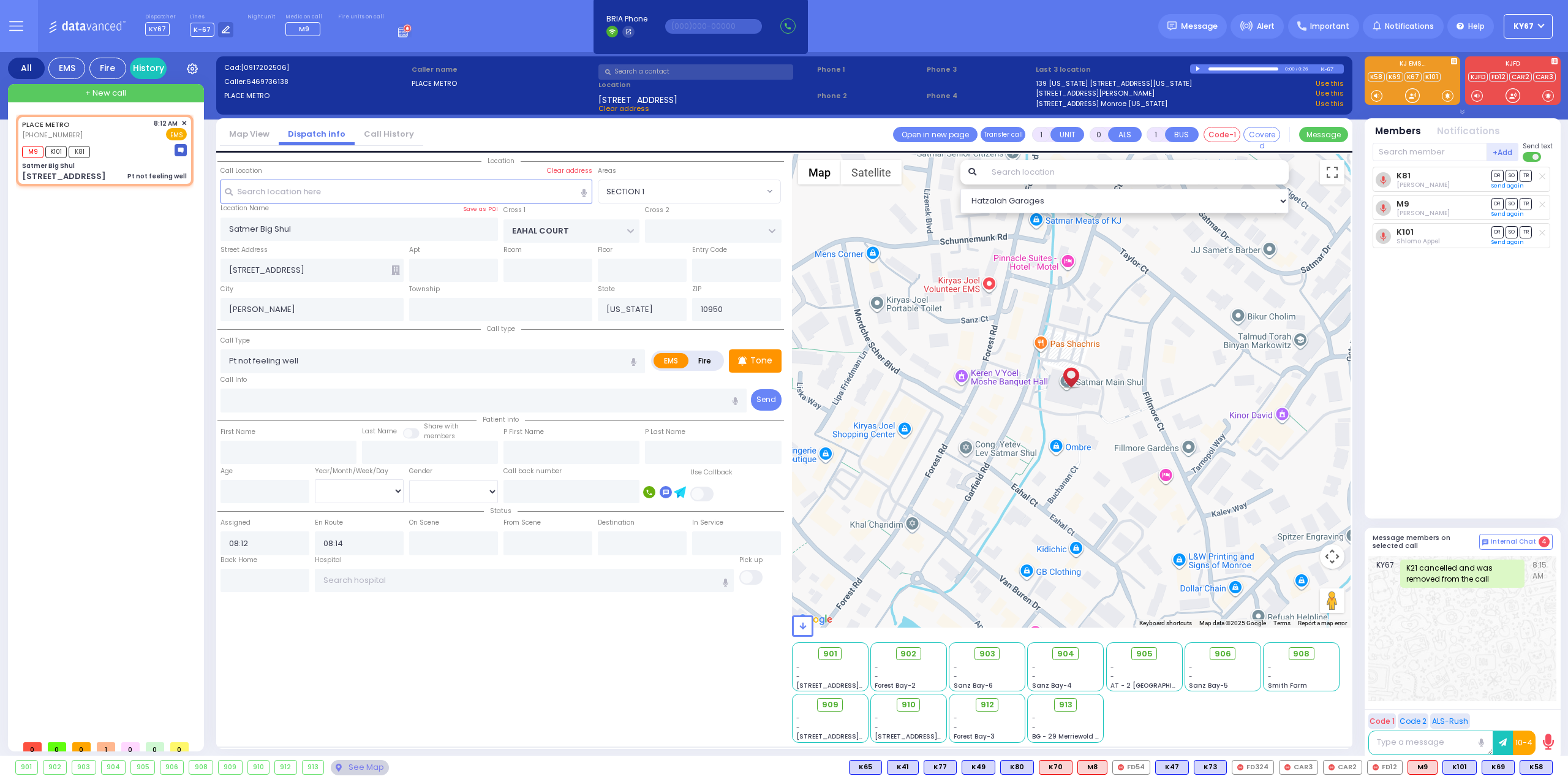
type input "Unknown"
select select "Year"
select select "Hatzalah Garages"
select select "SECTION 1"
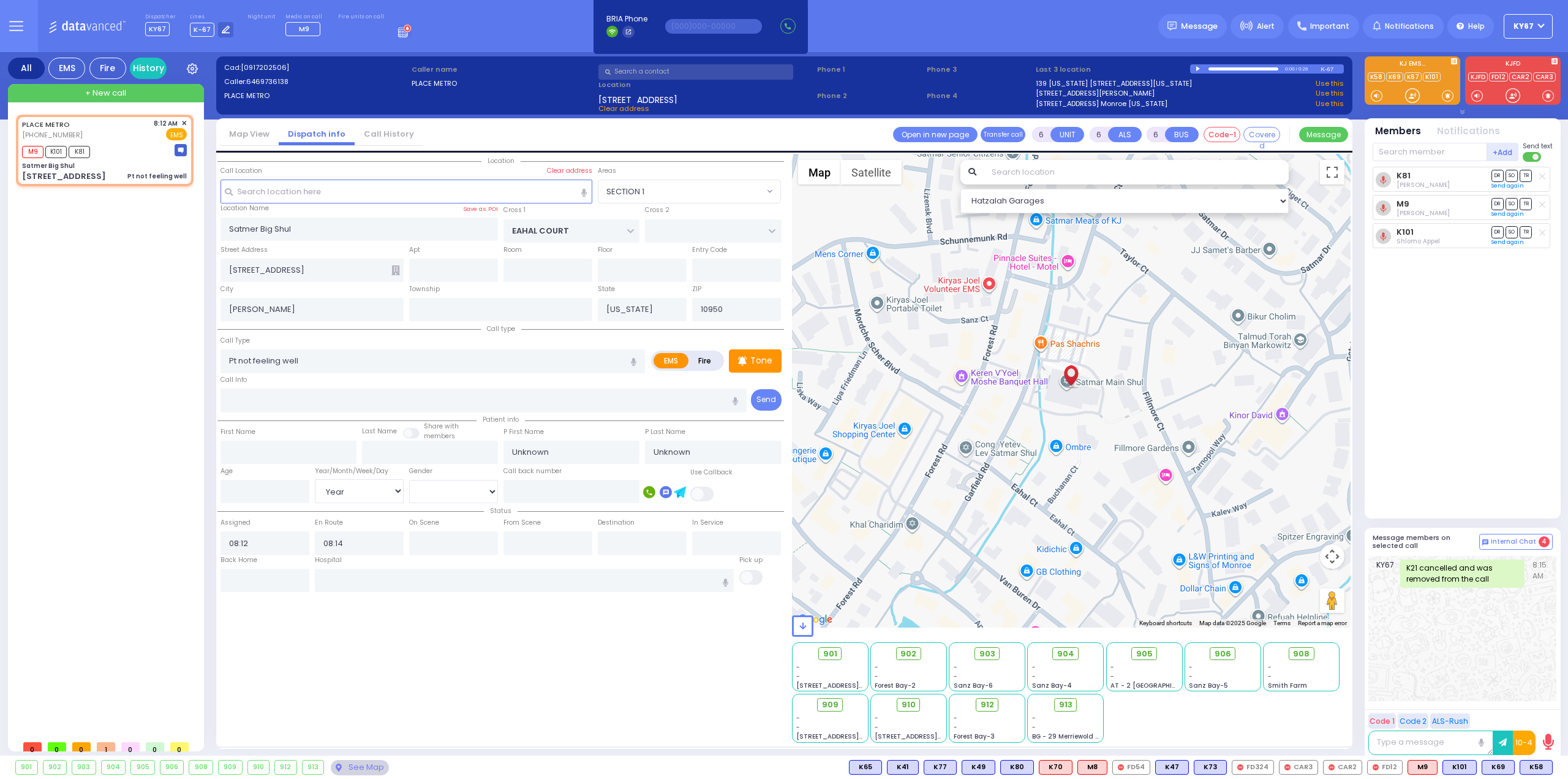
select select
radio input "true"
type input "Itschak"
type input "[PERSON_NAME]"
type input "52"
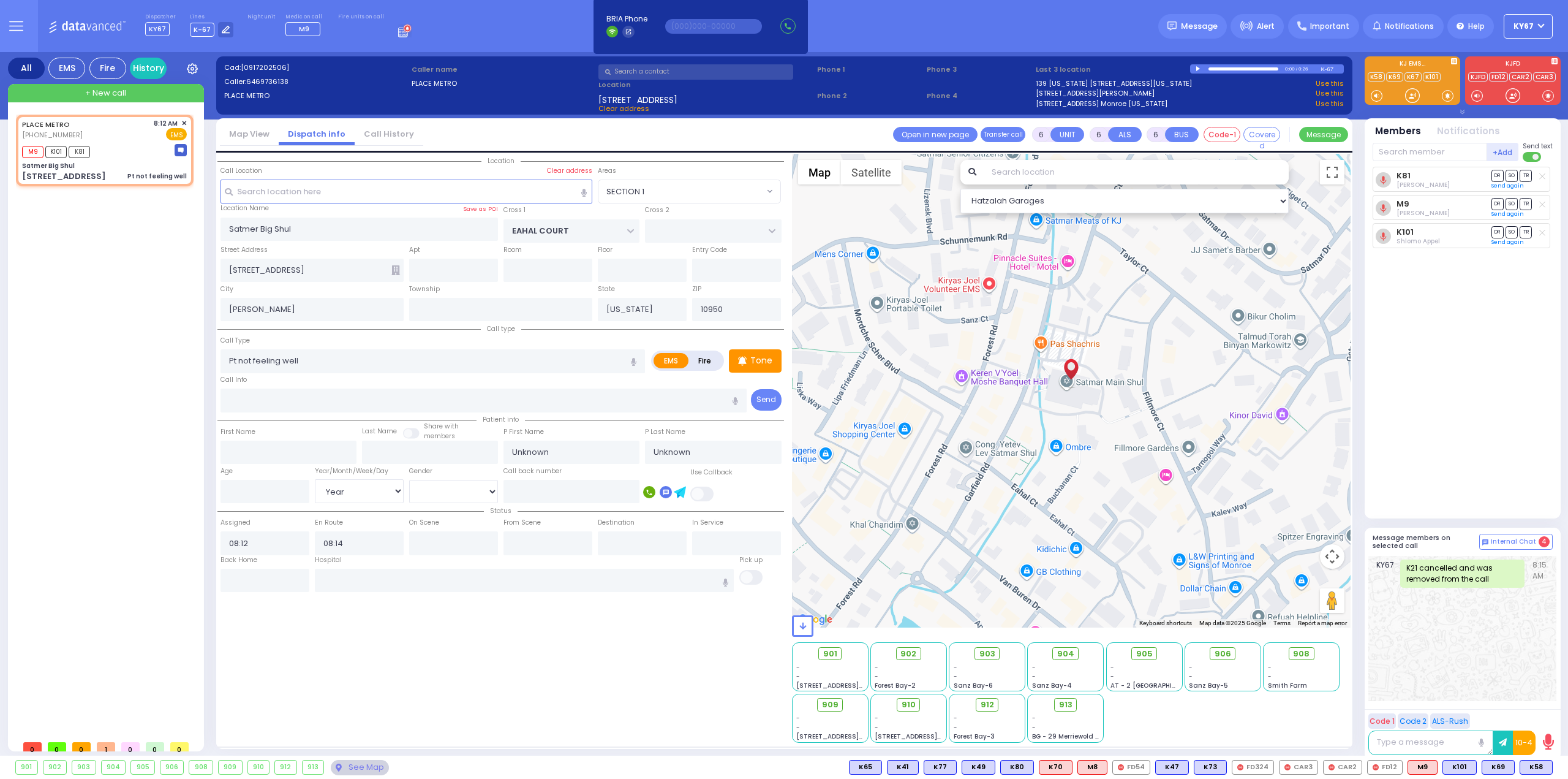
select select "Year"
select select "[DEMOGRAPHIC_DATA]"
select select "Hatzalah Garages"
select select "SECTION 1"
select select
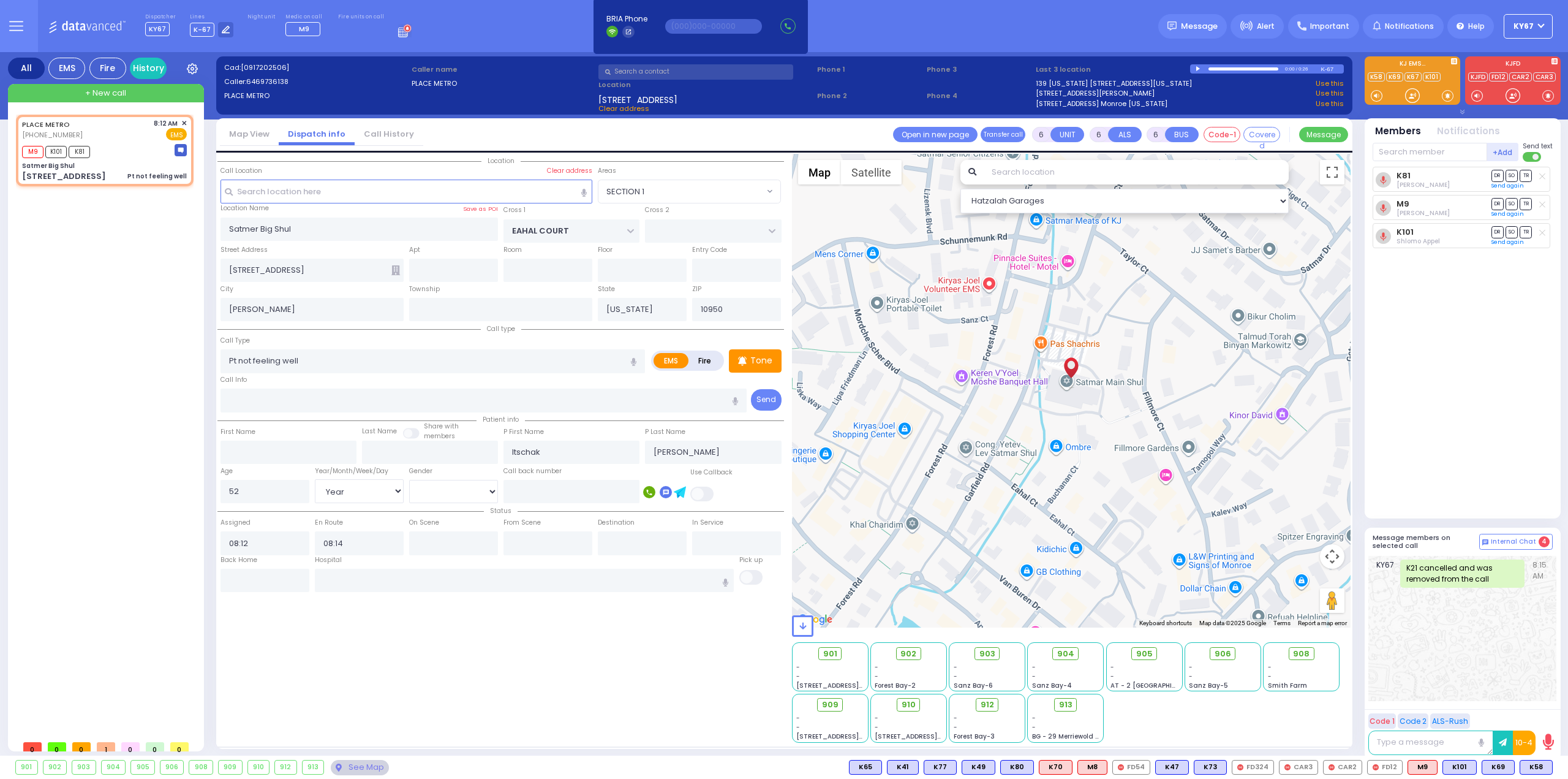
radio input "true"
select select "Year"
select select "[DEMOGRAPHIC_DATA]"
type input "08:15"
select select "Hatzalah Garages"
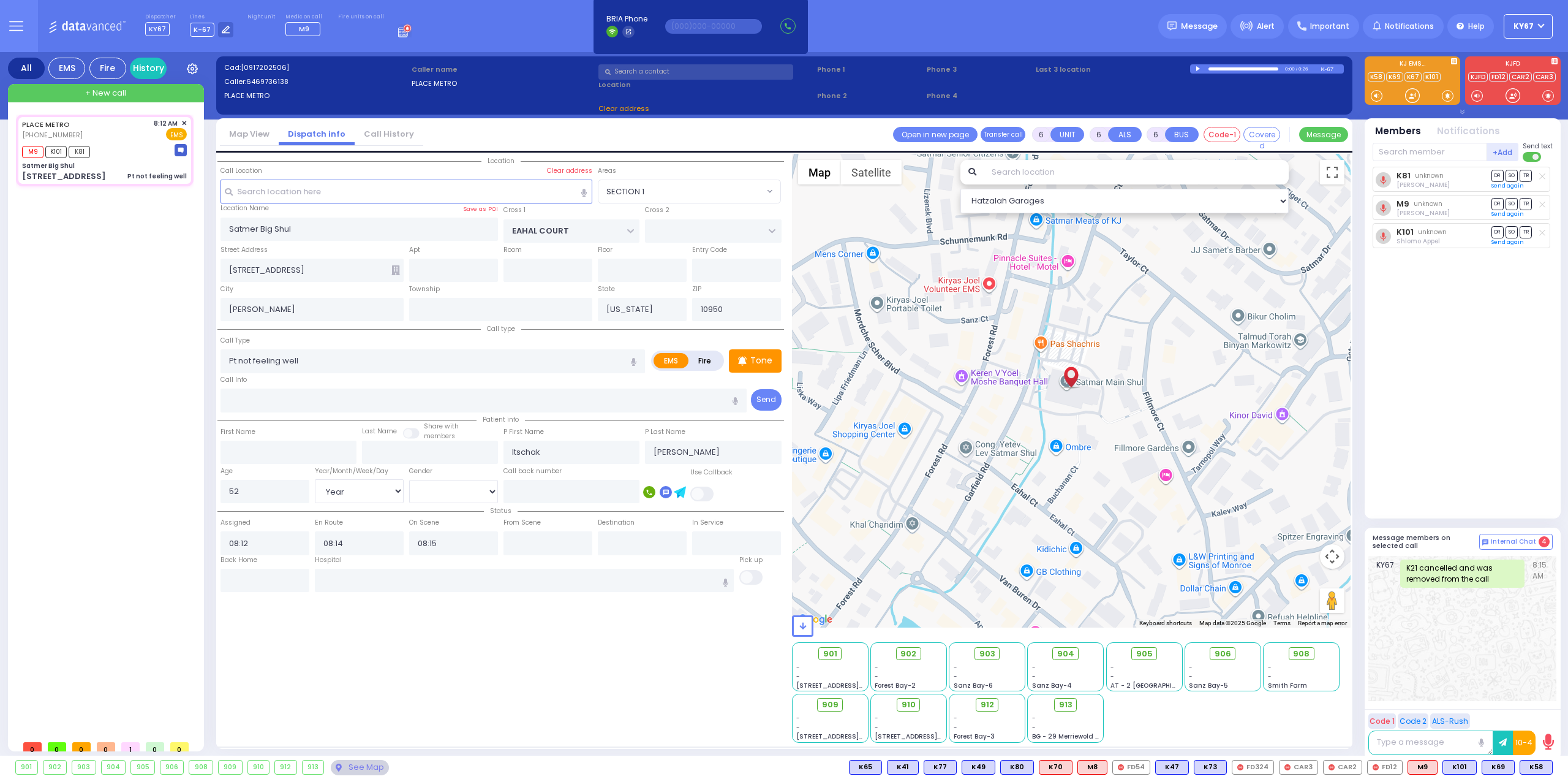
select select
radio input "true"
select select "Year"
select select "[DEMOGRAPHIC_DATA]"
select select "SECTION 1"
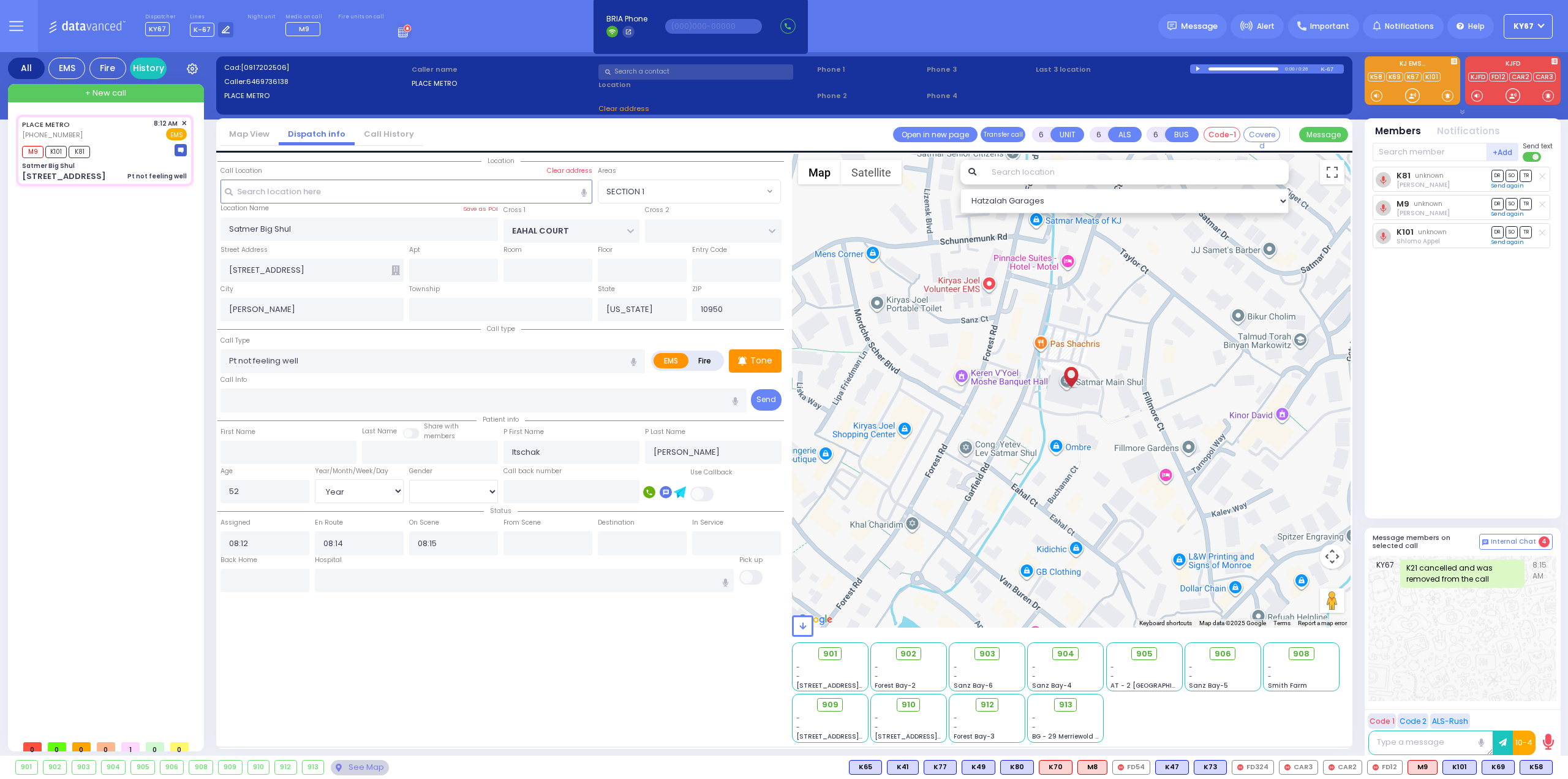
select select "Hatzalah Garages"
select select "SECTION 1"
select select
radio input "true"
select select "Year"
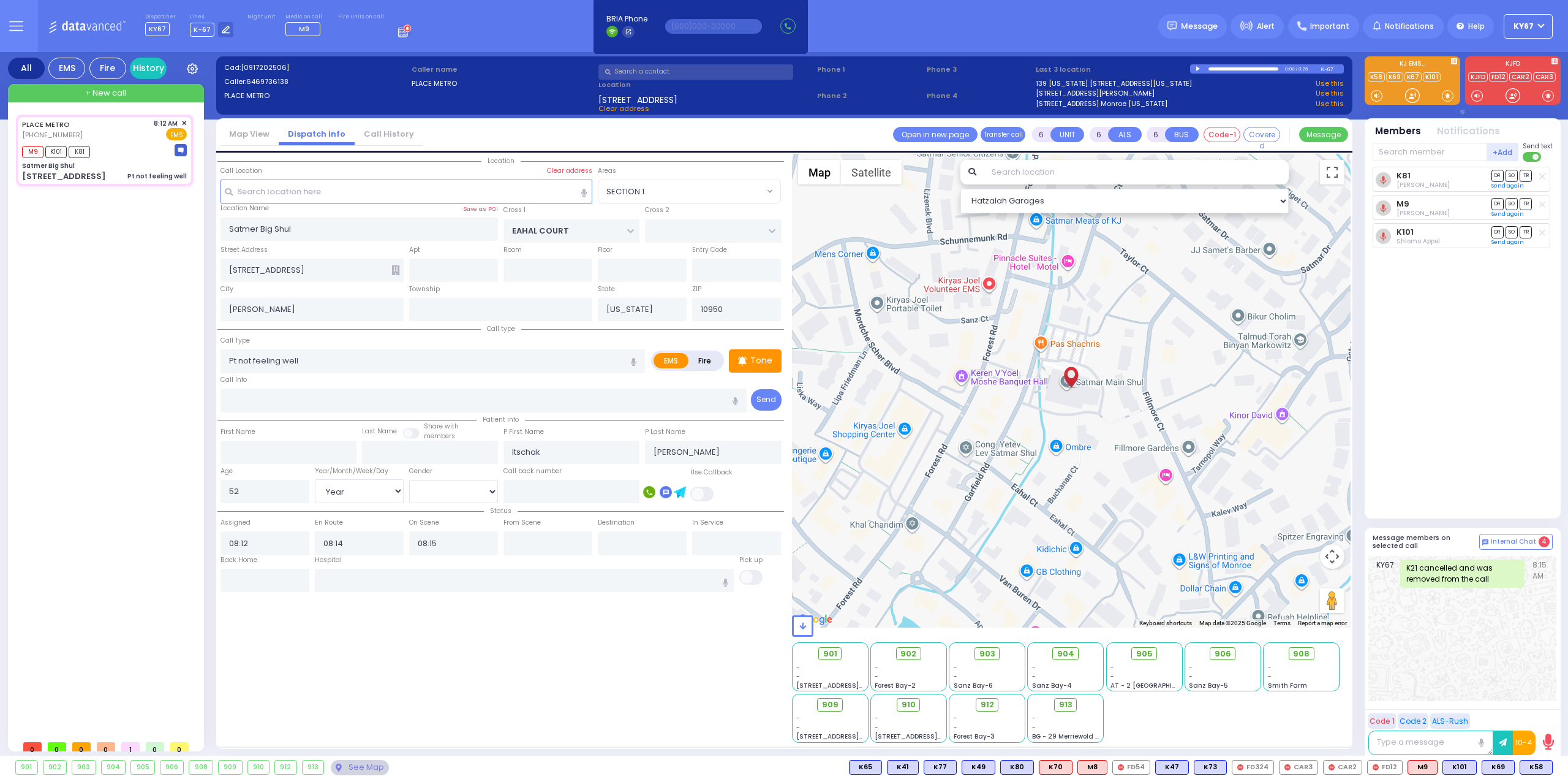
select select "[DEMOGRAPHIC_DATA]"
select select "Hatzalah Garages"
select select "SECTION 1"
select select
radio input "true"
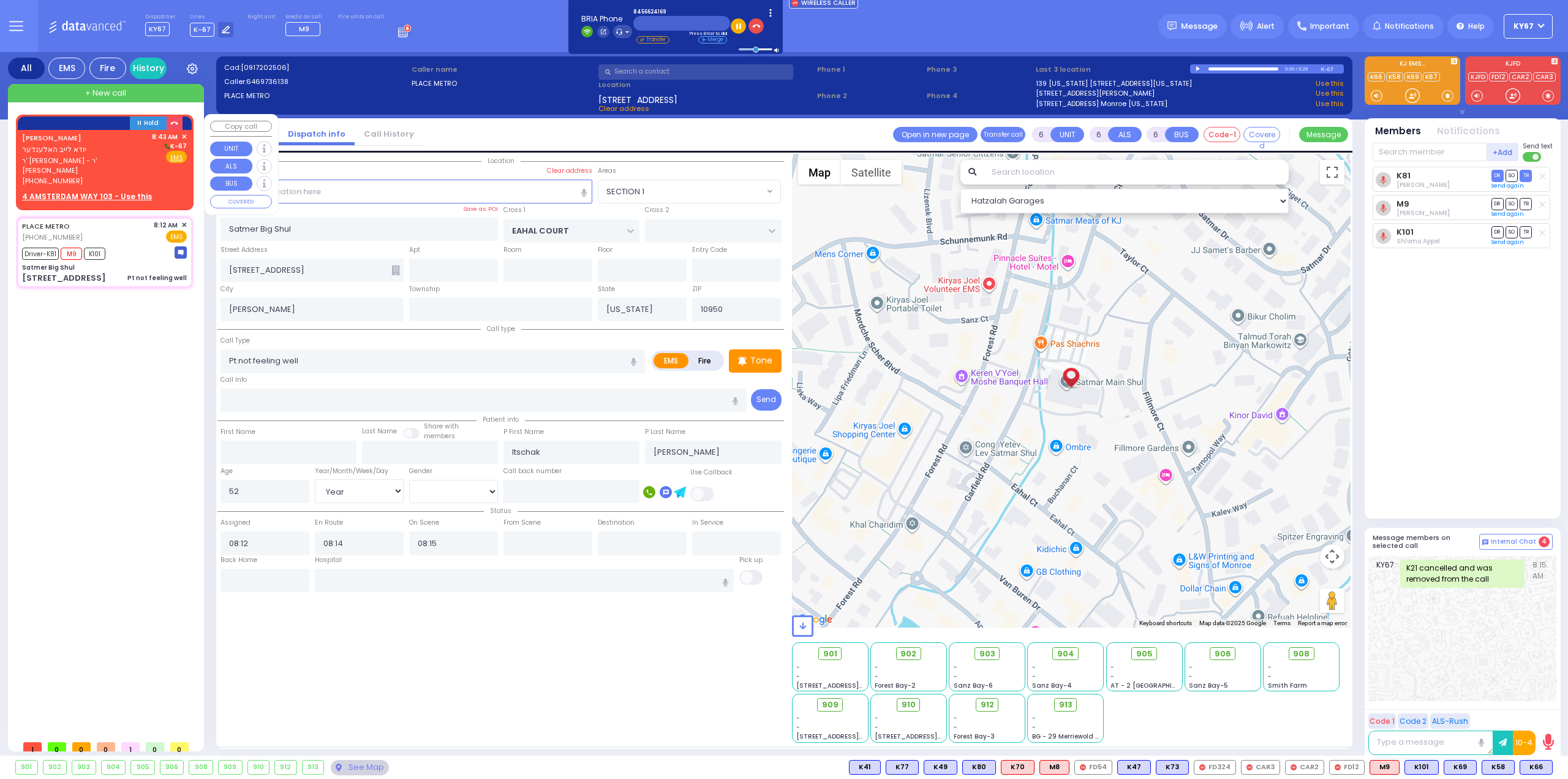
click at [75, 157] on span "ר' [PERSON_NAME] - ר' [PERSON_NAME]" at bounding box center [84, 165] width 125 height 20
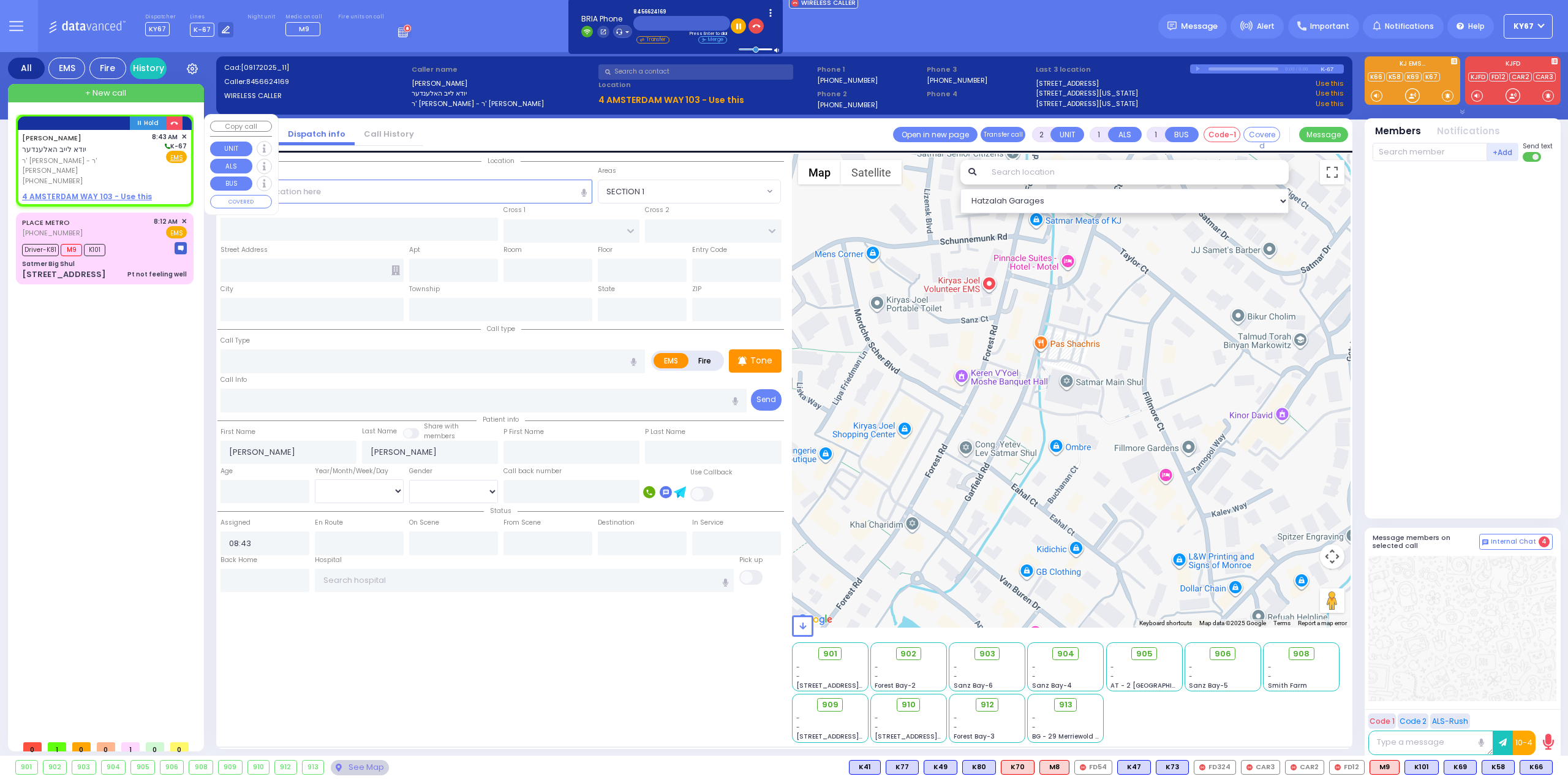
click at [80, 192] on u "4 AMSTERDAM WAY 103 - Use this" at bounding box center [87, 196] width 130 height 11
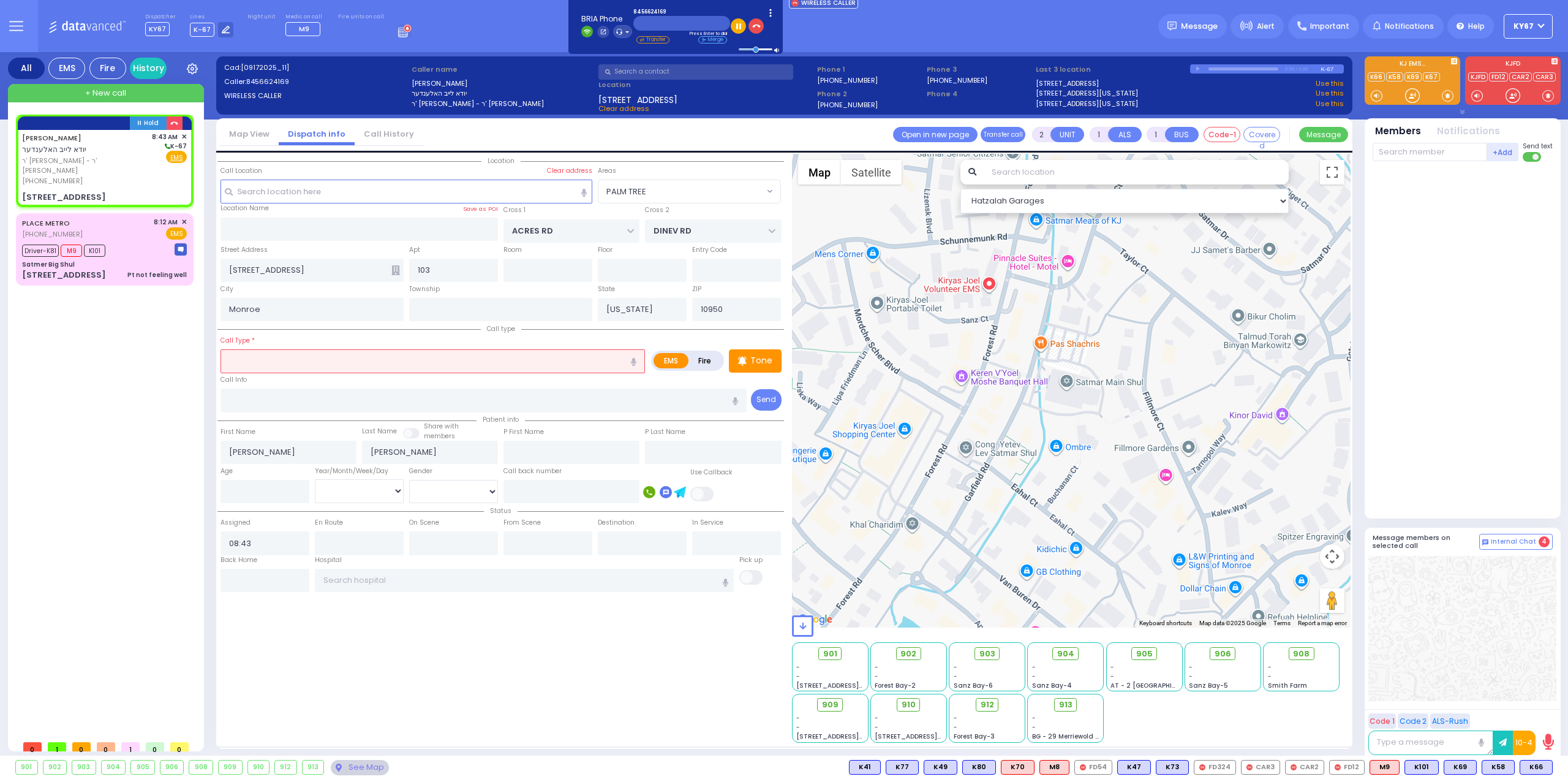
click at [296, 357] on input "text" at bounding box center [432, 360] width 424 height 23
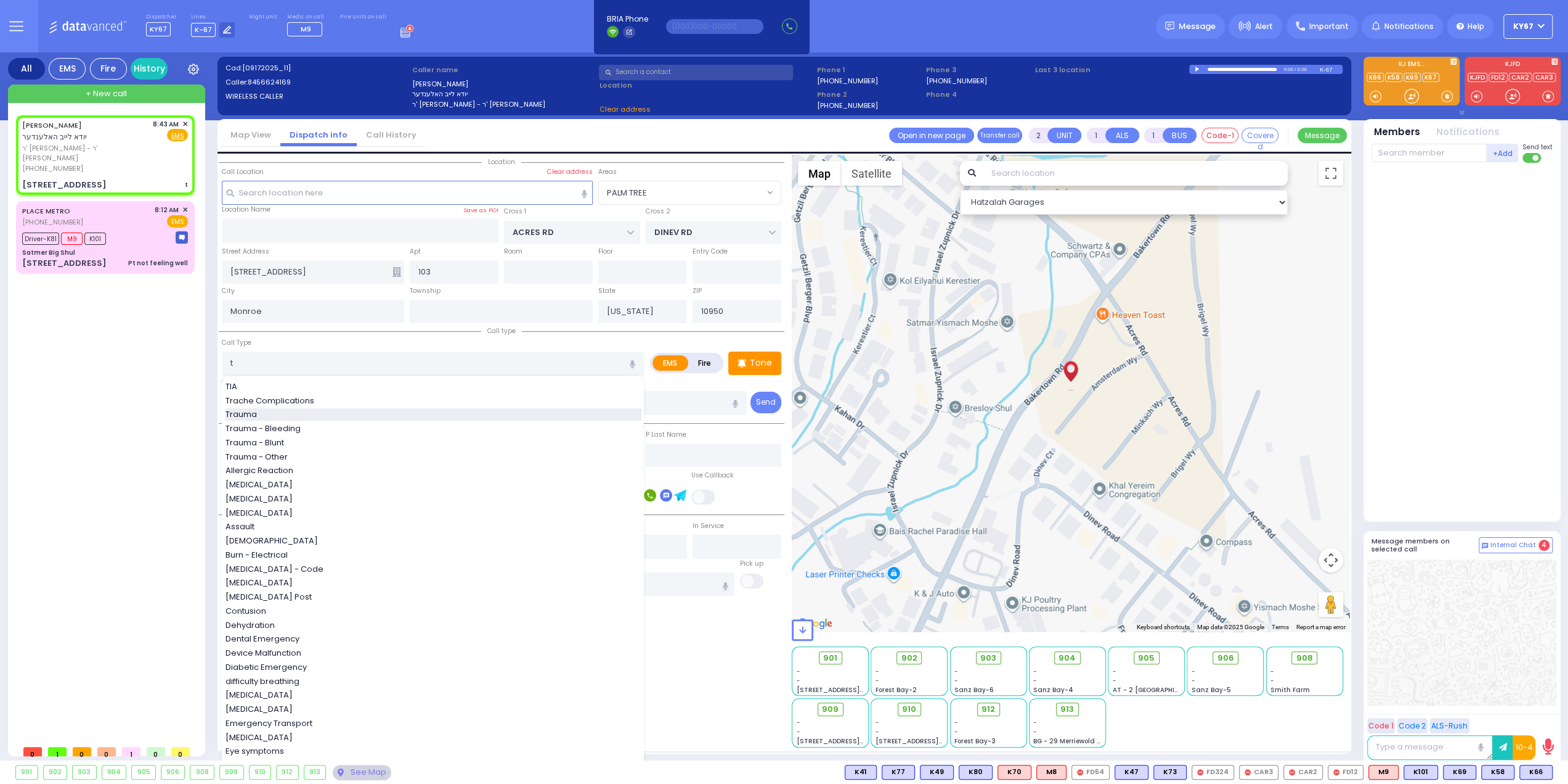
click at [237, 415] on span "Trauma" at bounding box center [243, 414] width 36 height 13
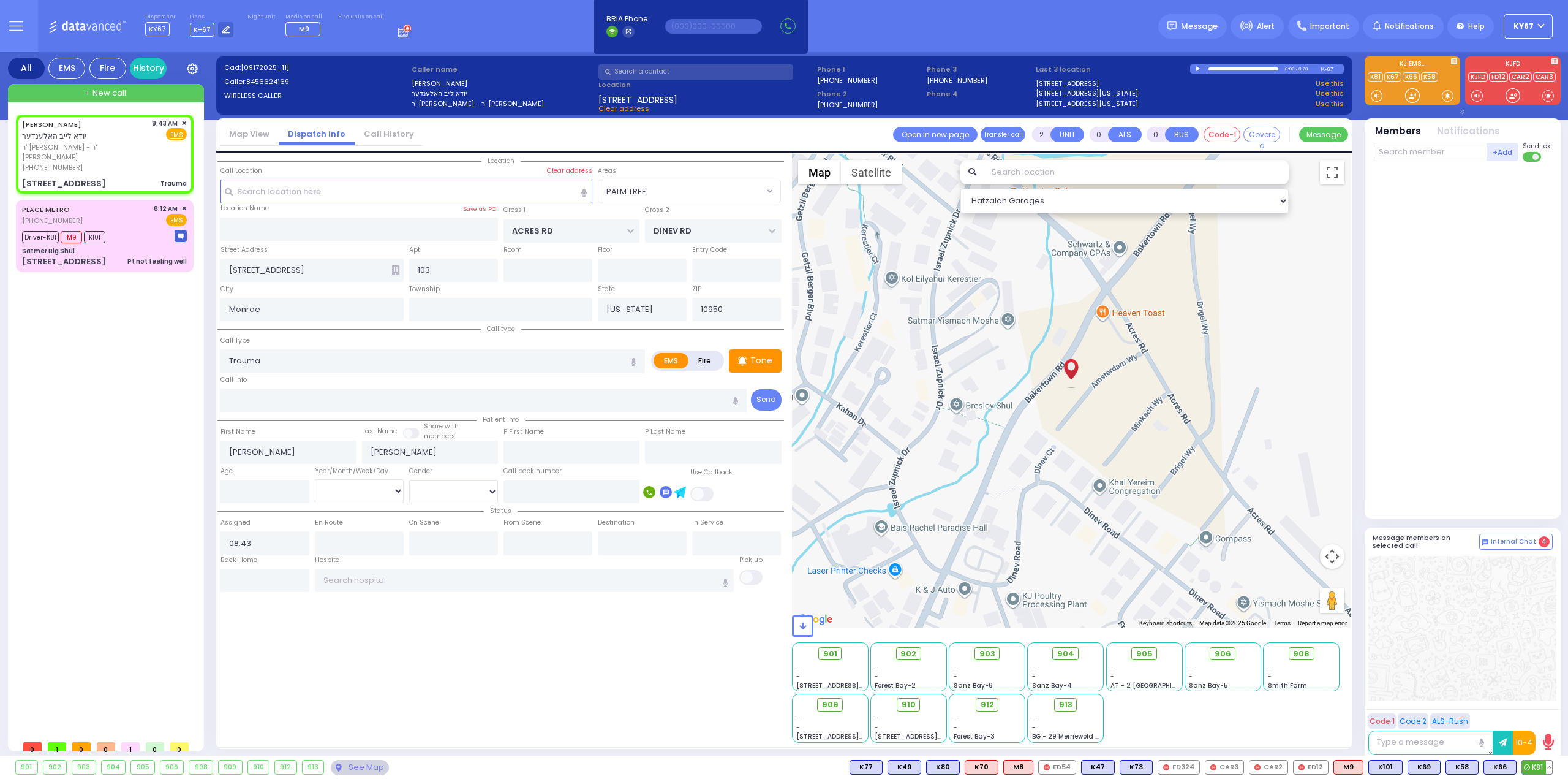
click at [1539, 766] on span "K81" at bounding box center [1536, 768] width 30 height 13
click at [1385, 766] on span "K101" at bounding box center [1385, 768] width 34 height 13
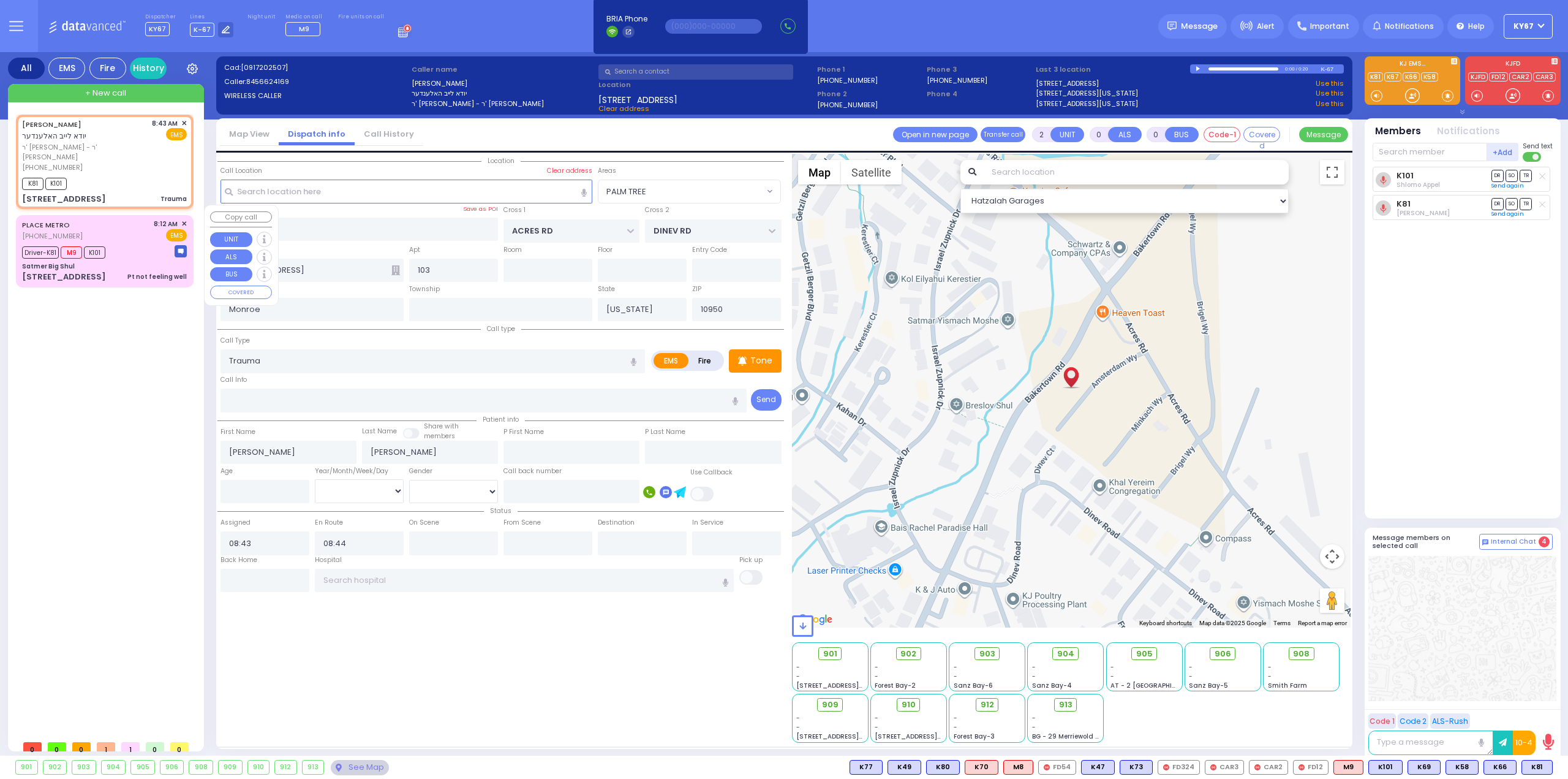
click at [183, 218] on span "✕" at bounding box center [184, 223] width 6 height 11
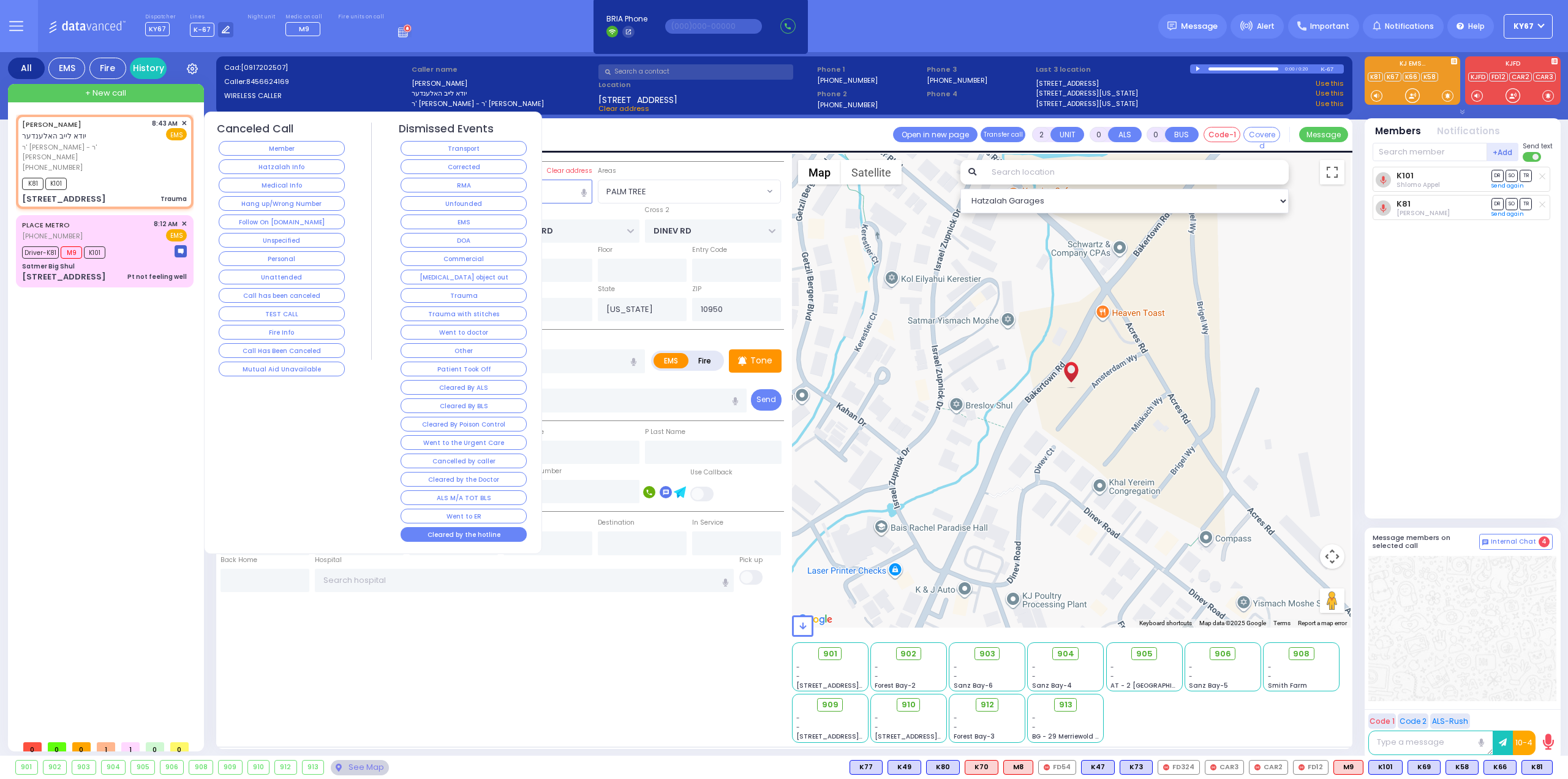
click at [448, 527] on button "Cleared by the hotline" at bounding box center [464, 534] width 126 height 14
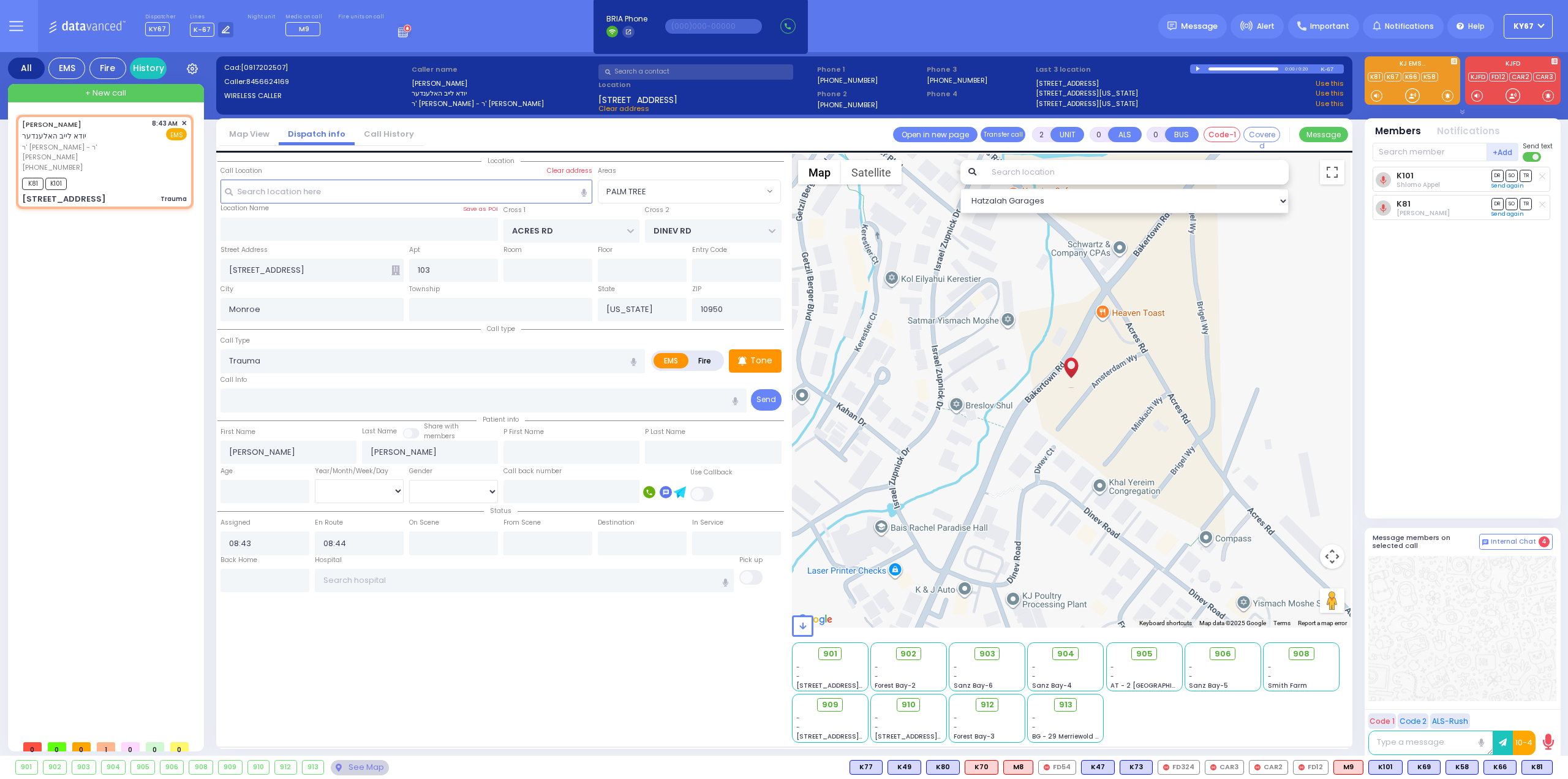
select select "PALM TREE"
select select
